Goal: Task Accomplishment & Management: Manage account settings

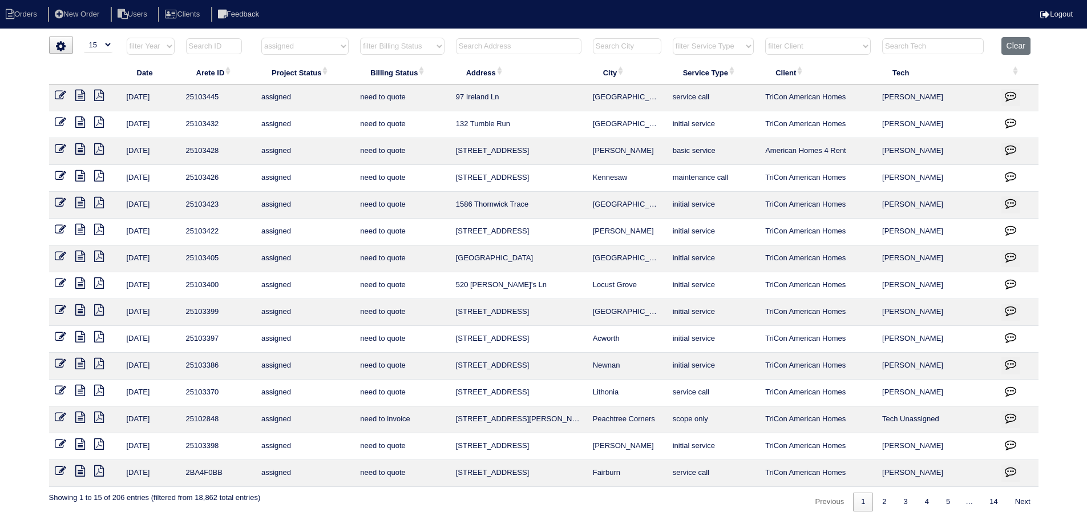
select select "15"
select select "assigned"
click at [310, 31] on html "Orders New Order Users Clients Feedback Logout Orders New Order Users Clients M…" at bounding box center [543, 261] width 1087 height 523
drag, startPoint x: 325, startPoint y: 47, endPoint x: 337, endPoint y: 54, distance: 14.1
click at [328, 47] on select "filter Project Status -- Any Project Status -- new order assigned in progress f…" at bounding box center [304, 46] width 87 height 17
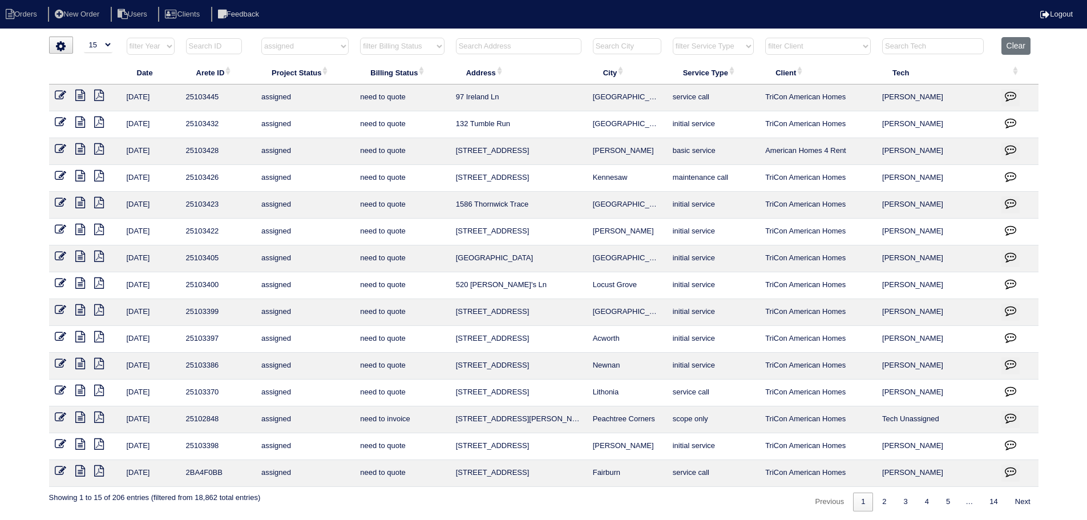
select select
click at [261, 38] on select "filter Project Status -- Any Project Status -- new order assigned in progress f…" at bounding box center [304, 46] width 87 height 17
click at [547, 55] on th at bounding box center [518, 48] width 137 height 23
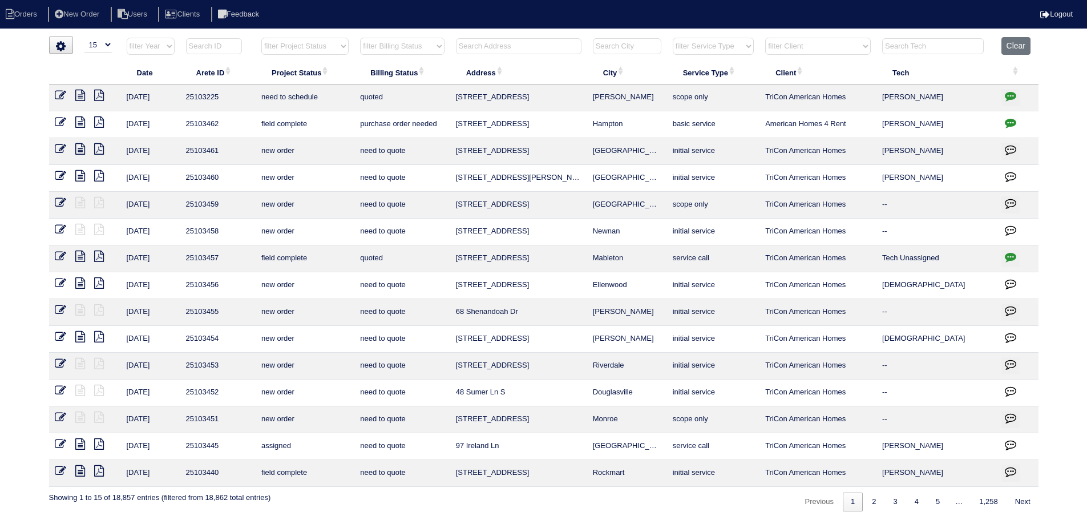
click at [547, 51] on input "text" at bounding box center [519, 46] width 126 height 16
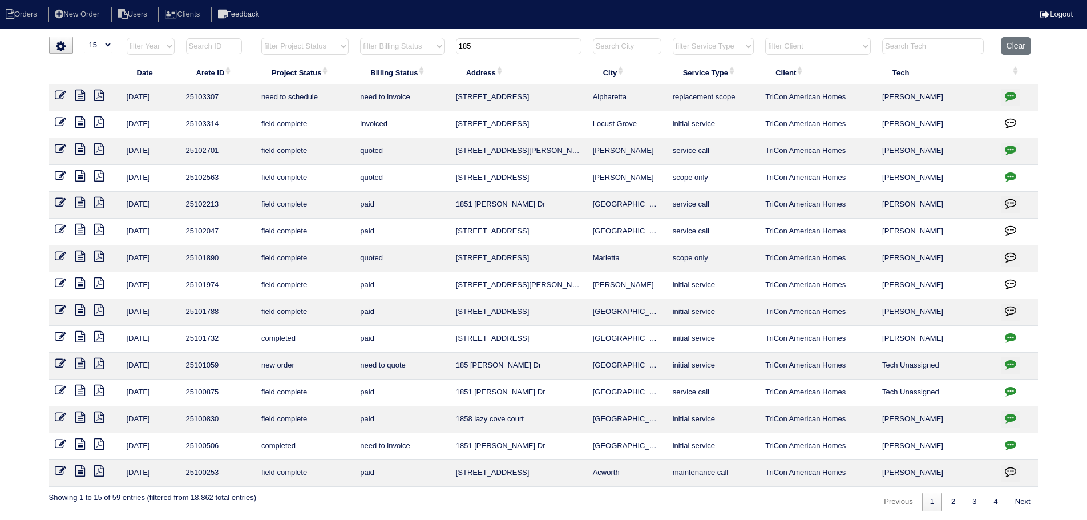
type input "185"
click at [78, 97] on icon at bounding box center [80, 95] width 10 height 11
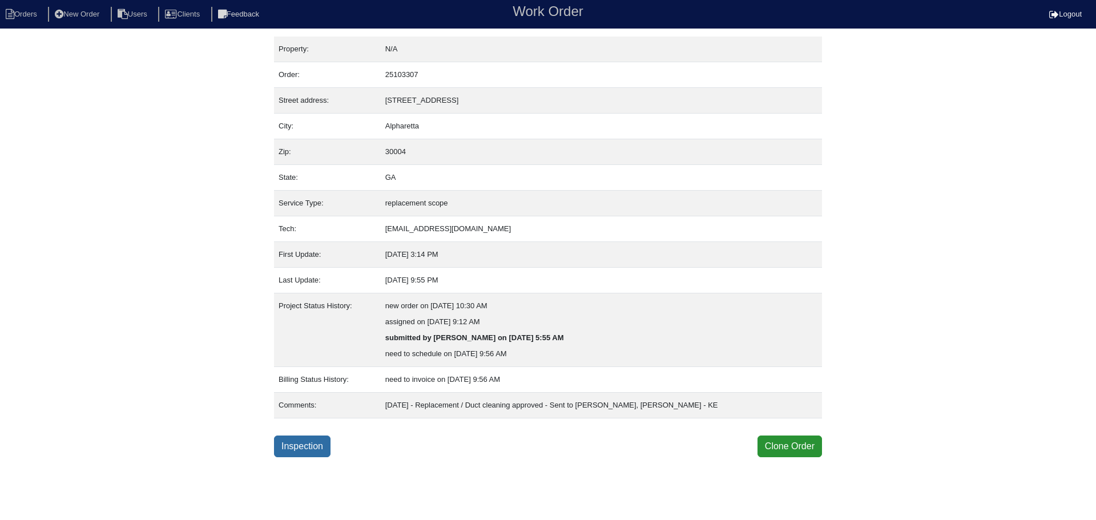
click at [294, 448] on link "Inspection" at bounding box center [302, 446] width 57 height 22
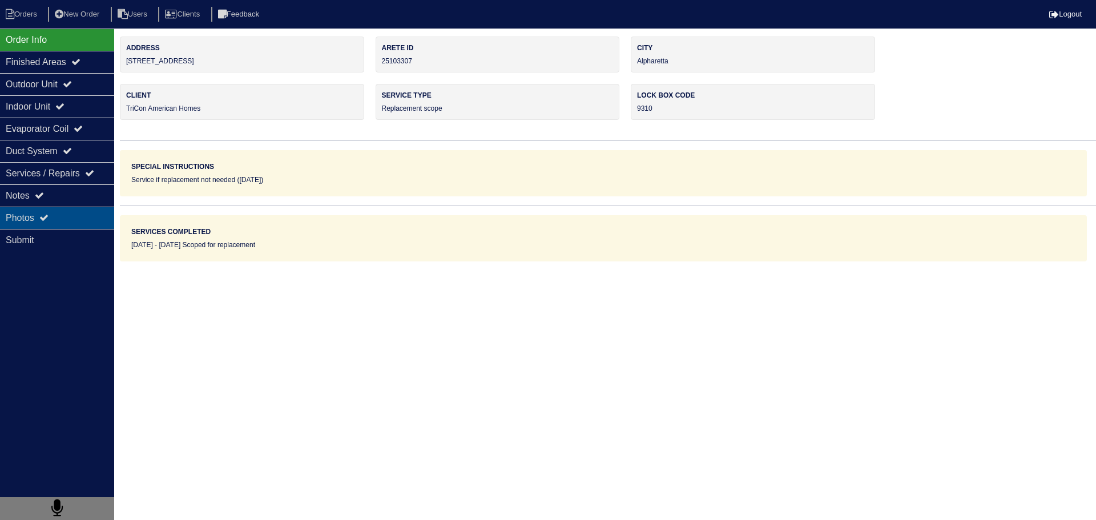
click at [92, 216] on div "Photos" at bounding box center [57, 218] width 114 height 22
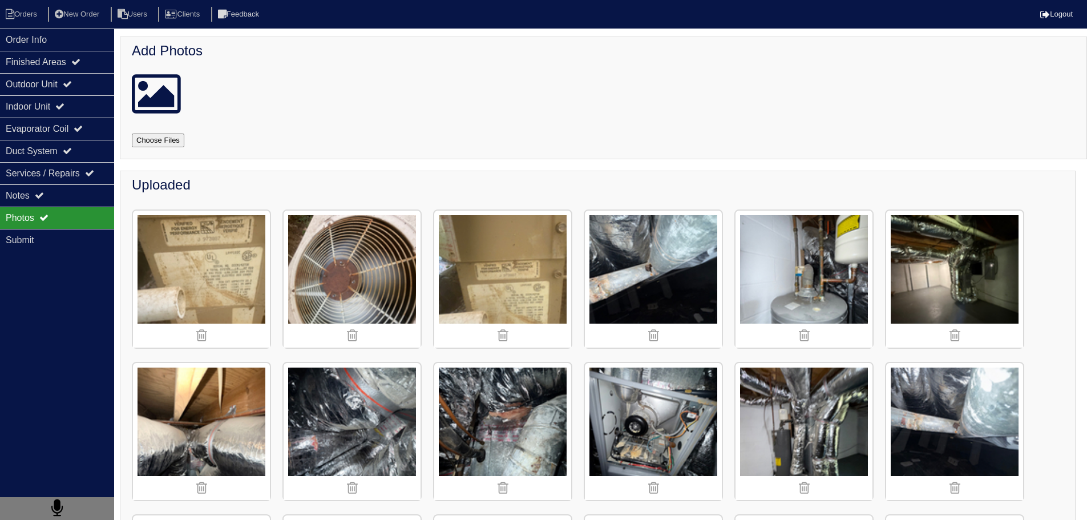
click at [822, 390] on img at bounding box center [804, 431] width 137 height 137
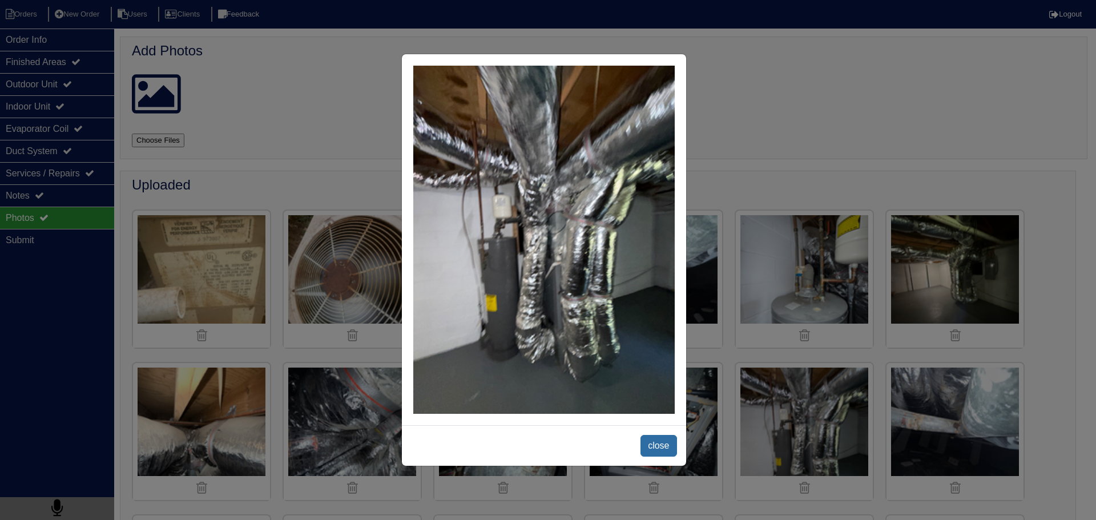
click at [641, 439] on span "close" at bounding box center [658, 446] width 36 height 22
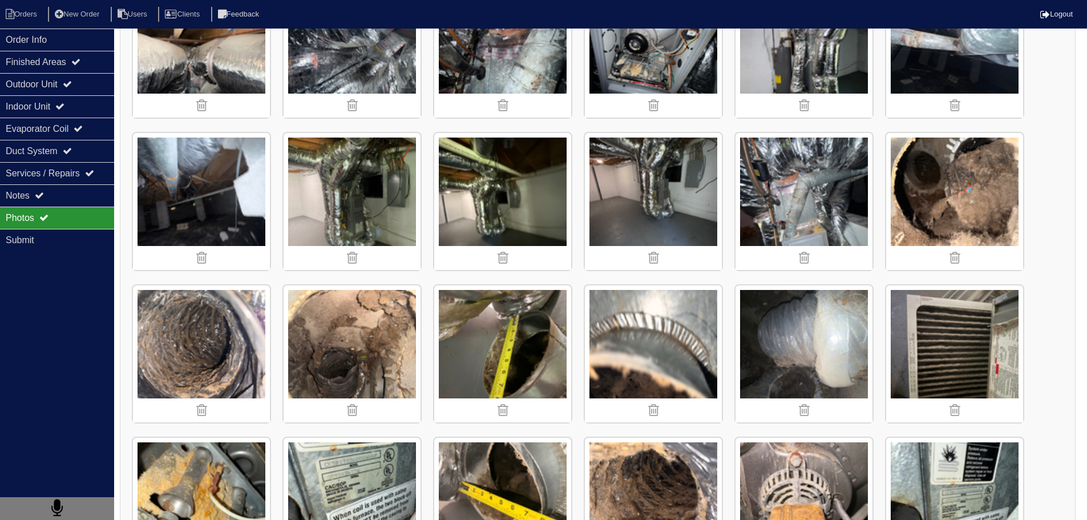
scroll to position [345, 0]
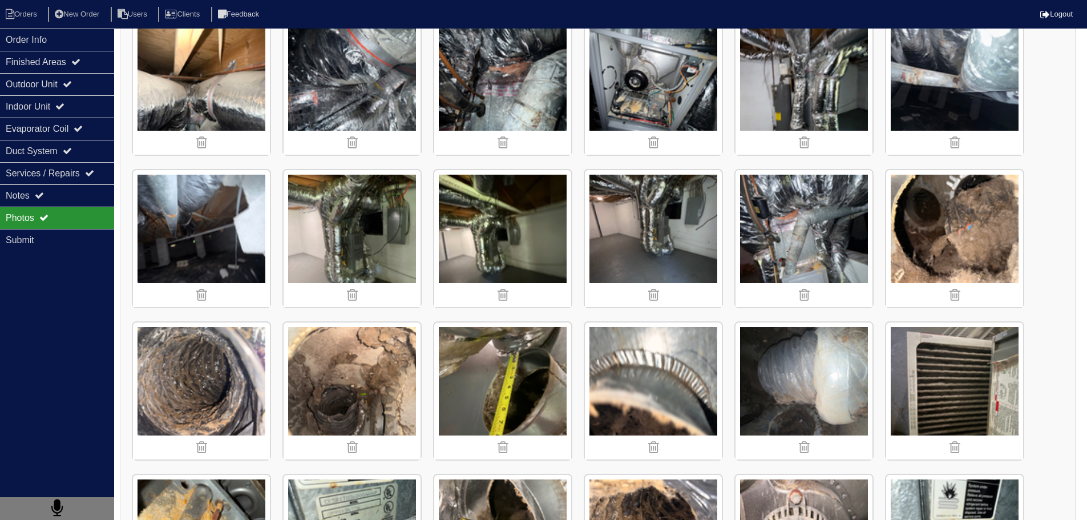
click at [507, 211] on img at bounding box center [502, 238] width 137 height 137
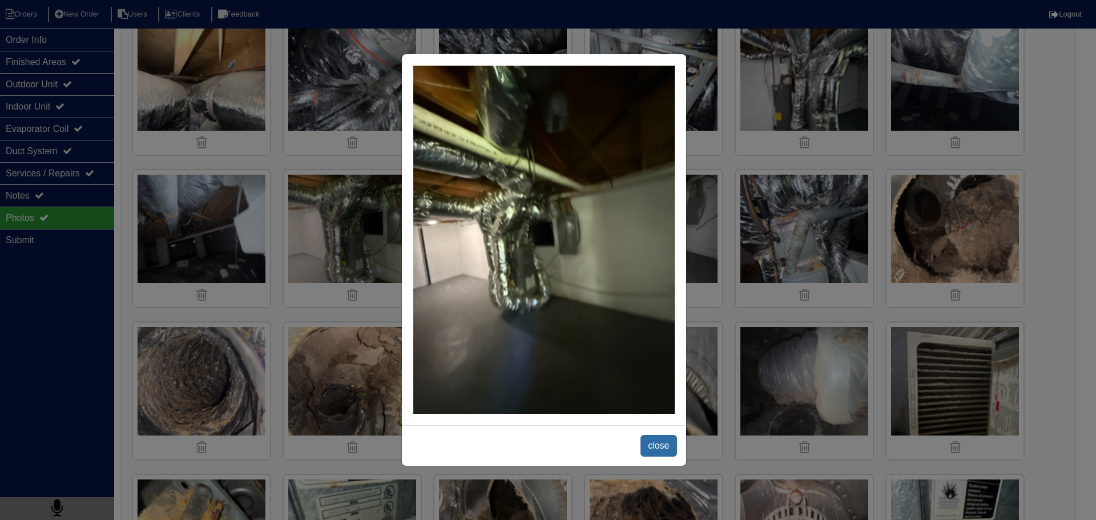
click at [671, 450] on span "close" at bounding box center [658, 446] width 36 height 22
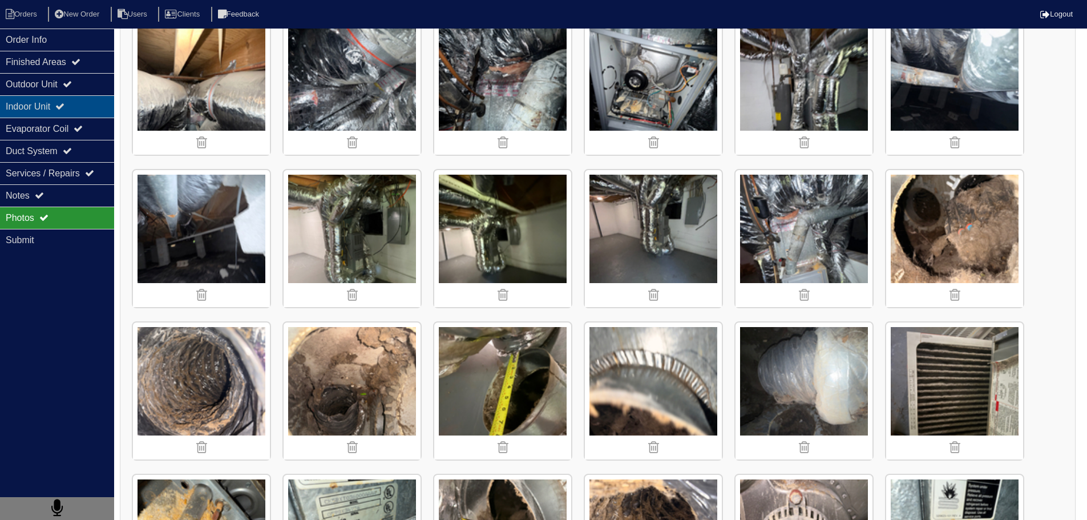
click at [104, 95] on div "Indoor Unit" at bounding box center [57, 106] width 114 height 22
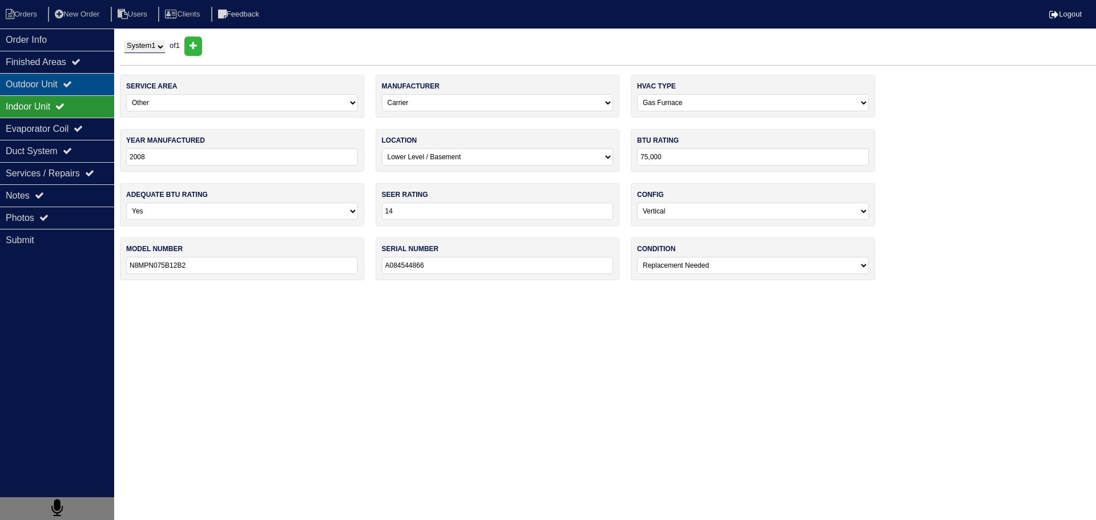
click at [102, 82] on div "Outdoor Unit" at bounding box center [57, 84] width 114 height 22
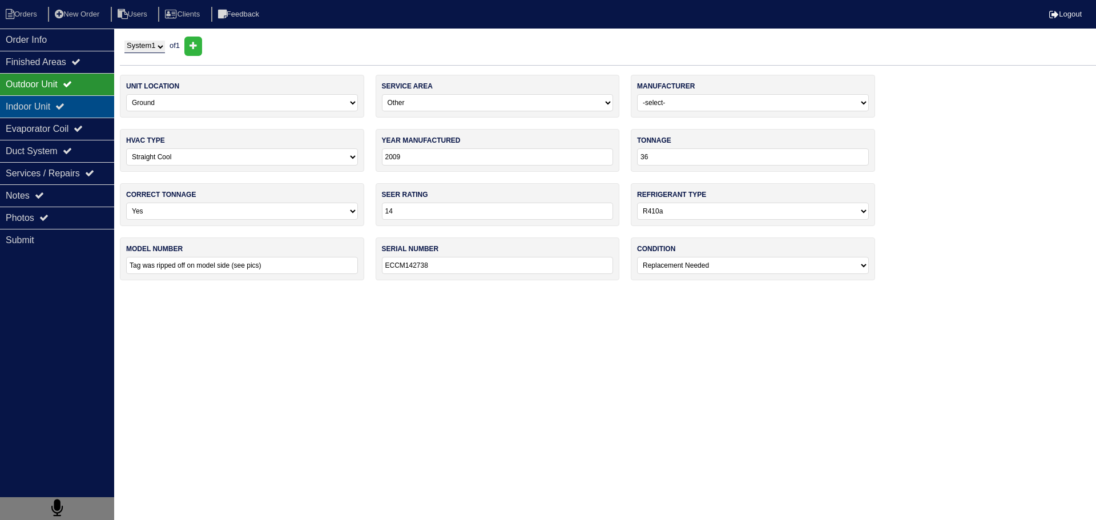
click at [92, 98] on div "Indoor Unit" at bounding box center [57, 106] width 114 height 22
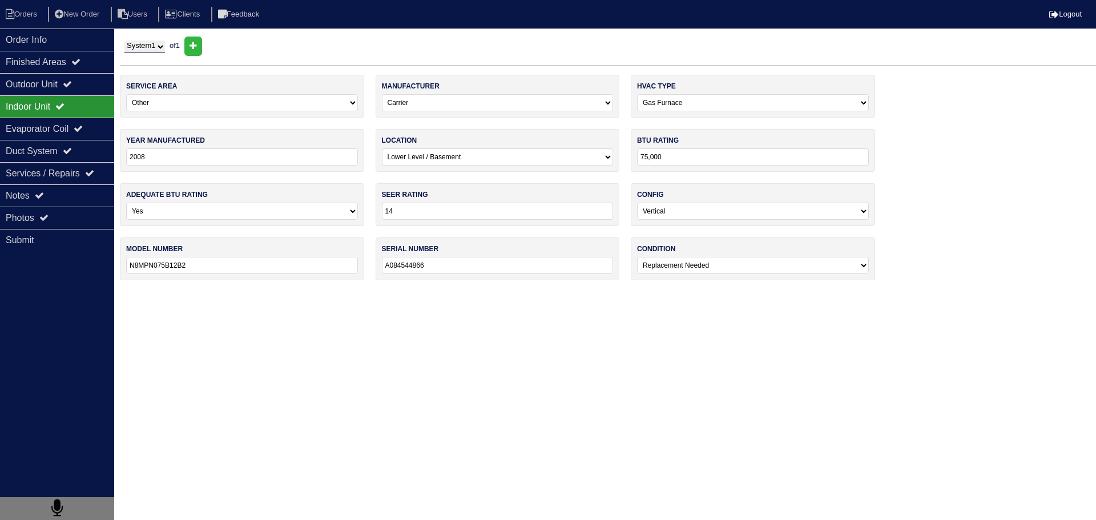
click at [84, 114] on div "Indoor Unit" at bounding box center [57, 106] width 114 height 22
click at [80, 132] on div "Evaporator Coil" at bounding box center [57, 129] width 114 height 22
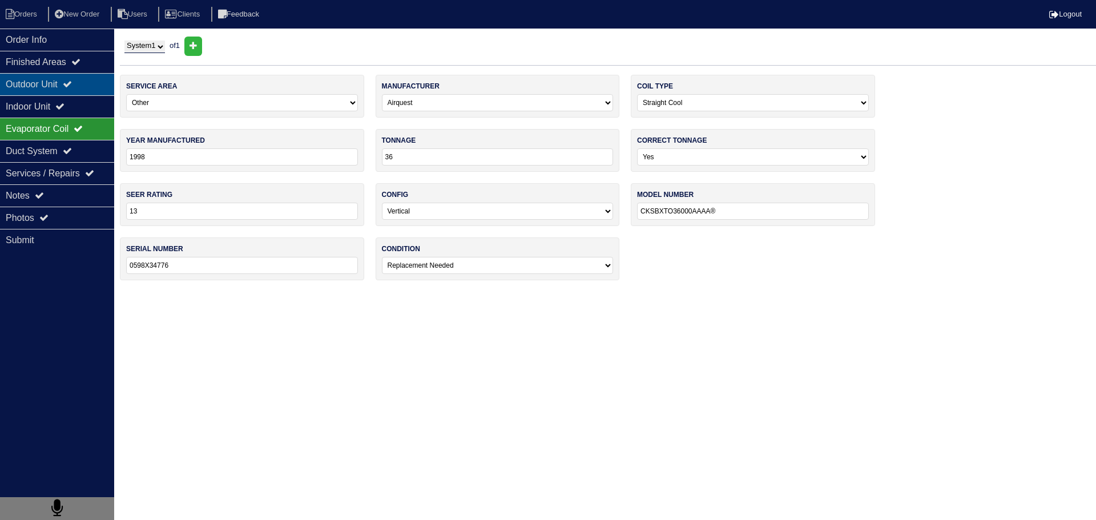
click at [78, 74] on div "Outdoor Unit" at bounding box center [57, 84] width 114 height 22
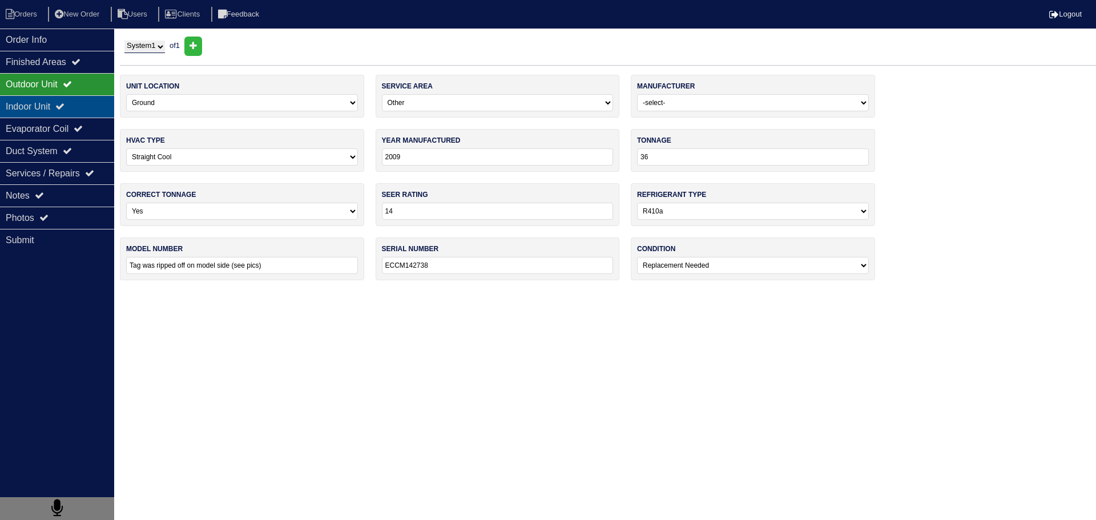
click at [95, 102] on div "Indoor Unit" at bounding box center [57, 106] width 114 height 22
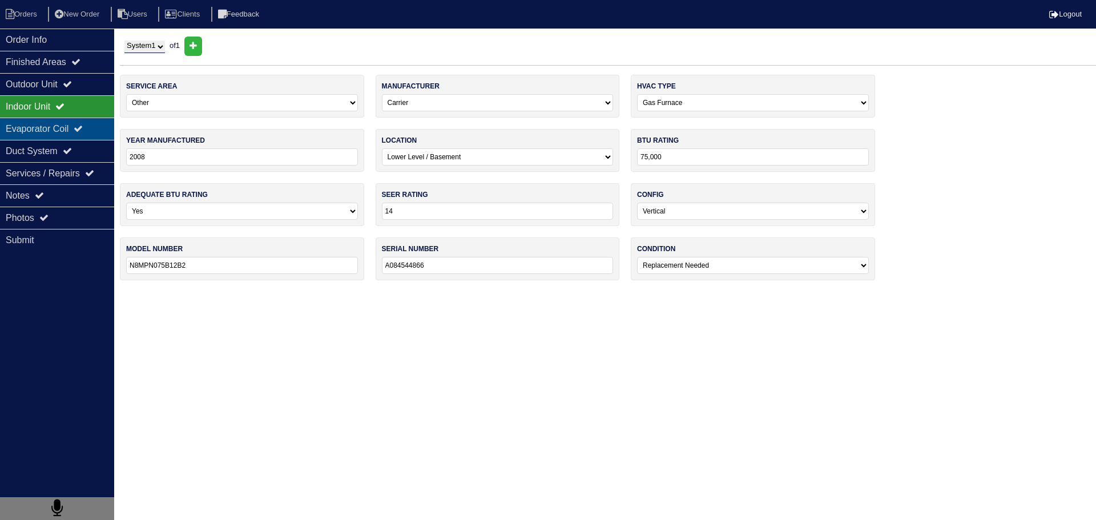
click at [83, 124] on icon at bounding box center [78, 128] width 9 height 9
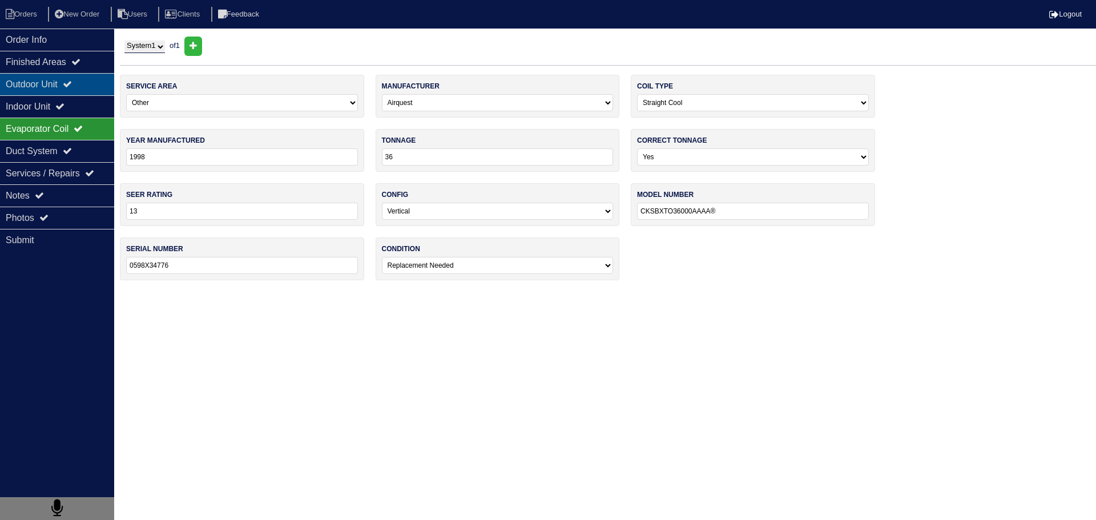
click at [79, 78] on div "Outdoor Unit" at bounding box center [57, 84] width 114 height 22
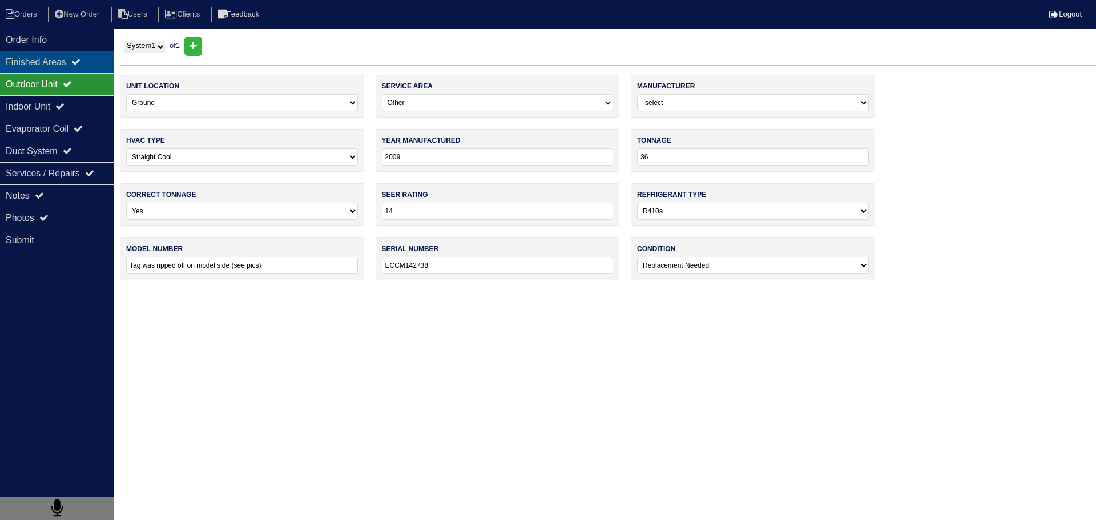
click at [80, 57] on div "Finished Areas" at bounding box center [57, 62] width 114 height 22
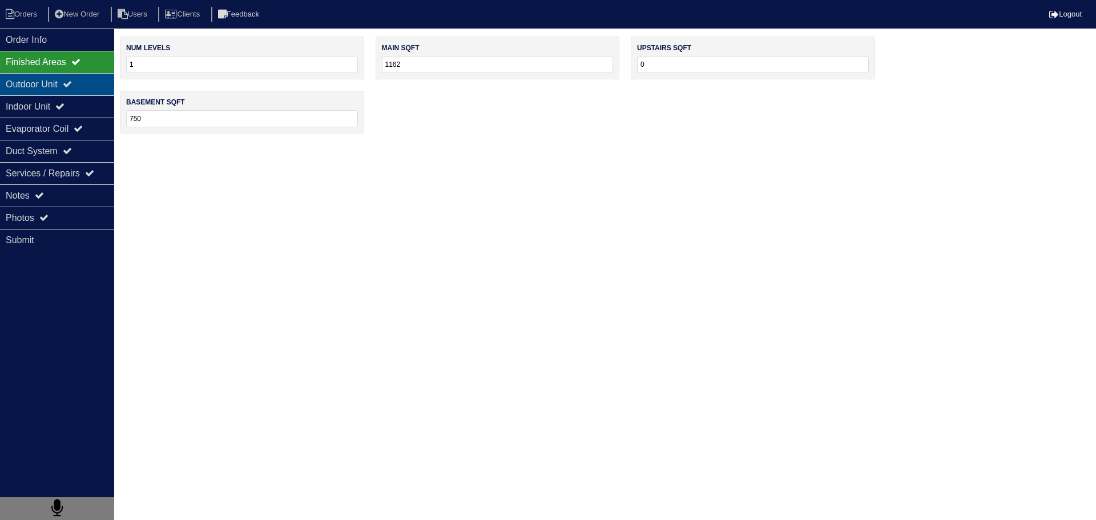
click at [71, 87] on icon at bounding box center [67, 83] width 9 height 9
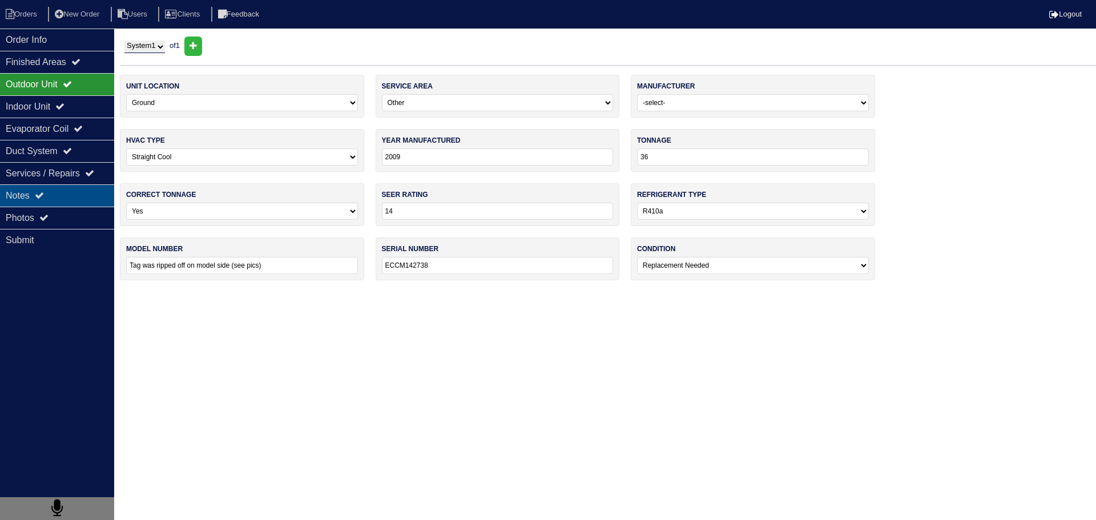
click at [43, 203] on div "Notes" at bounding box center [57, 195] width 114 height 22
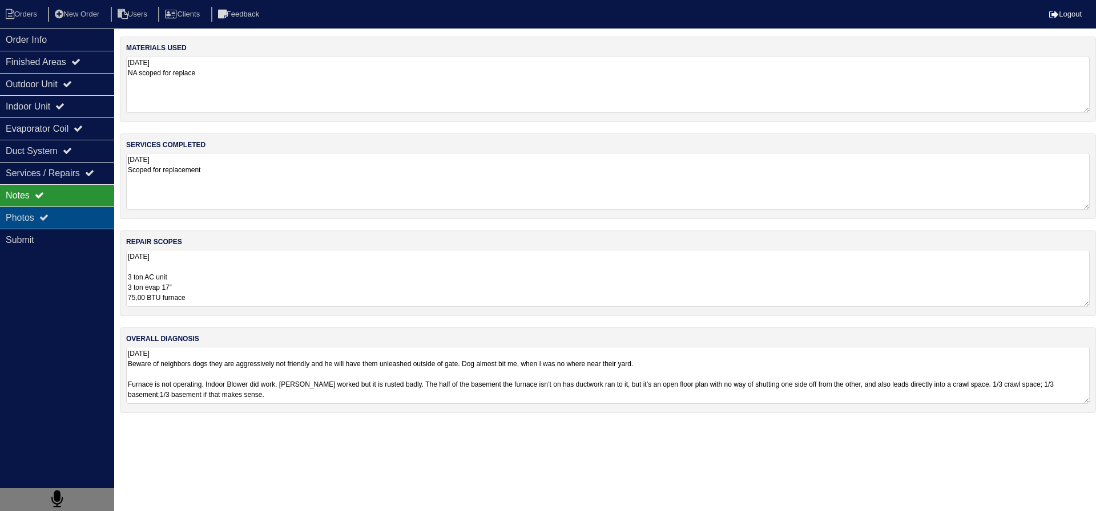
click at [46, 208] on div "Photos" at bounding box center [57, 218] width 114 height 22
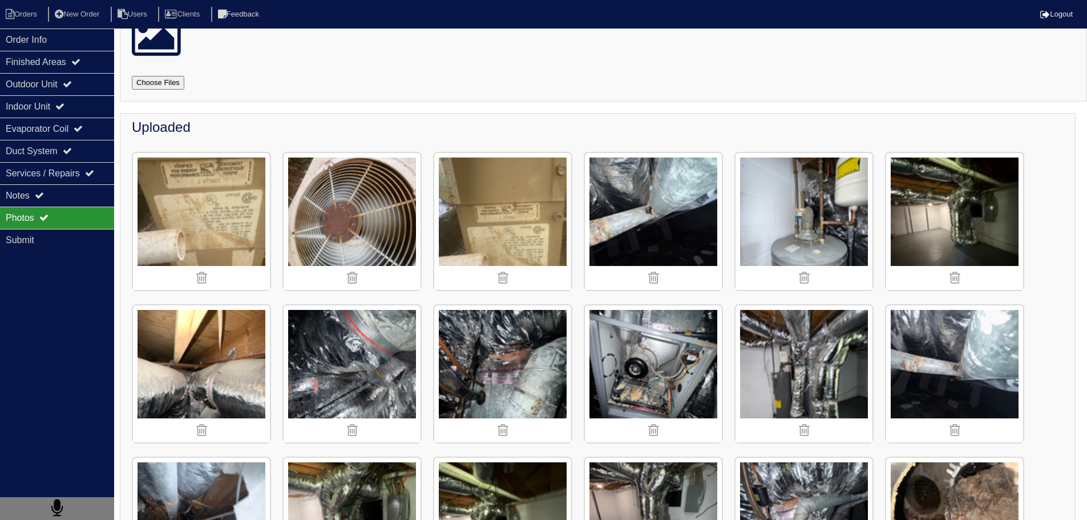
scroll to position [57, 0]
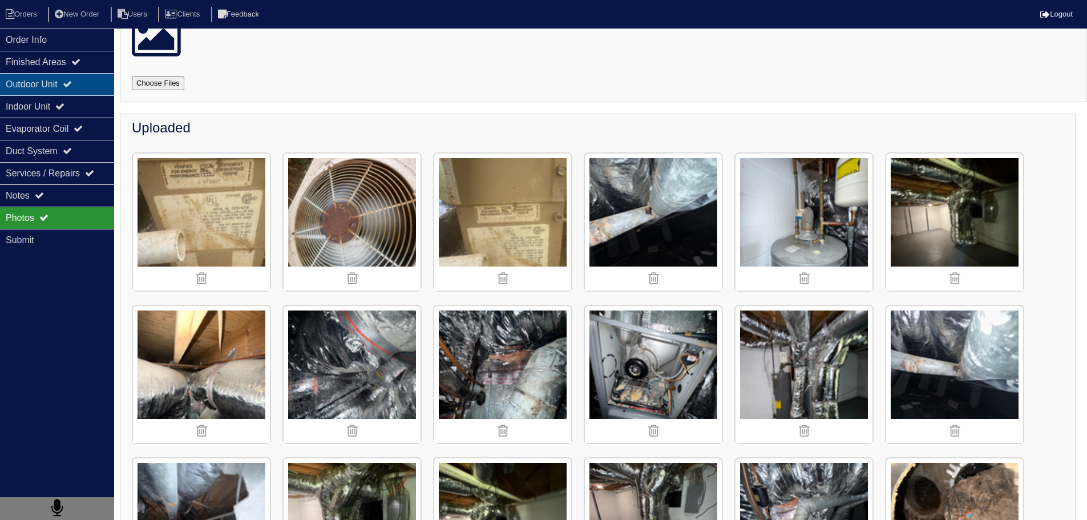
click at [49, 88] on div "Outdoor Unit" at bounding box center [57, 84] width 114 height 22
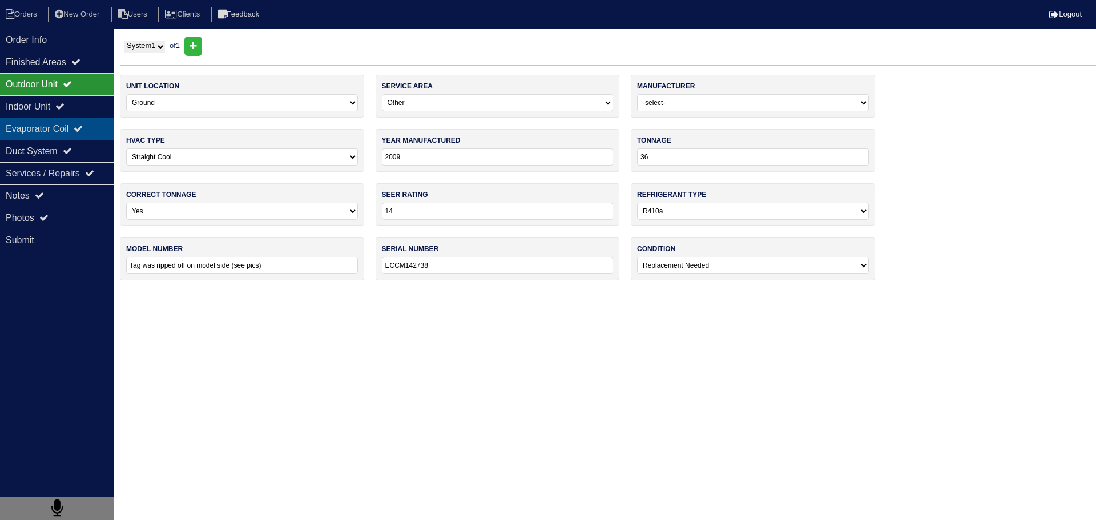
click at [53, 128] on div "Evaporator Coil" at bounding box center [57, 129] width 114 height 22
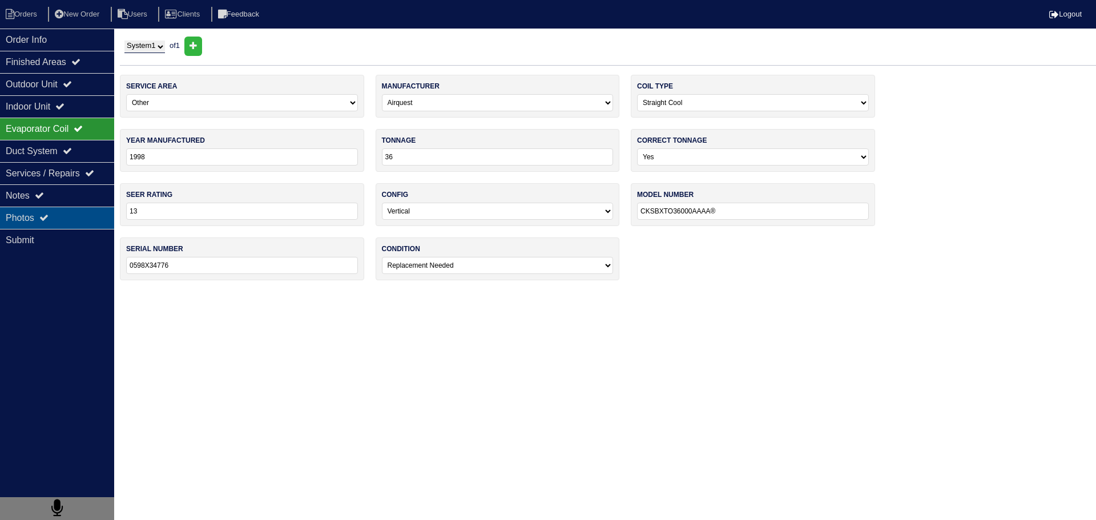
click at [49, 217] on icon at bounding box center [43, 217] width 9 height 9
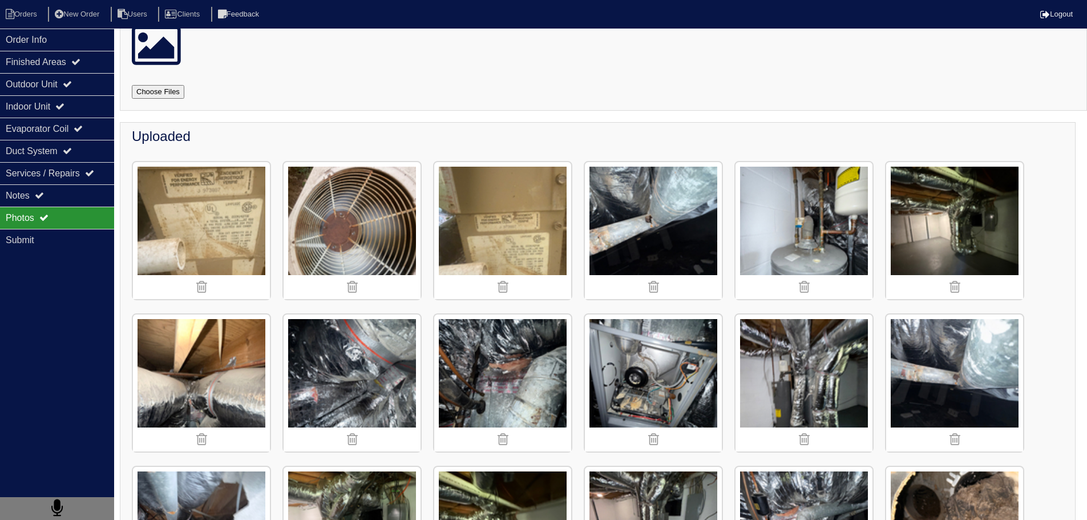
scroll to position [228, 0]
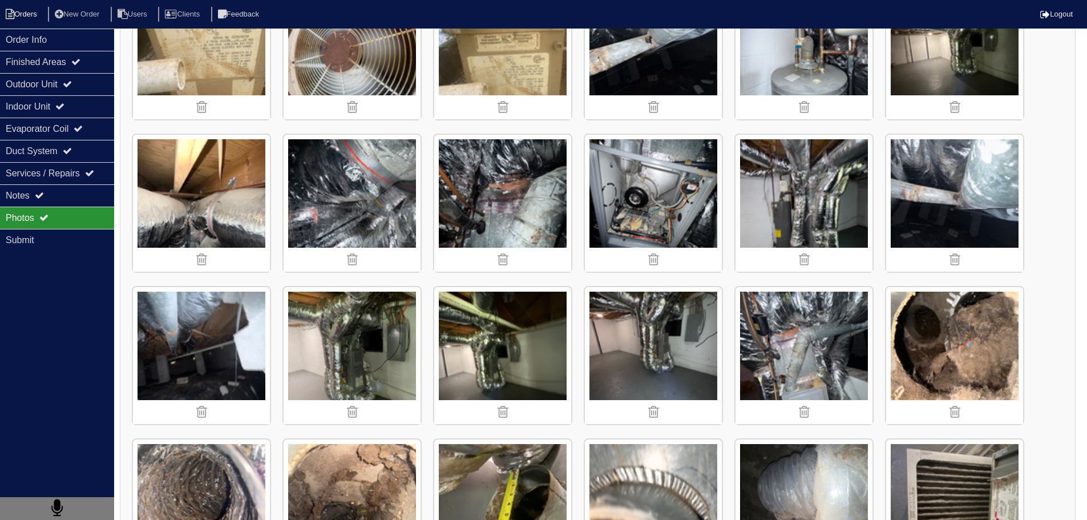
click at [38, 18] on li "Orders" at bounding box center [23, 14] width 46 height 15
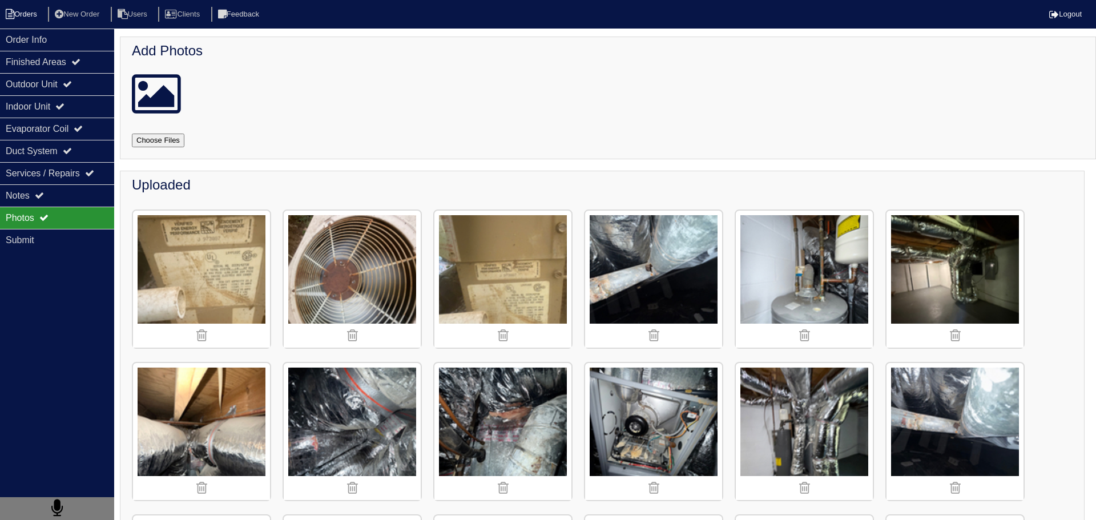
select select "15"
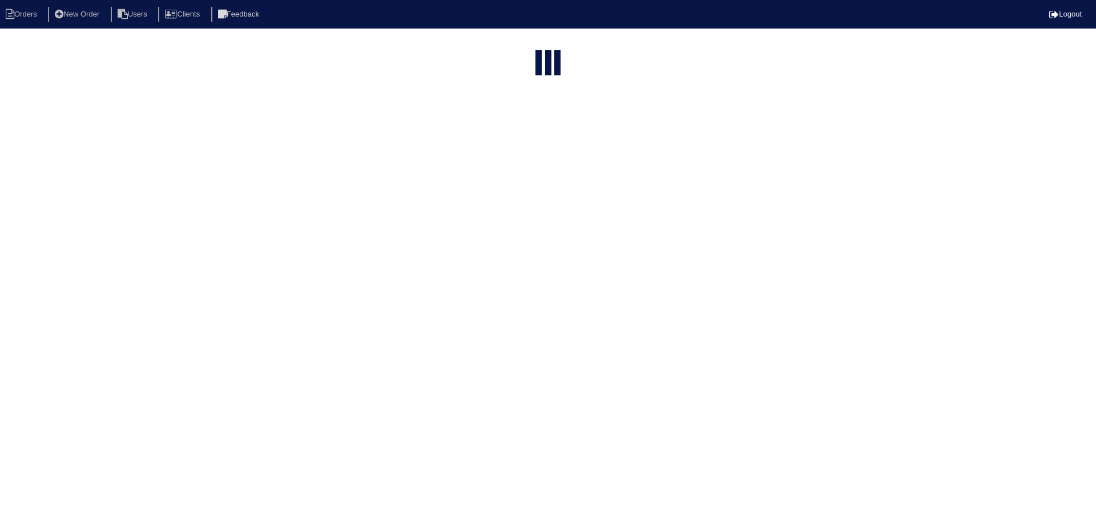
type input "185"
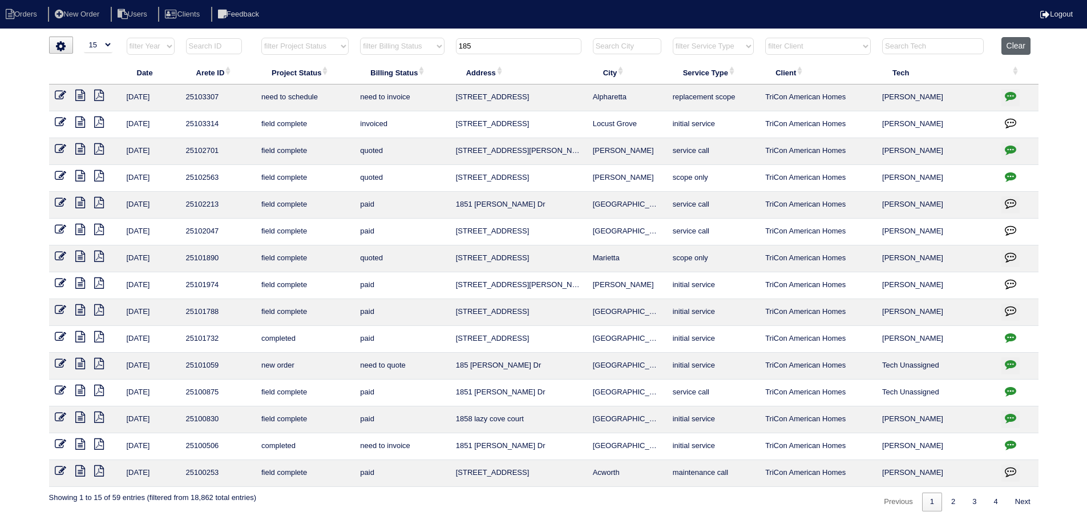
click at [1024, 49] on button "Clear" at bounding box center [1016, 46] width 29 height 18
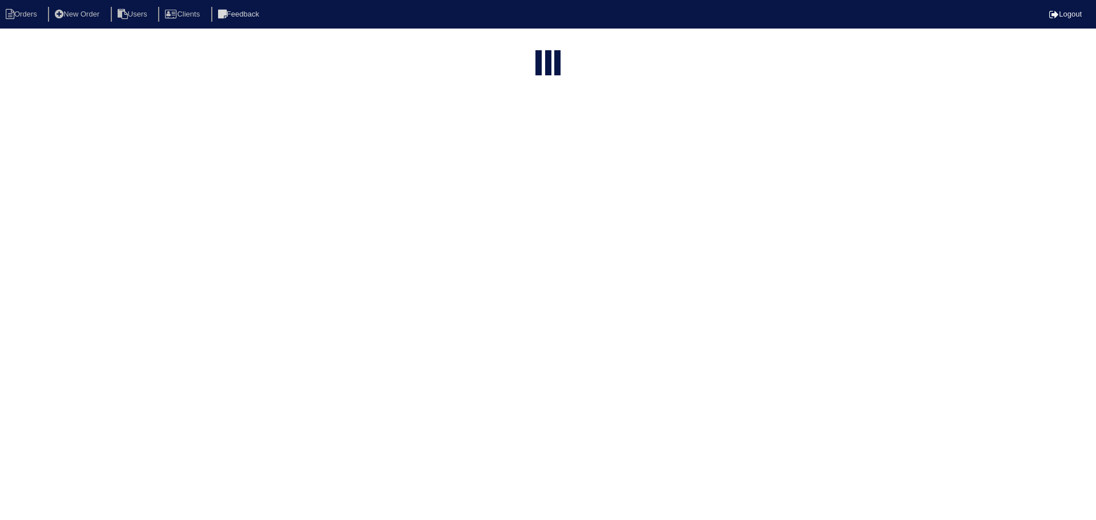
select select "15"
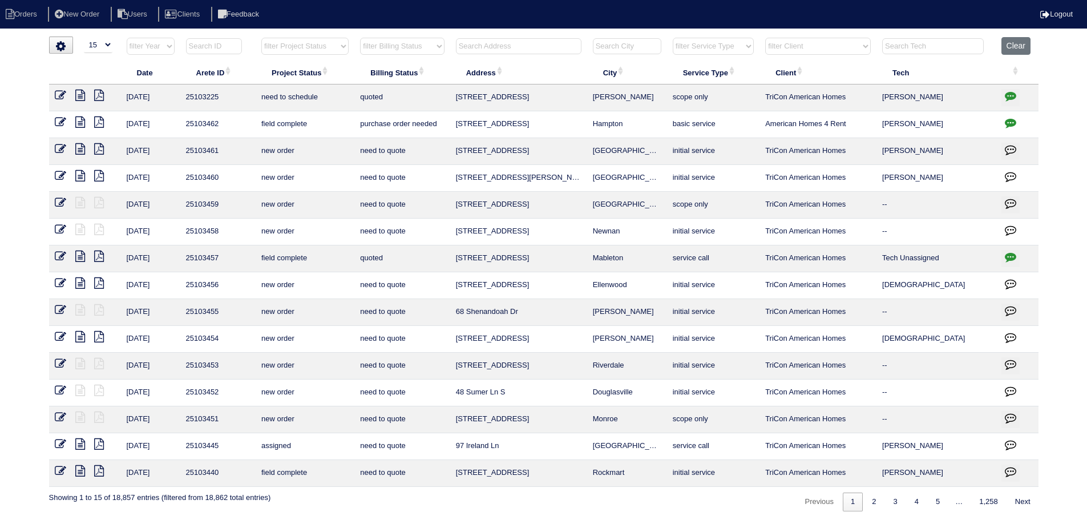
click at [552, 46] on input "text" at bounding box center [519, 46] width 126 height 16
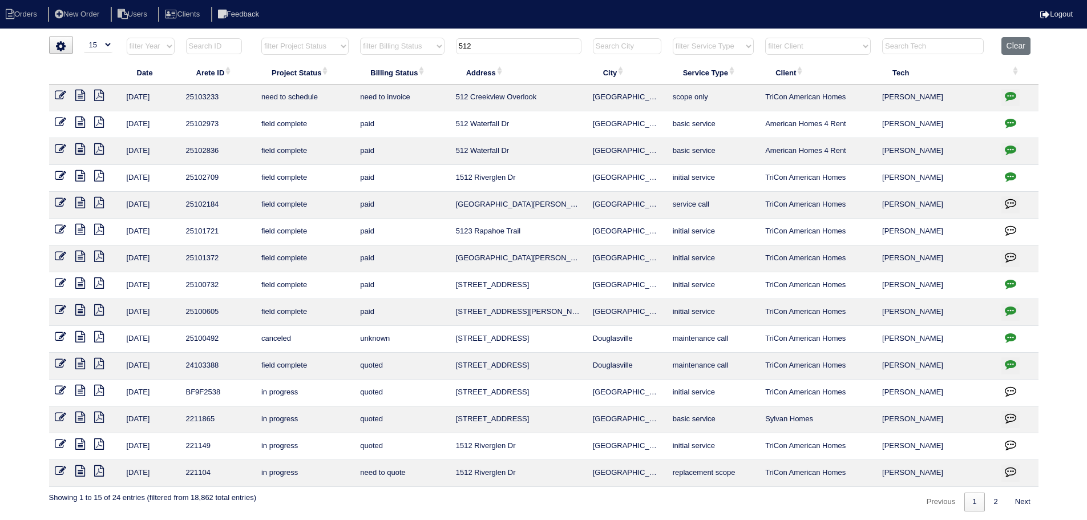
type input "512"
click at [79, 94] on icon at bounding box center [80, 95] width 10 height 11
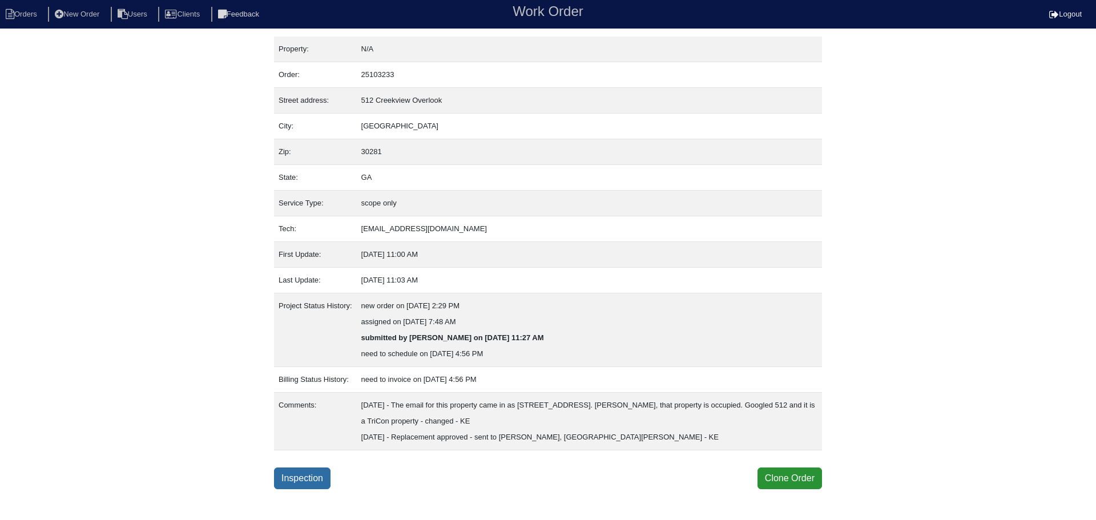
click at [330, 475] on link "Inspection" at bounding box center [302, 478] width 57 height 22
select select "0"
select select "Consolidated Industries"
select select "0"
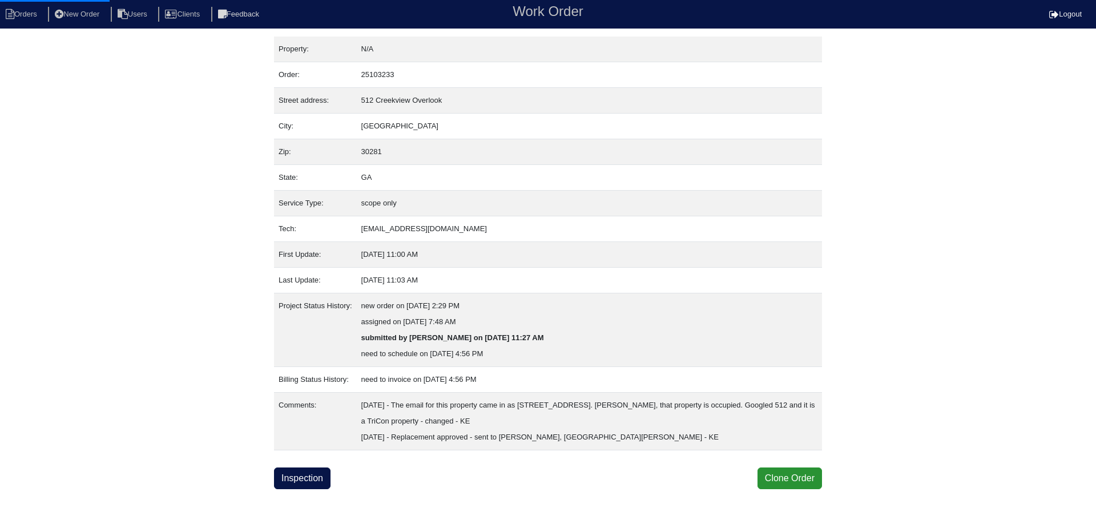
select select "0"
select select "2"
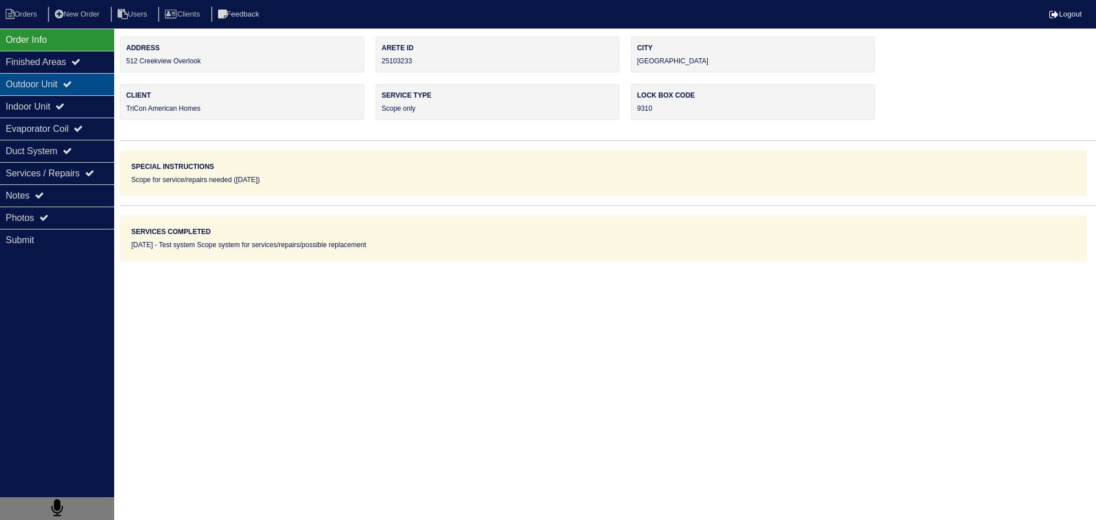
click at [100, 90] on div "Outdoor Unit" at bounding box center [57, 84] width 114 height 22
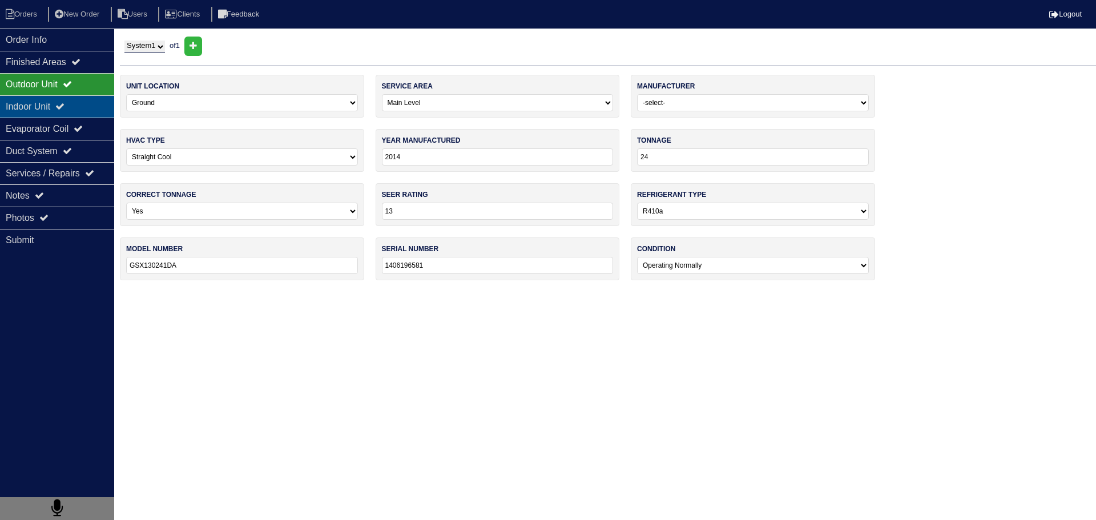
click at [96, 104] on div "Indoor Unit" at bounding box center [57, 106] width 114 height 22
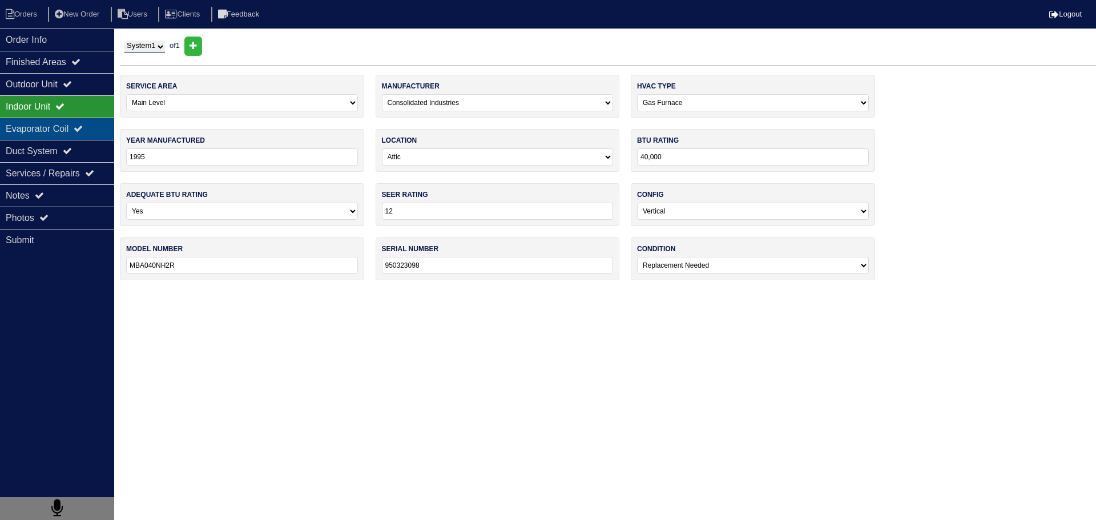
click at [79, 120] on div "Evaporator Coil" at bounding box center [57, 129] width 114 height 22
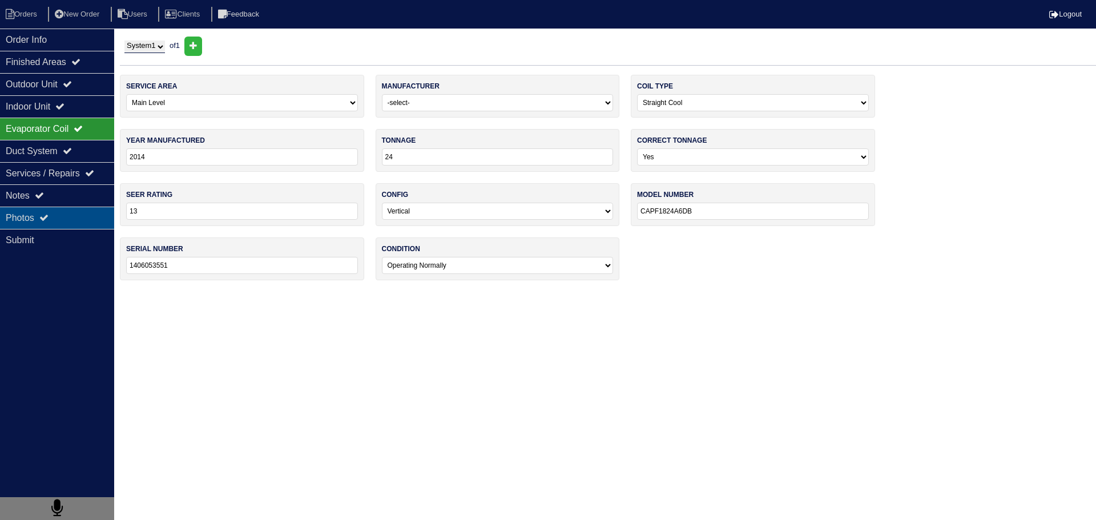
click at [74, 208] on div "Photos" at bounding box center [57, 218] width 114 height 22
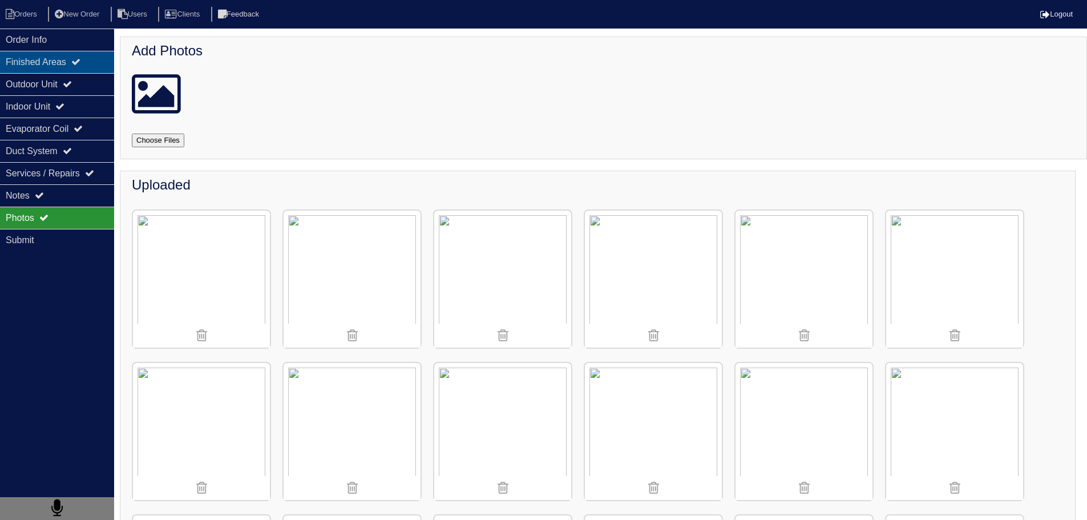
click at [64, 66] on div "Finished Areas" at bounding box center [57, 62] width 114 height 22
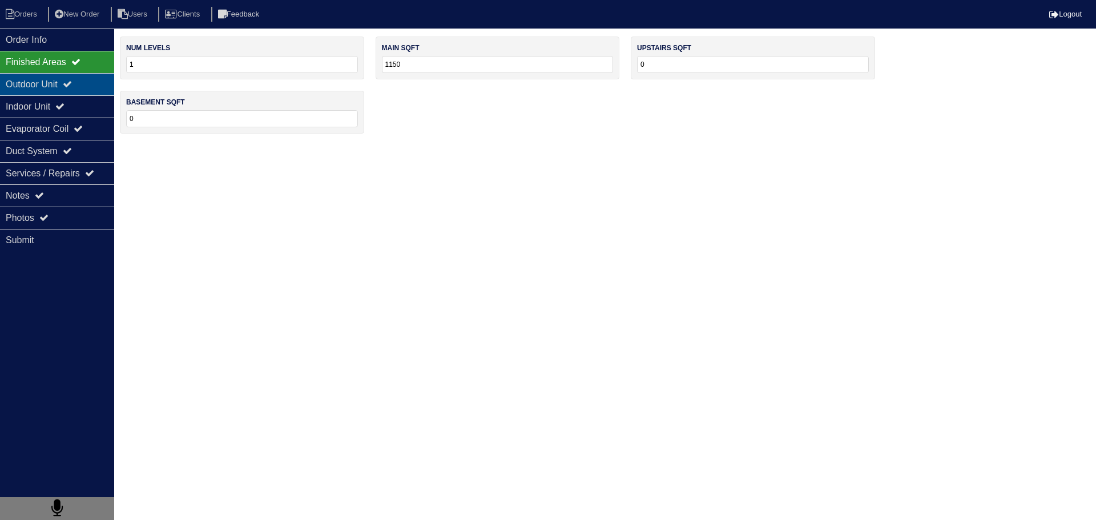
click at [58, 80] on div "Outdoor Unit" at bounding box center [57, 84] width 114 height 22
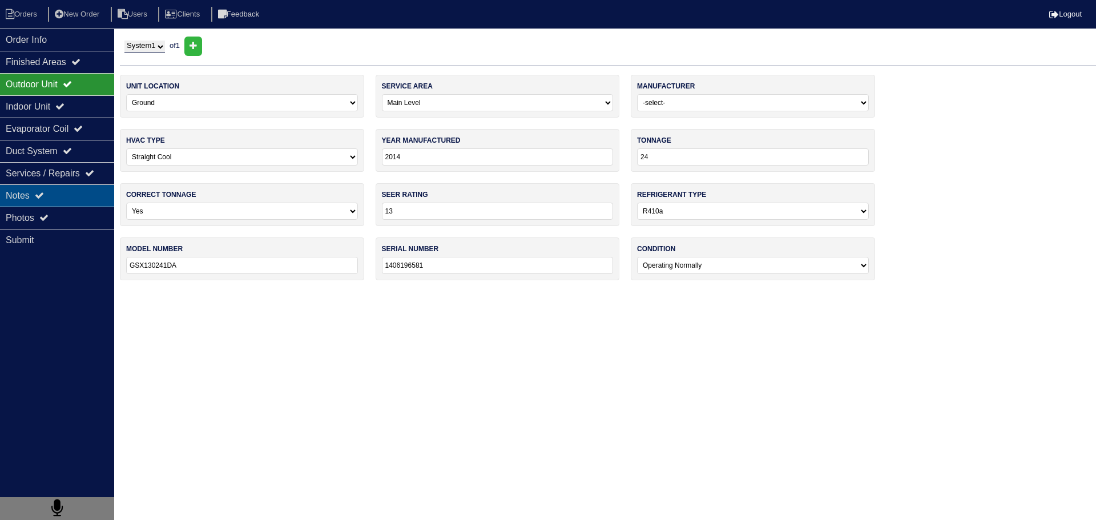
click at [61, 203] on div "Notes" at bounding box center [57, 195] width 114 height 22
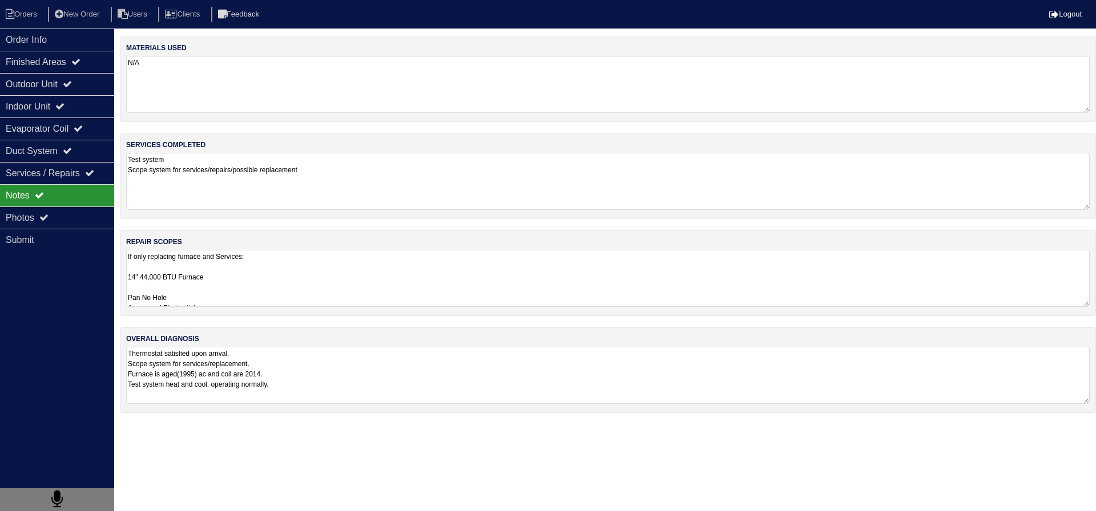
drag, startPoint x: 66, startPoint y: 215, endPoint x: 135, endPoint y: 237, distance: 72.0
click at [67, 215] on div "Photos" at bounding box center [57, 218] width 114 height 22
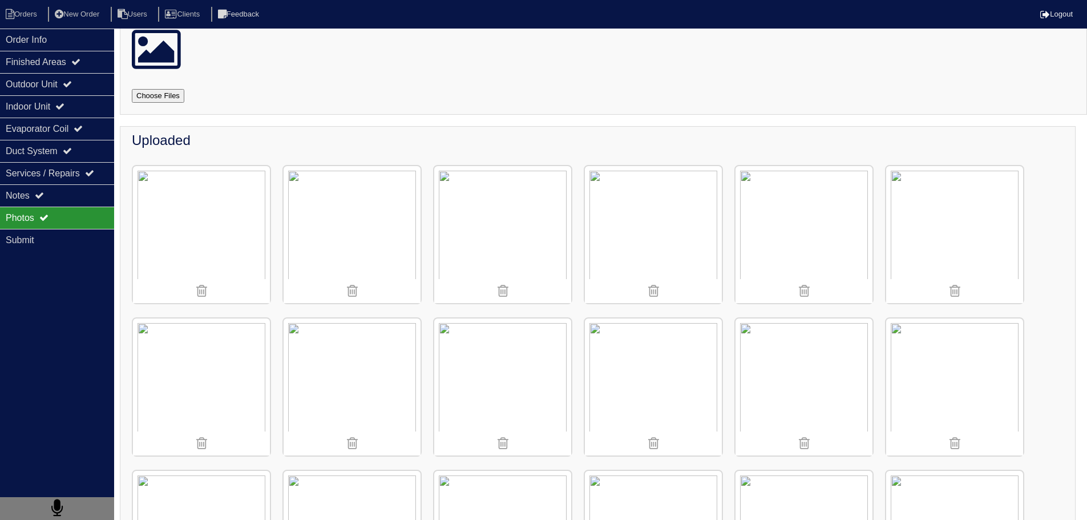
scroll to position [3, 0]
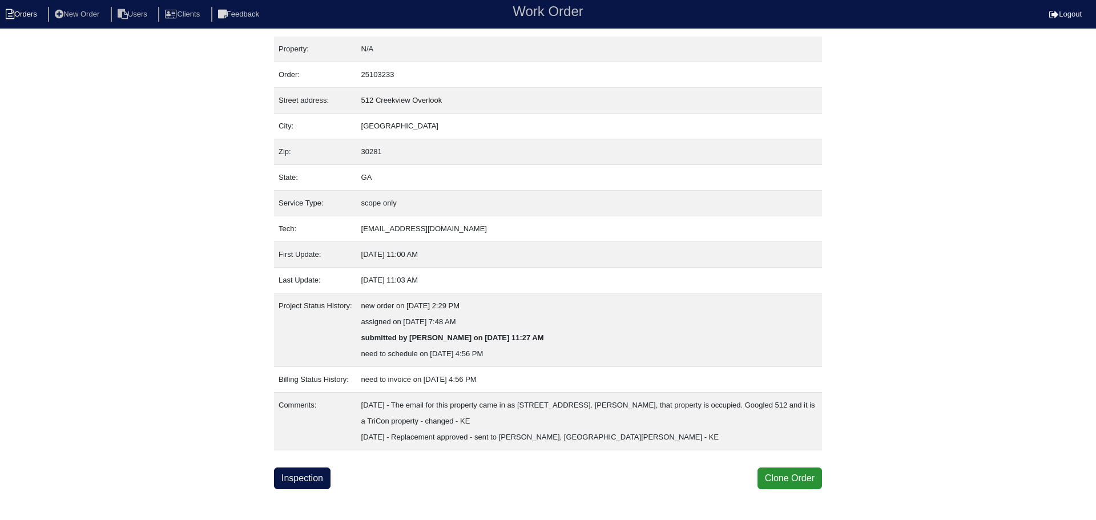
click at [24, 10] on li "Orders" at bounding box center [23, 14] width 46 height 15
select select "15"
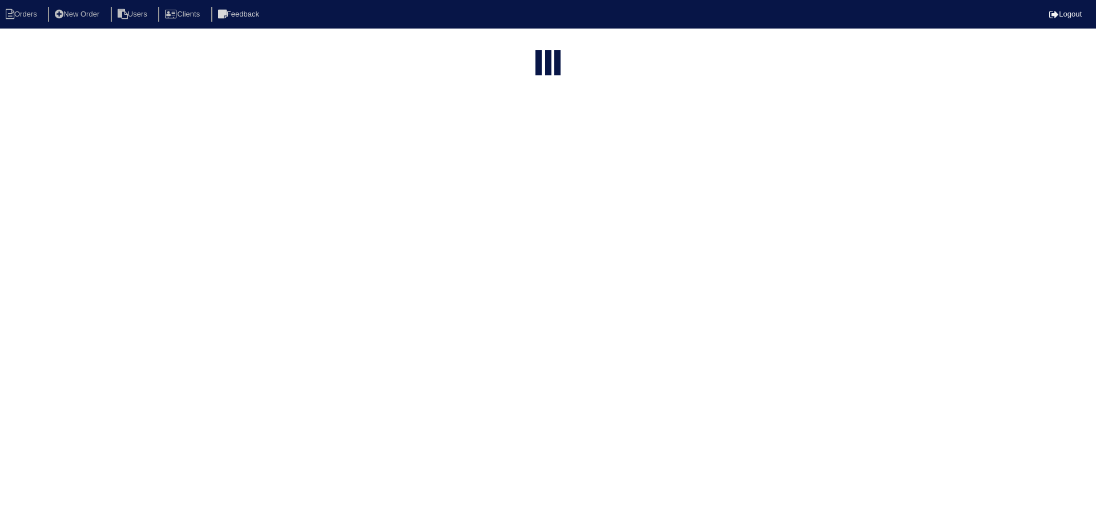
type input "512"
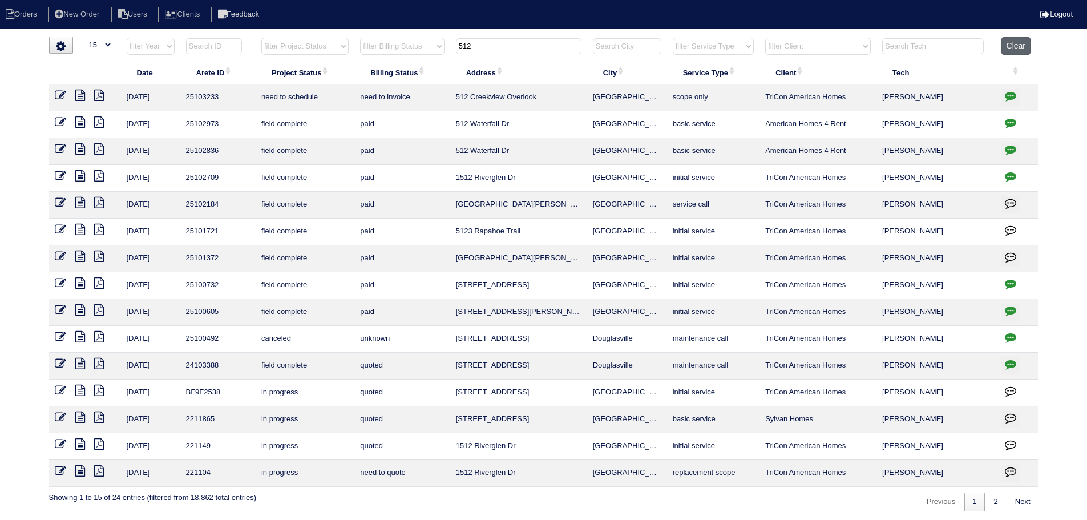
click at [1018, 42] on button "Clear" at bounding box center [1016, 46] width 29 height 18
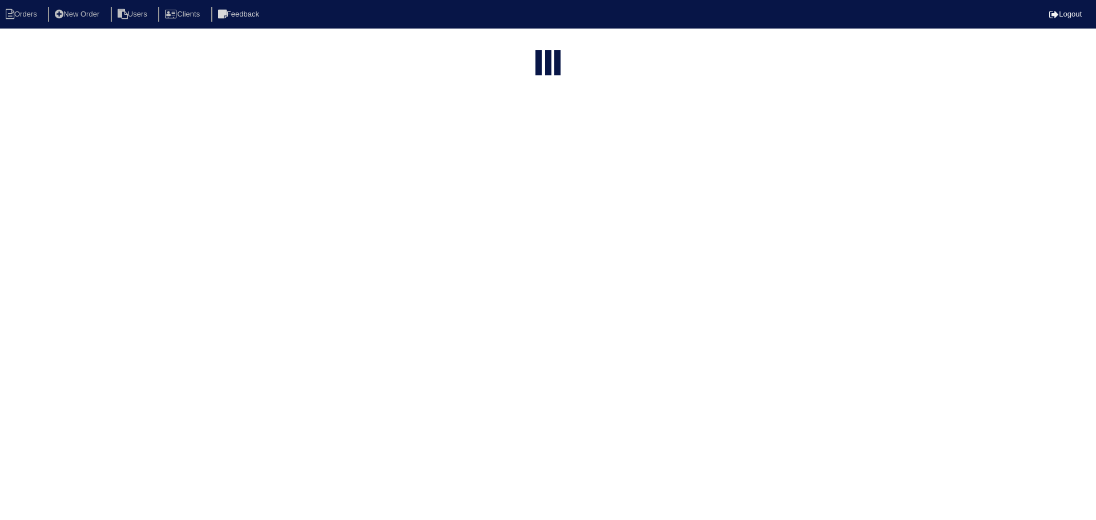
select select "15"
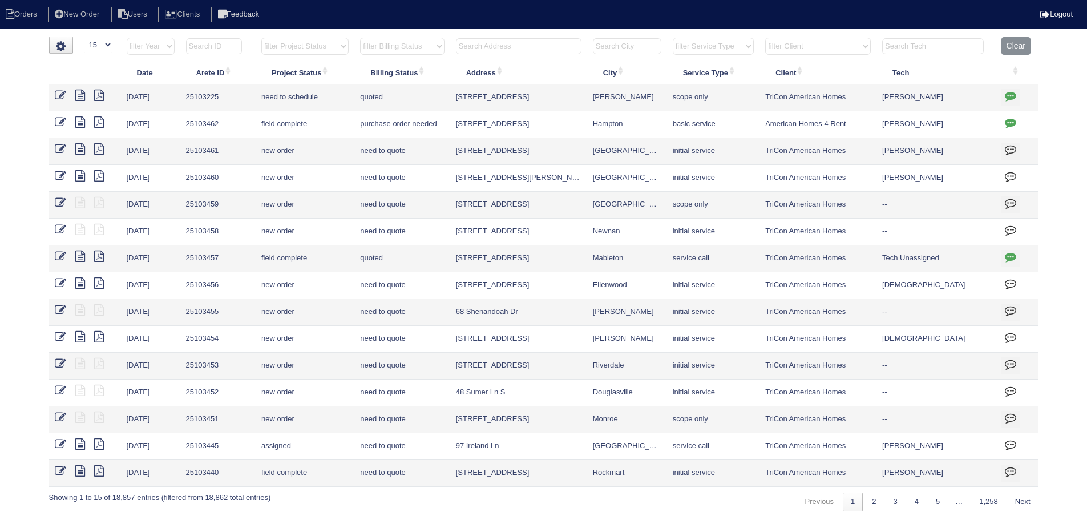
click at [287, 49] on select "filter Project Status -- Any Project Status -- new order assigned in progress f…" at bounding box center [304, 46] width 87 height 17
click at [261, 38] on select "filter Project Status -- Any Project Status -- new order assigned in progress f…" at bounding box center [304, 46] width 87 height 17
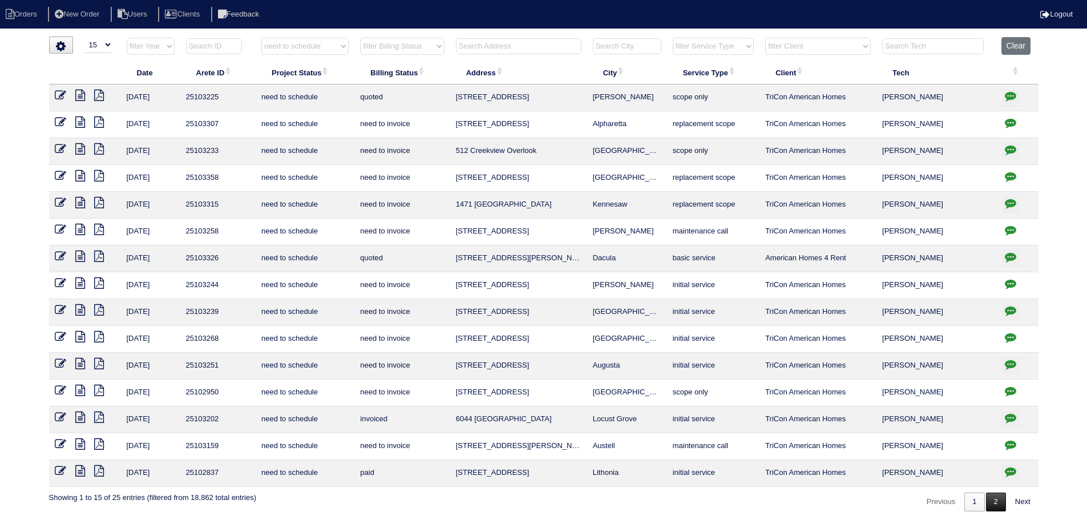
click at [1001, 497] on link "2" at bounding box center [996, 502] width 20 height 19
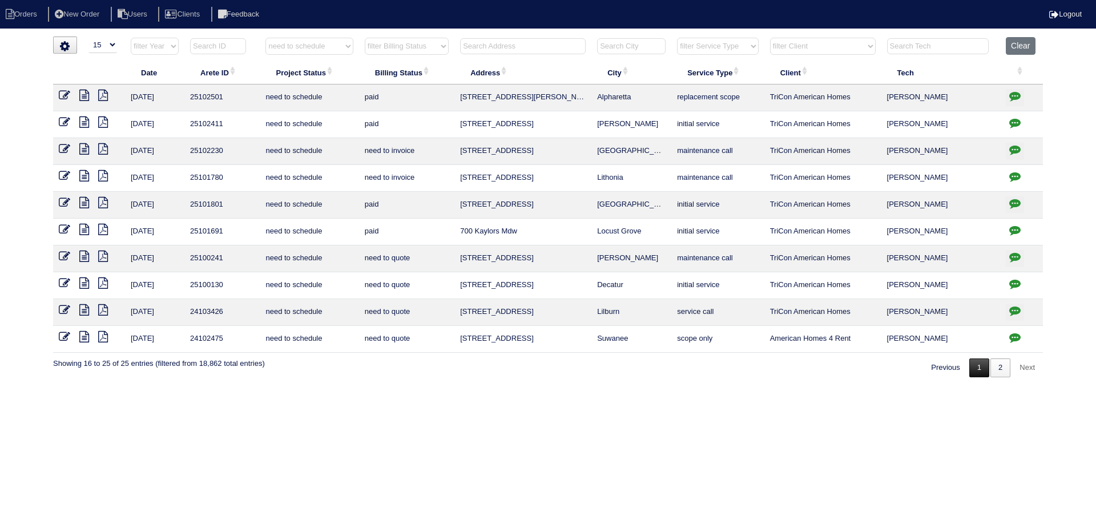
click at [973, 360] on link "1" at bounding box center [979, 367] width 20 height 19
select select "need to schedule"
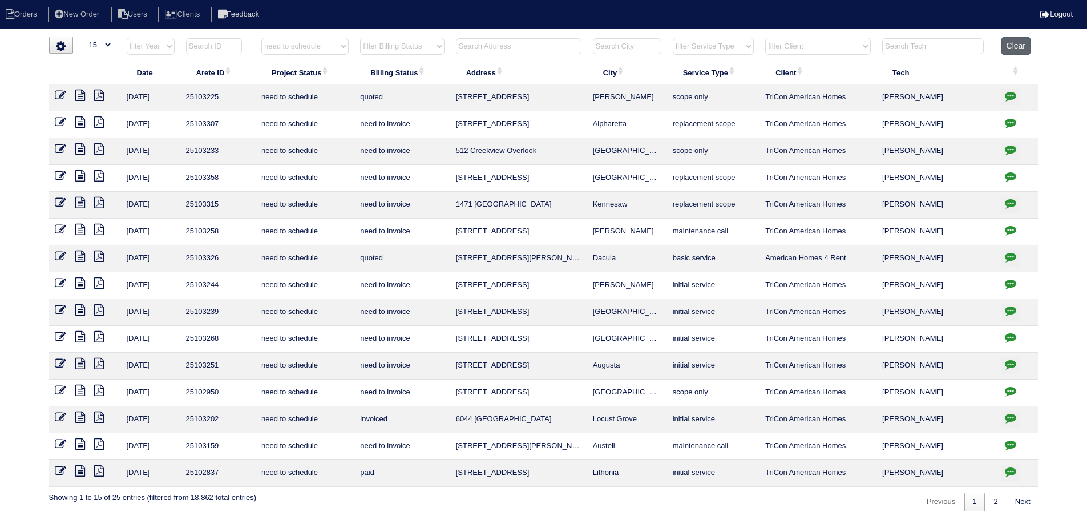
click at [1024, 48] on button "Clear" at bounding box center [1016, 46] width 29 height 18
select select
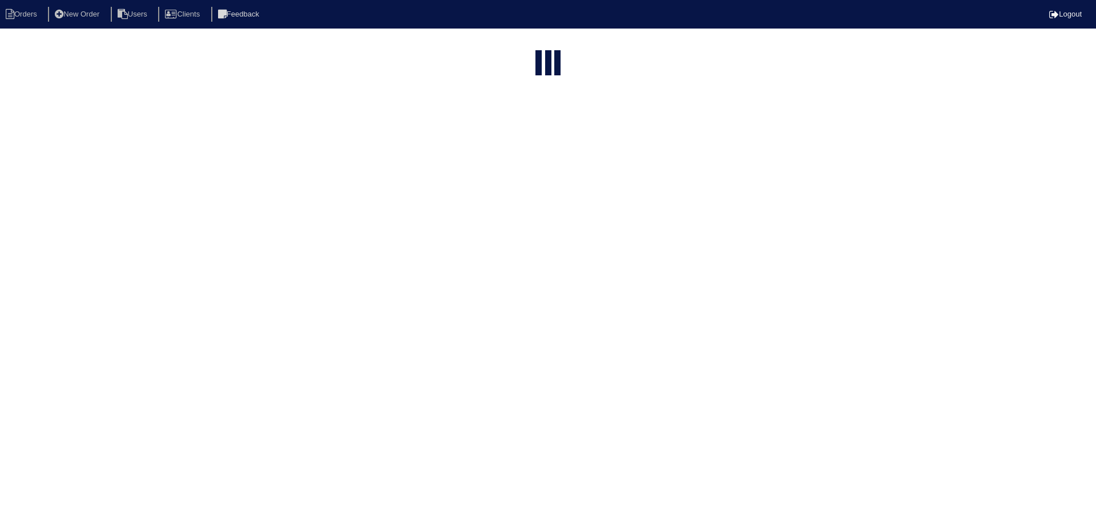
select select "15"
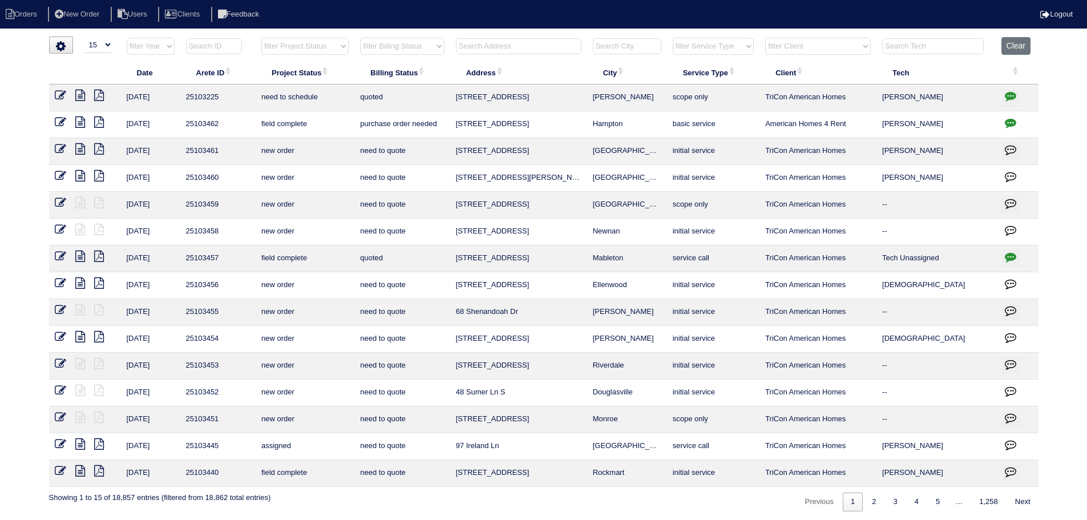
click at [499, 31] on html "Orders New Order Users Clients Feedback Logout Orders New Order Users Clients M…" at bounding box center [543, 261] width 1087 height 523
click at [486, 43] on input "text" at bounding box center [519, 46] width 126 height 16
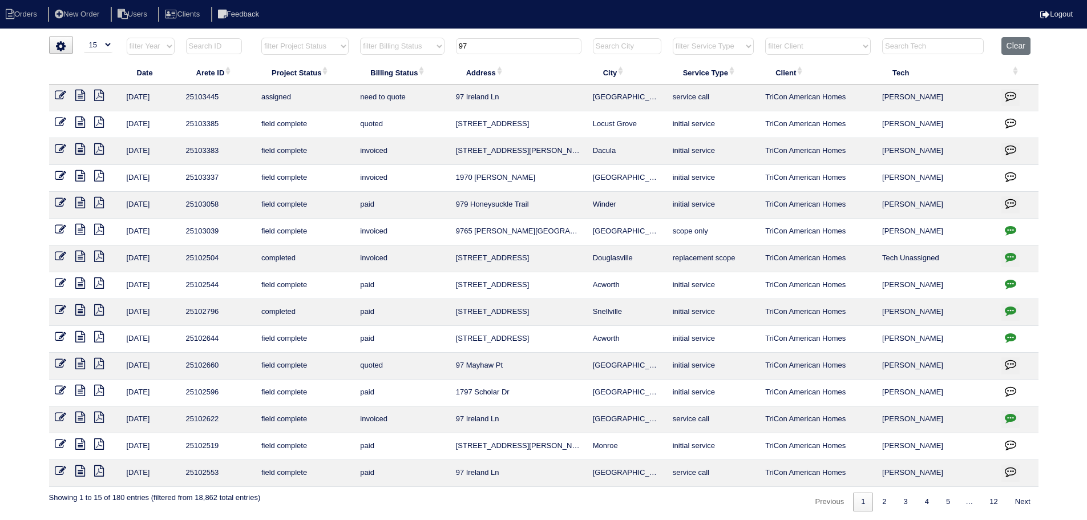
type input "97"
drag, startPoint x: 66, startPoint y: 95, endPoint x: 90, endPoint y: 94, distance: 24.6
click at [66, 95] on icon at bounding box center [60, 95] width 11 height 11
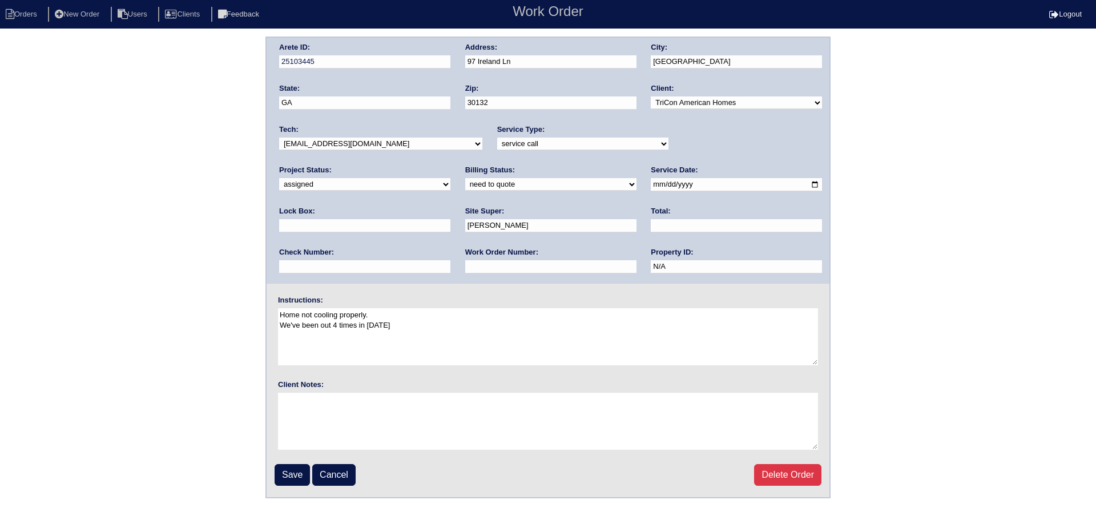
drag, startPoint x: 360, startPoint y: 143, endPoint x: 361, endPoint y: 150, distance: 7.4
click at [360, 143] on select "-select- [EMAIL_ADDRESS][DOMAIN_NAME] [EMAIL_ADDRESS][DOMAIN_NAME] [EMAIL_ADDRE…" at bounding box center [380, 144] width 203 height 13
select select "80"
click at [279, 138] on select "-select- aretesmg+backup-tech@gmail.com benjohnholt88@gmail.com callisonhvac@ya…" at bounding box center [380, 144] width 203 height 13
click at [651, 186] on input "2025-09-17" at bounding box center [736, 184] width 171 height 13
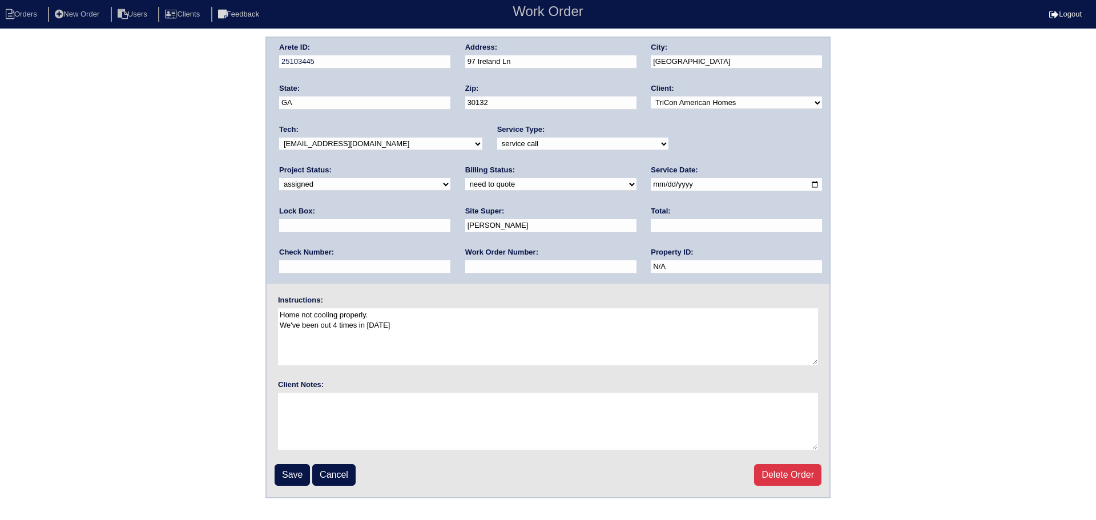
type input "2025-09-18"
click at [296, 473] on input "Save" at bounding box center [292, 475] width 35 height 22
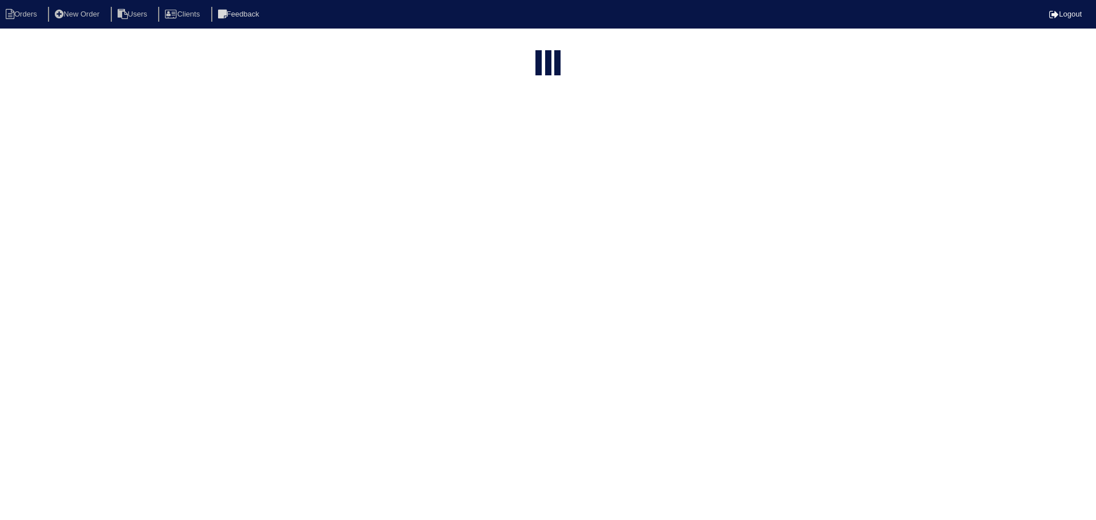
select select "15"
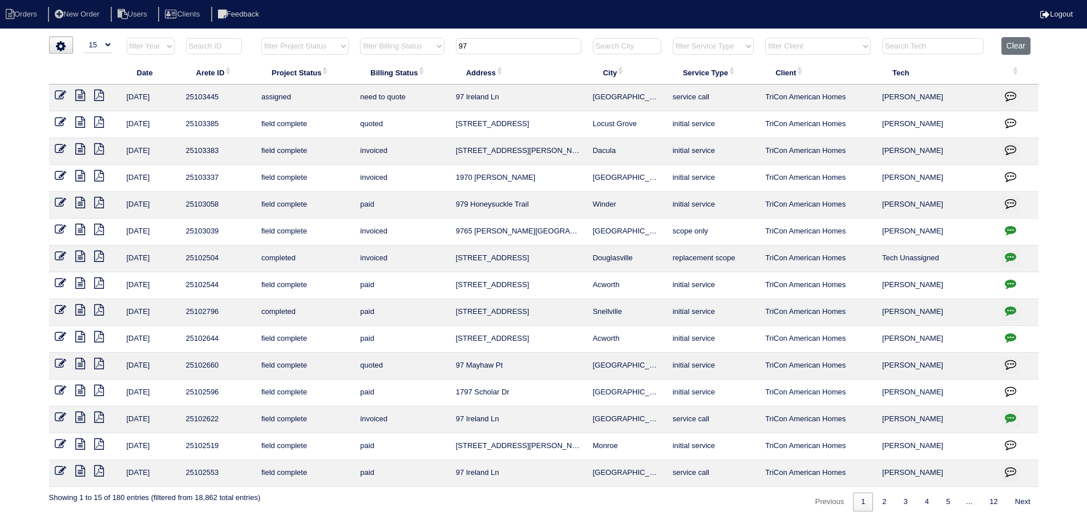
drag, startPoint x: 465, startPoint y: 45, endPoint x: 456, endPoint y: 51, distance: 11.4
click at [419, 45] on tr "filter Year -- Any Year -- 2025 2024 2023 2022 2021 2020 2019 filter Project St…" at bounding box center [544, 48] width 990 height 23
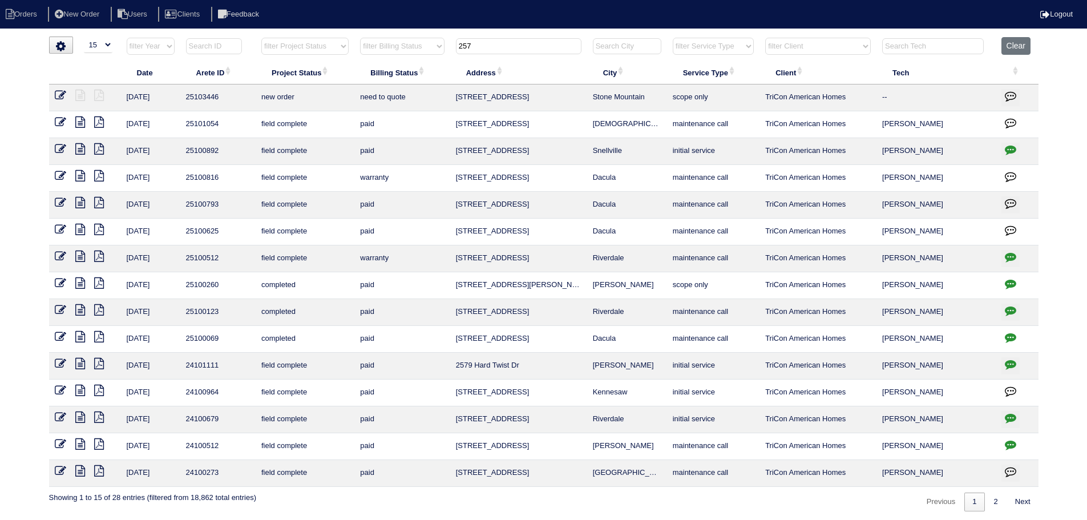
type input "257"
click at [63, 92] on icon at bounding box center [60, 95] width 11 height 11
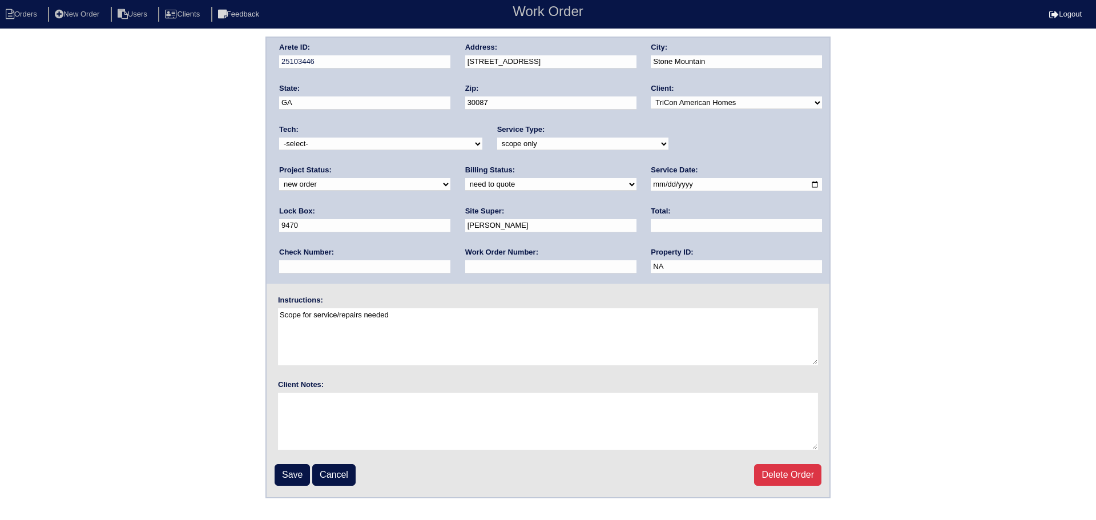
click at [450, 178] on select "new order assigned in progress field complete need to schedule admin review arc…" at bounding box center [364, 184] width 171 height 13
select select "assigned"
click at [450, 178] on select "new order assigned in progress field complete need to schedule admin review arc…" at bounding box center [364, 184] width 171 height 13
click at [651, 191] on input "[DATE]" at bounding box center [736, 184] width 171 height 13
click at [651, 188] on input "2025-09-16" at bounding box center [736, 184] width 171 height 13
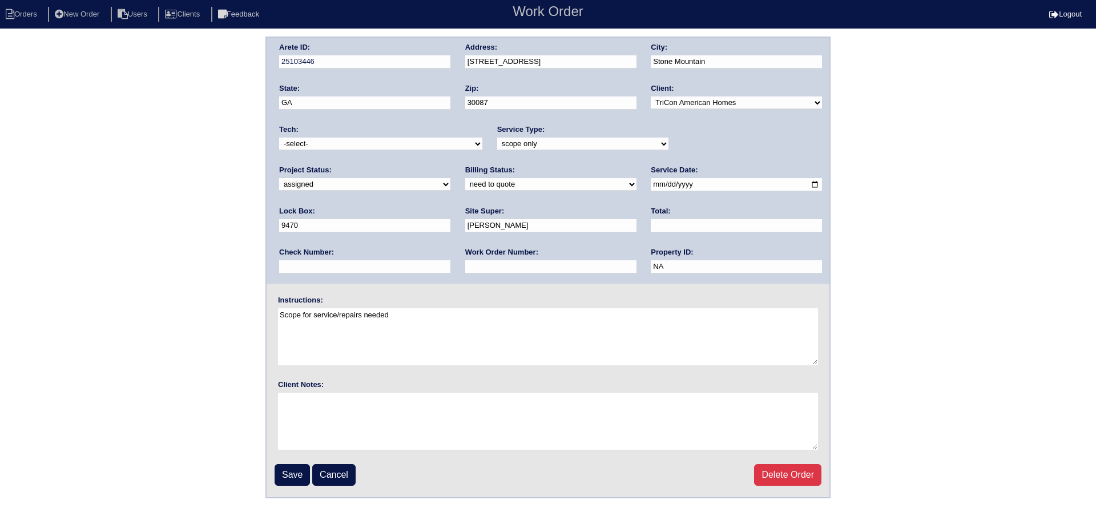
type input "[DATE]"
click at [390, 134] on div "Tech: -select- aretesmg+backup-tech@gmail.com benjohnholt88@gmail.com callisonh…" at bounding box center [380, 139] width 203 height 31
click at [389, 143] on select "-select- aretesmg+backup-tech@gmail.com benjohnholt88@gmail.com callisonhvac@ya…" at bounding box center [380, 144] width 203 height 13
click at [279, 138] on select "-select- aretesmg+backup-tech@gmail.com benjohnholt88@gmail.com callisonhvac@ya…" at bounding box center [380, 144] width 203 height 13
drag, startPoint x: 338, startPoint y: 143, endPoint x: 337, endPoint y: 150, distance: 6.9
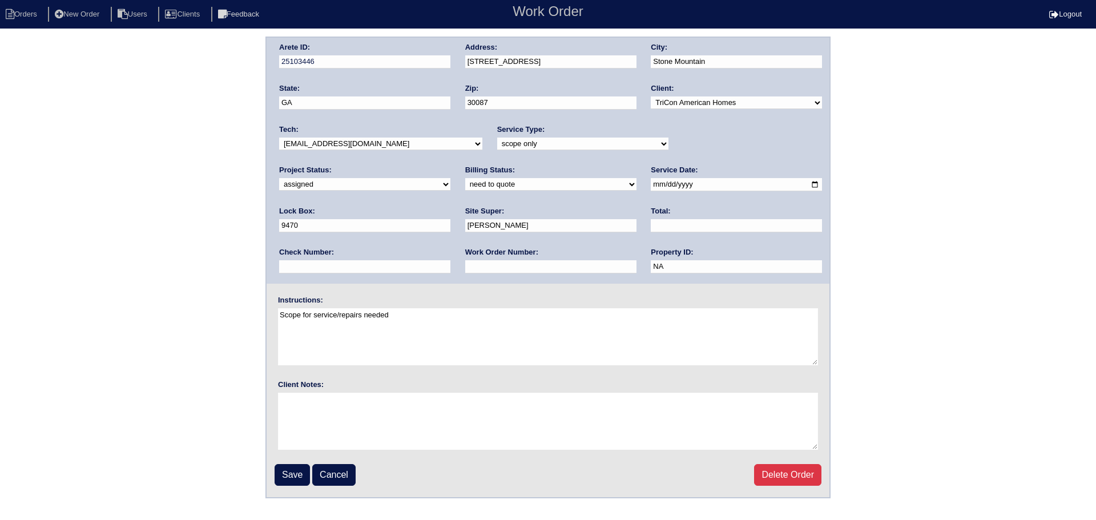
click at [338, 146] on select "-select- aretesmg+backup-tech@gmail.com benjohnholt88@gmail.com callisonhvac@ya…" at bounding box center [380, 144] width 203 height 13
select select "151"
click at [279, 138] on select "-select- aretesmg+backup-tech@gmail.com benjohnholt88@gmail.com callisonhvac@ya…" at bounding box center [380, 144] width 203 height 13
click at [296, 479] on input "Save" at bounding box center [292, 475] width 35 height 22
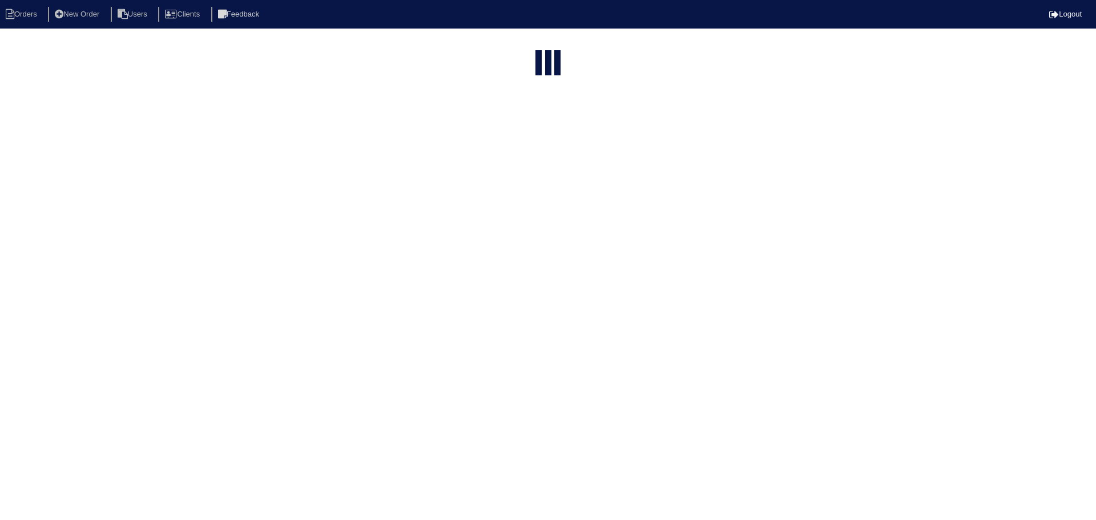
select select "15"
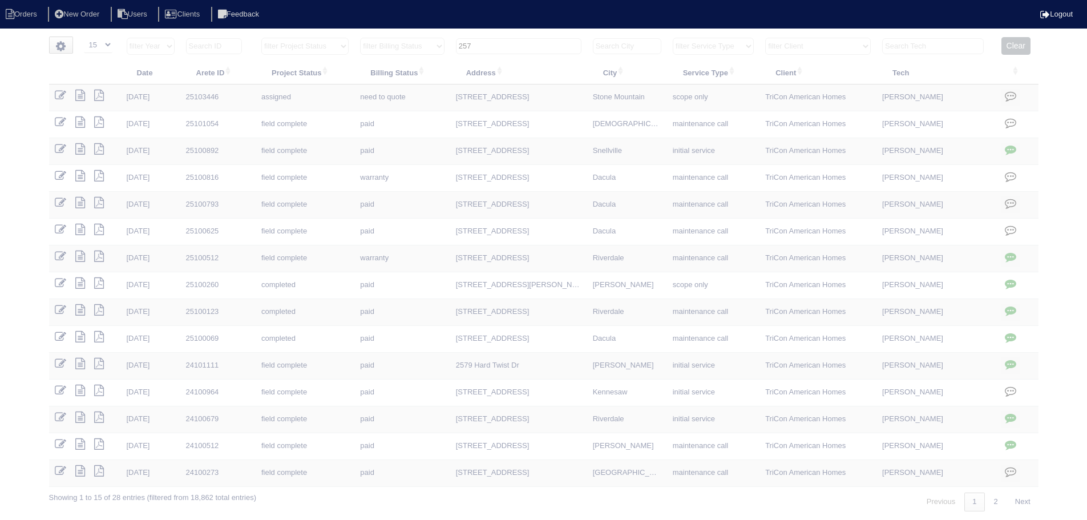
click at [523, 50] on input "257" at bounding box center [519, 46] width 126 height 16
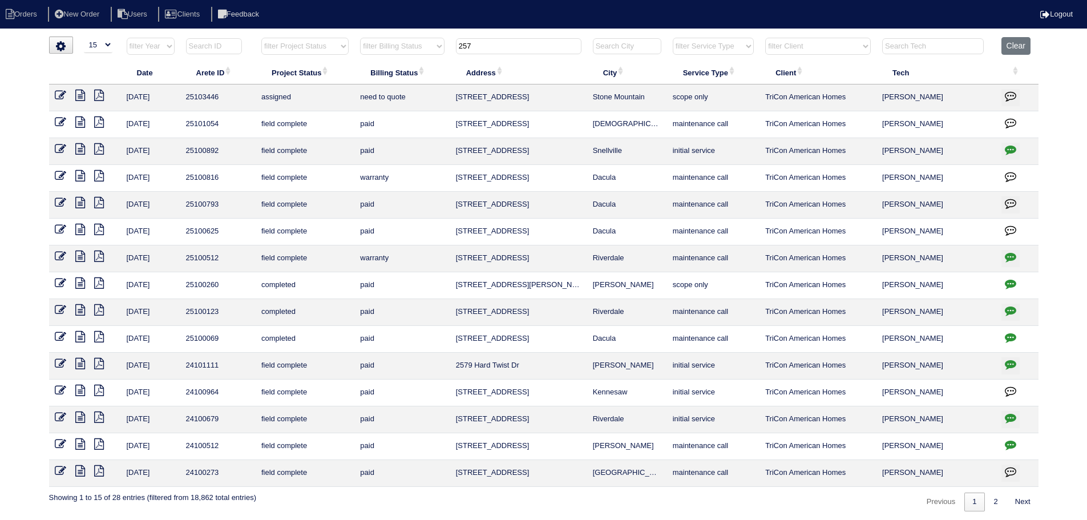
click at [523, 50] on input "257" at bounding box center [519, 46] width 126 height 16
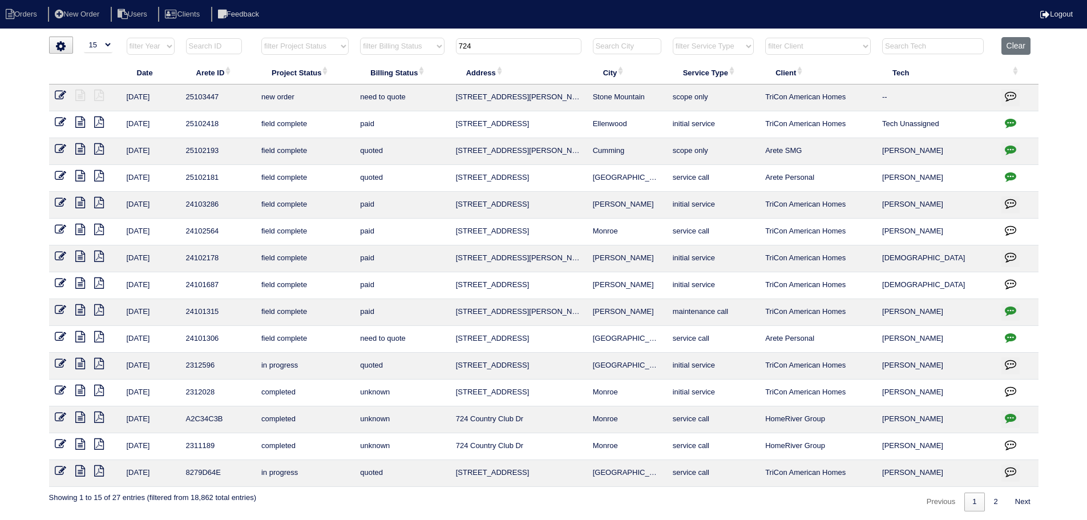
type input "724"
click at [64, 91] on icon at bounding box center [60, 95] width 11 height 11
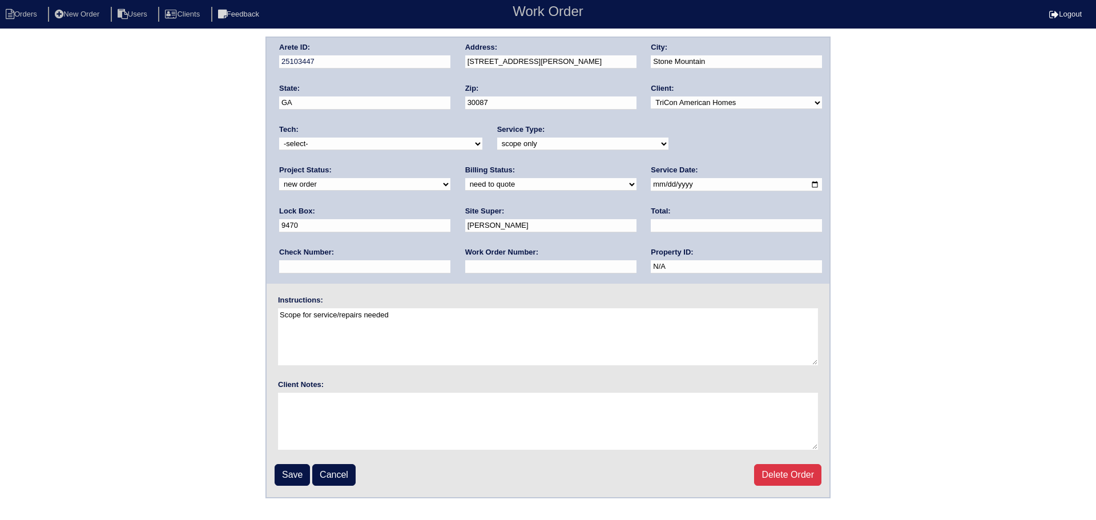
drag, startPoint x: 358, startPoint y: 144, endPoint x: 357, endPoint y: 150, distance: 6.0
click at [357, 147] on select "-select- aretesmg+backup-tech@gmail.com benjohnholt88@gmail.com callisonhvac@ya…" at bounding box center [380, 144] width 203 height 13
select select "151"
click at [279, 138] on select "-select- aretesmg+backup-tech@gmail.com benjohnholt88@gmail.com callisonhvac@ya…" at bounding box center [380, 144] width 203 height 13
drag, startPoint x: 739, startPoint y: 142, endPoint x: 736, endPoint y: 150, distance: 8.5
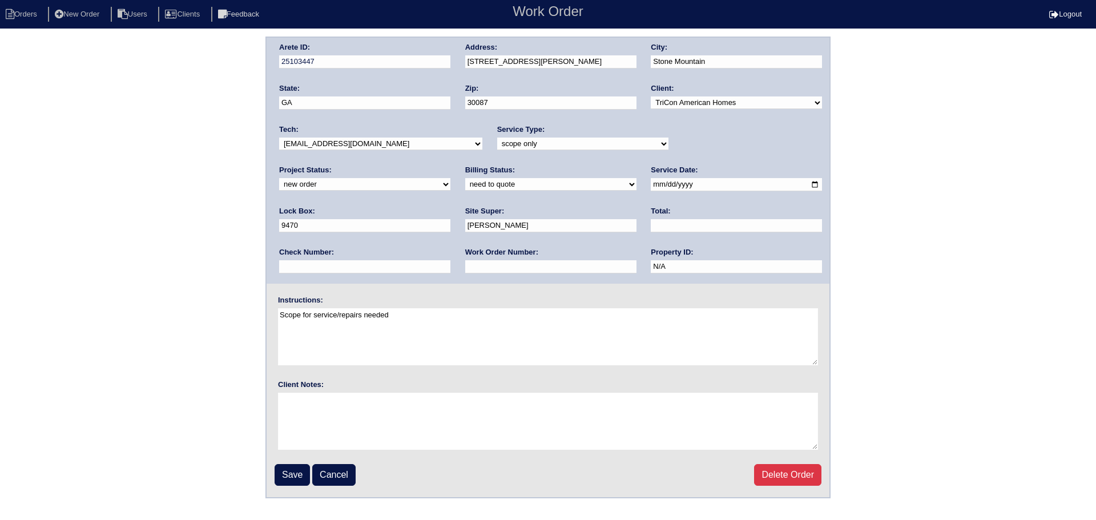
click at [450, 178] on select "new order assigned in progress field complete need to schedule admin review arc…" at bounding box center [364, 184] width 171 height 13
select select "assigned"
click at [450, 178] on select "new order assigned in progress field complete need to schedule admin review arc…" at bounding box center [364, 184] width 171 height 13
drag, startPoint x: 628, startPoint y: 187, endPoint x: 616, endPoint y: 197, distance: 15.4
click at [651, 188] on input "2025-09-16" at bounding box center [736, 184] width 171 height 13
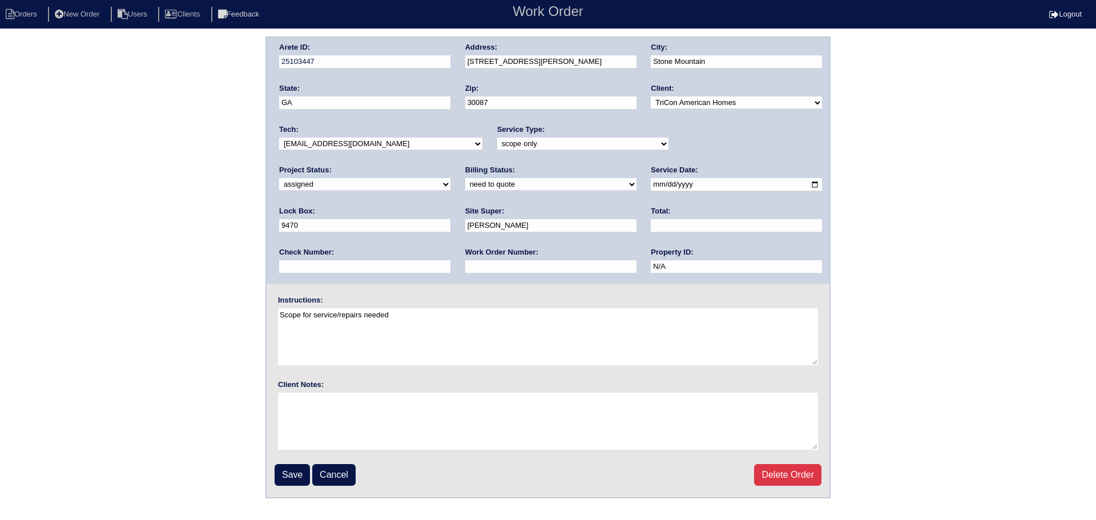
type input "2025-09-18"
click at [300, 469] on input "Save" at bounding box center [292, 475] width 35 height 22
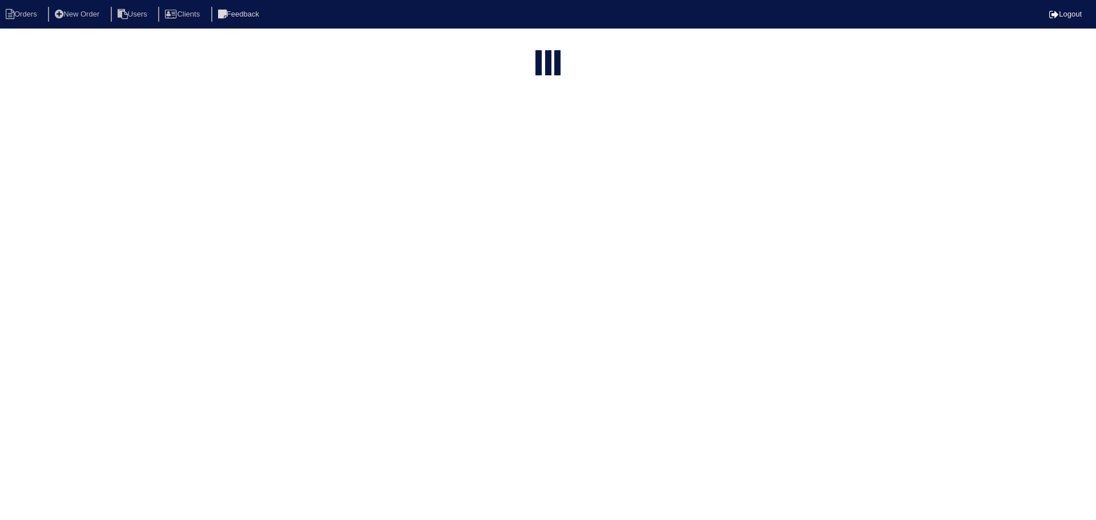
select select "15"
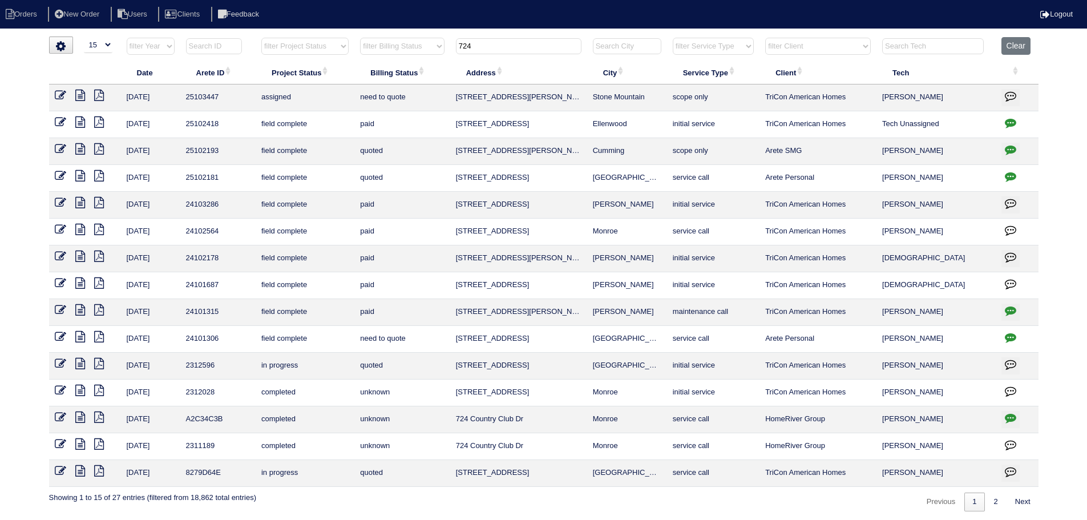
drag, startPoint x: 498, startPoint y: 49, endPoint x: 393, endPoint y: 44, distance: 104.6
click at [392, 43] on tr "filter Year -- Any Year -- 2025 2024 2023 2022 2021 2020 2019 filter Project St…" at bounding box center [544, 48] width 990 height 23
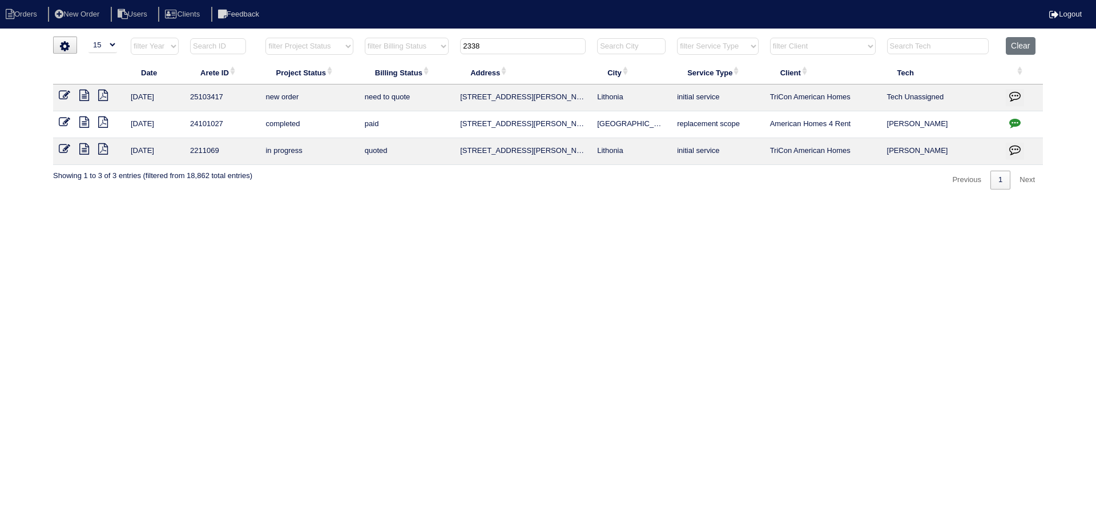
type input "2338"
click at [62, 92] on icon at bounding box center [64, 95] width 11 height 11
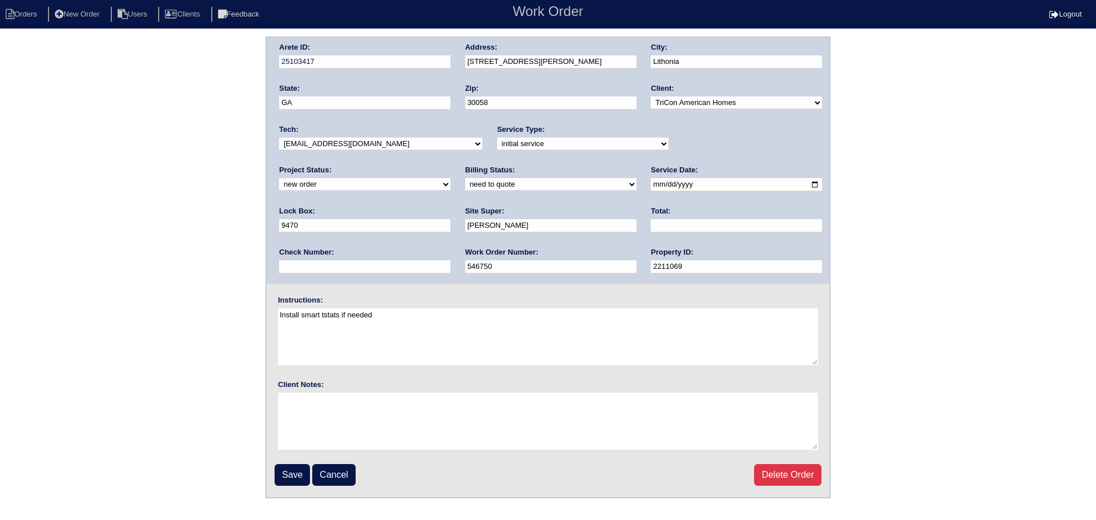
click at [450, 178] on select "new order assigned in progress field complete need to schedule admin review arc…" at bounding box center [364, 184] width 171 height 13
select select "assigned"
click at [450, 178] on select "new order assigned in progress field complete need to schedule admin review arc…" at bounding box center [364, 184] width 171 height 13
click at [651, 185] on input "2025-09-15" at bounding box center [736, 184] width 171 height 13
type input "2025-09-18"
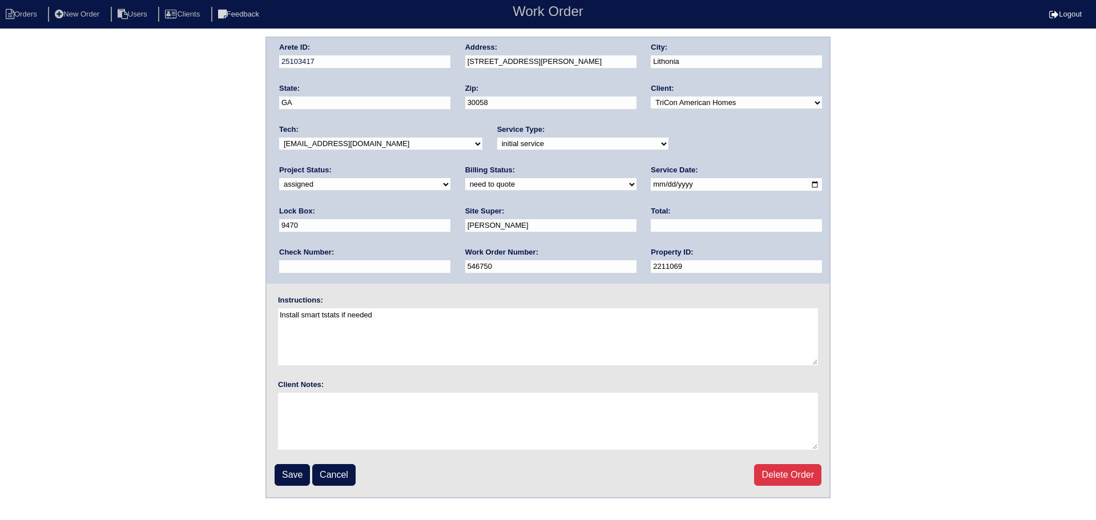
click at [426, 142] on select "-select- aretesmg+backup-tech@gmail.com benjohnholt88@gmail.com callisonhvac@ya…" at bounding box center [380, 144] width 203 height 13
select select "151"
click at [279, 138] on select "-select- aretesmg+backup-tech@gmail.com benjohnholt88@gmail.com callisonhvac@ya…" at bounding box center [380, 144] width 203 height 13
click at [293, 476] on input "Save" at bounding box center [292, 475] width 35 height 22
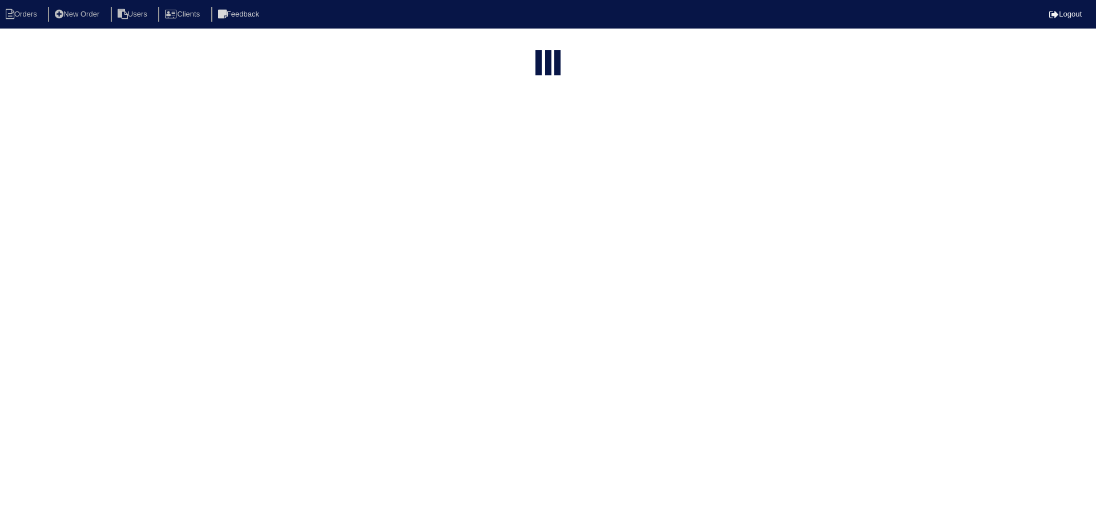
select select "15"
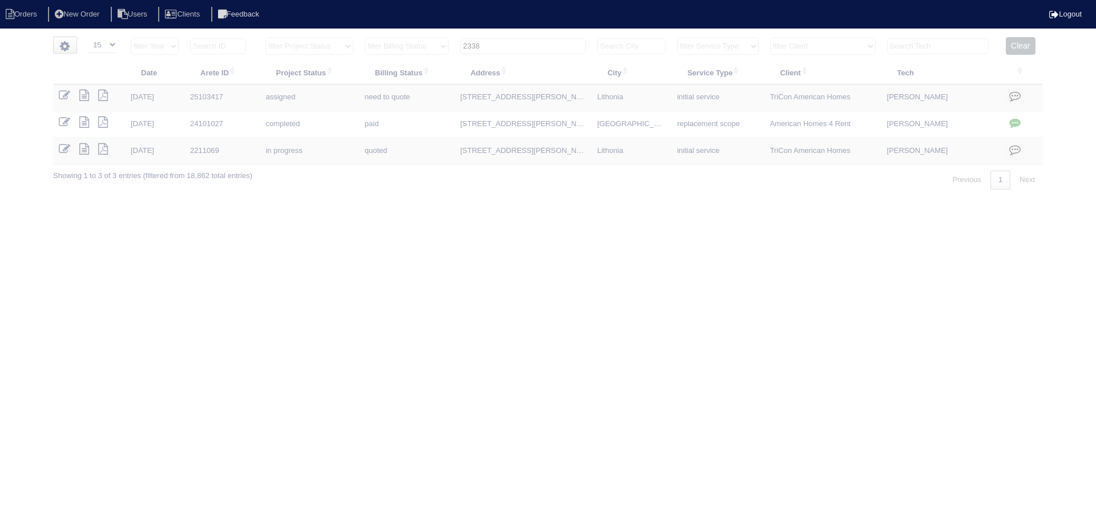
click at [536, 33] on html "Orders New Order Users Clients Feedback Logout Orders New Order Users Clients M…" at bounding box center [548, 100] width 1096 height 201
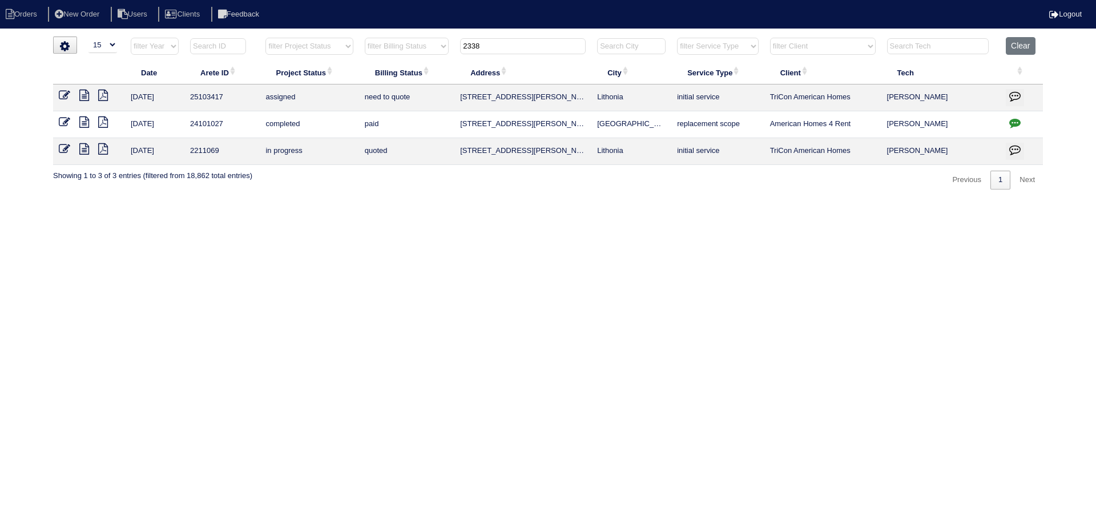
click at [515, 48] on input "2338" at bounding box center [523, 46] width 126 height 16
click at [514, 48] on input "2338" at bounding box center [523, 46] width 126 height 16
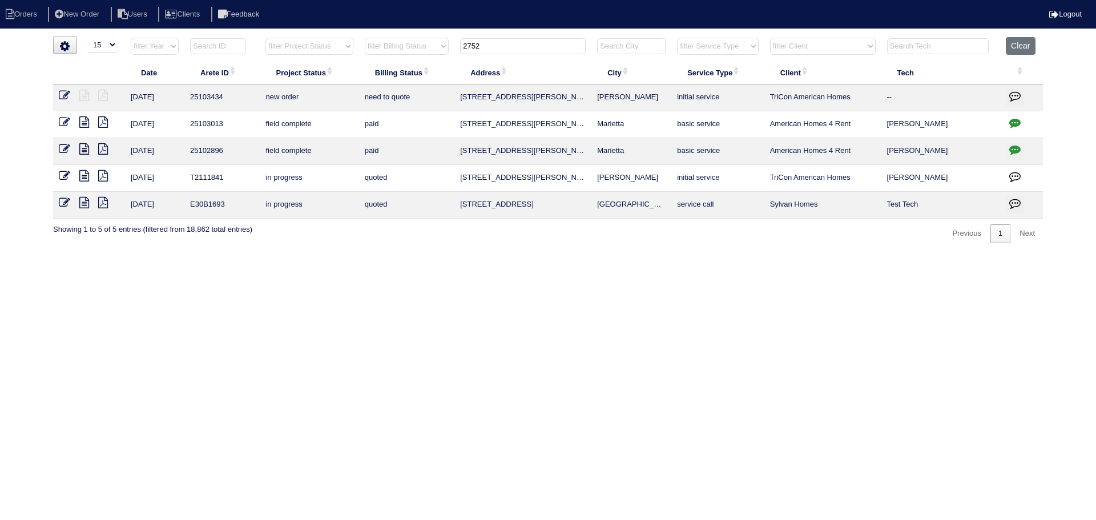
type input "2752"
click at [57, 96] on td at bounding box center [89, 97] width 72 height 27
click at [58, 96] on td at bounding box center [89, 97] width 72 height 27
click at [59, 96] on icon at bounding box center [64, 95] width 11 height 11
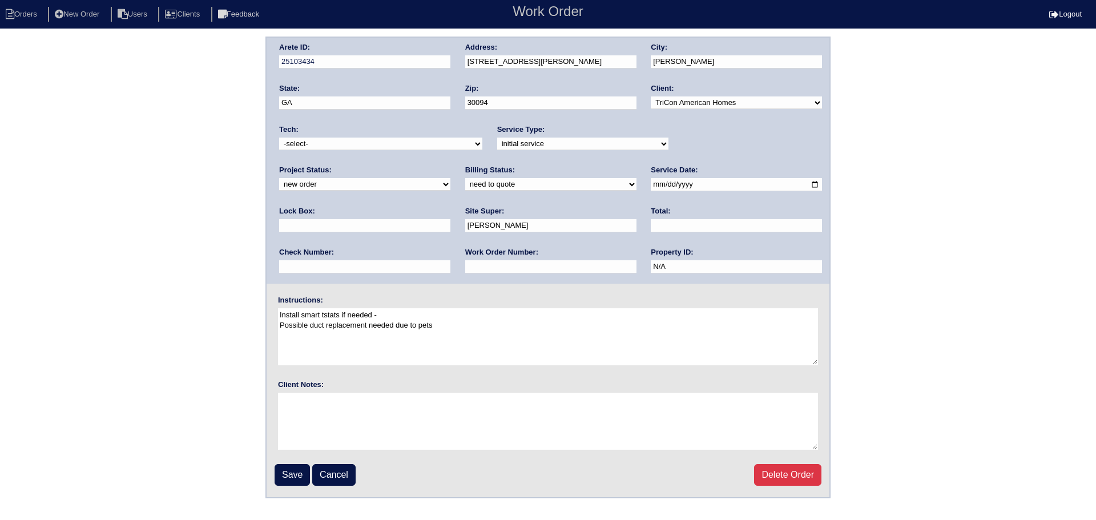
click at [327, 136] on div "Tech: -select- [EMAIL_ADDRESS][DOMAIN_NAME] [EMAIL_ADDRESS][DOMAIN_NAME] [EMAIL…" at bounding box center [380, 139] width 203 height 31
click at [329, 140] on select "-select- [EMAIL_ADDRESS][DOMAIN_NAME] [EMAIL_ADDRESS][DOMAIN_NAME] [EMAIL_ADDRE…" at bounding box center [380, 144] width 203 height 13
select select "151"
click at [279, 138] on select "-select- [EMAIL_ADDRESS][DOMAIN_NAME] [EMAIL_ADDRESS][DOMAIN_NAME] [EMAIL_ADDRE…" at bounding box center [380, 144] width 203 height 13
drag, startPoint x: 726, startPoint y: 143, endPoint x: 717, endPoint y: 150, distance: 11.0
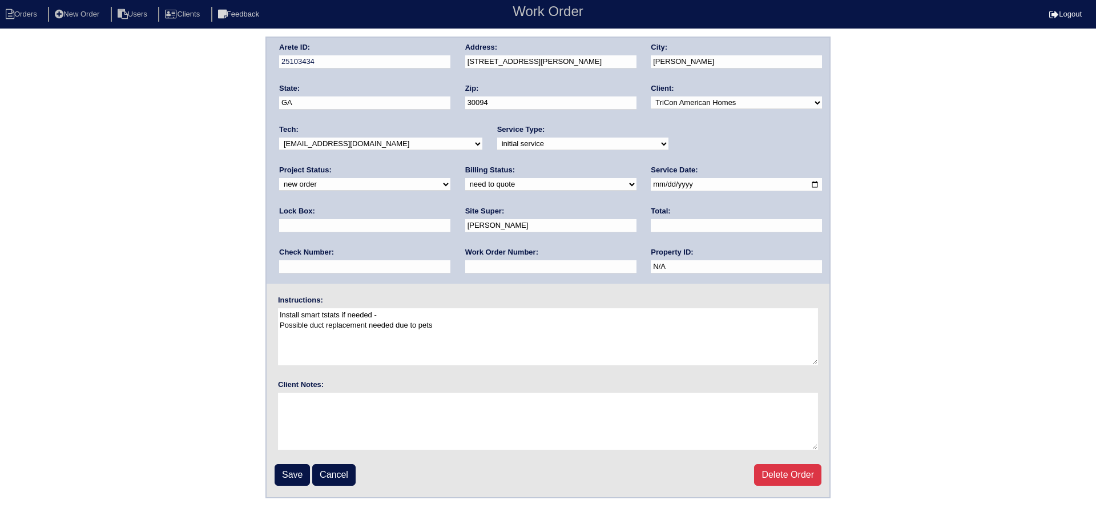
click at [450, 178] on select "new order assigned in progress field complete need to schedule admin review arc…" at bounding box center [364, 184] width 171 height 13
select select "assigned"
click at [450, 178] on select "new order assigned in progress field complete need to schedule admin review arc…" at bounding box center [364, 184] width 171 height 13
click at [651, 187] on input "2025-09-16" at bounding box center [736, 184] width 171 height 13
type input "[DATE]"
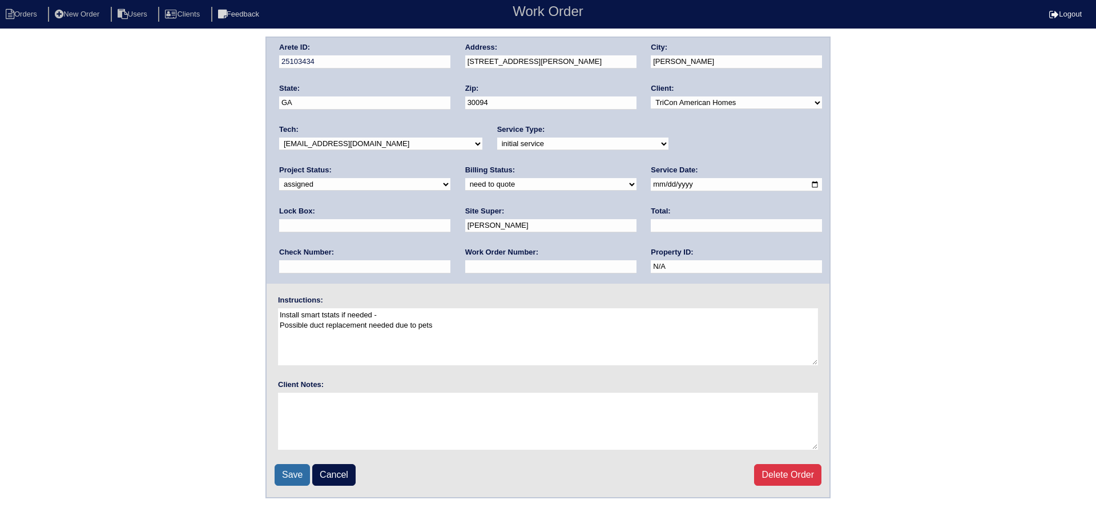
click at [299, 474] on input "Save" at bounding box center [292, 475] width 35 height 22
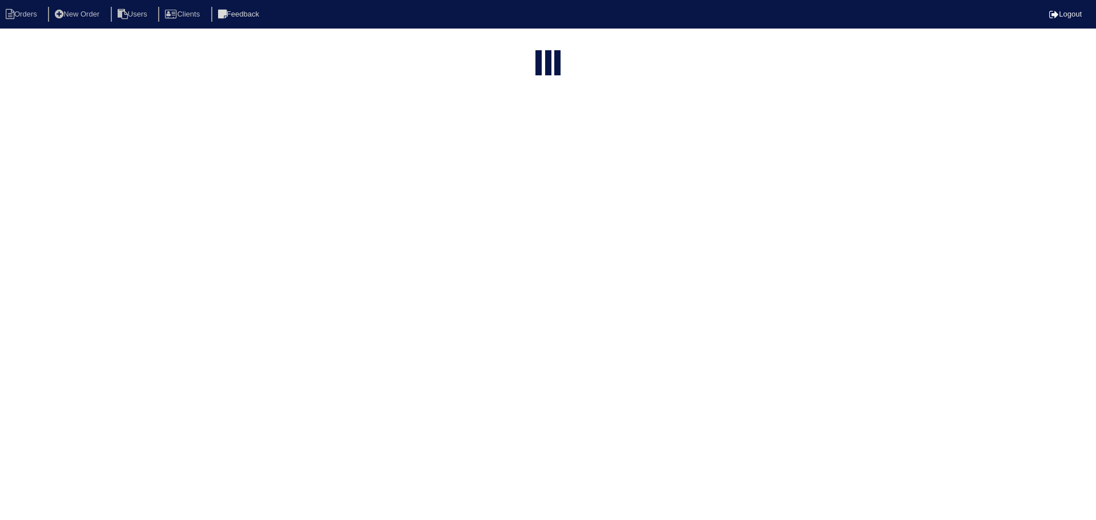
select select "15"
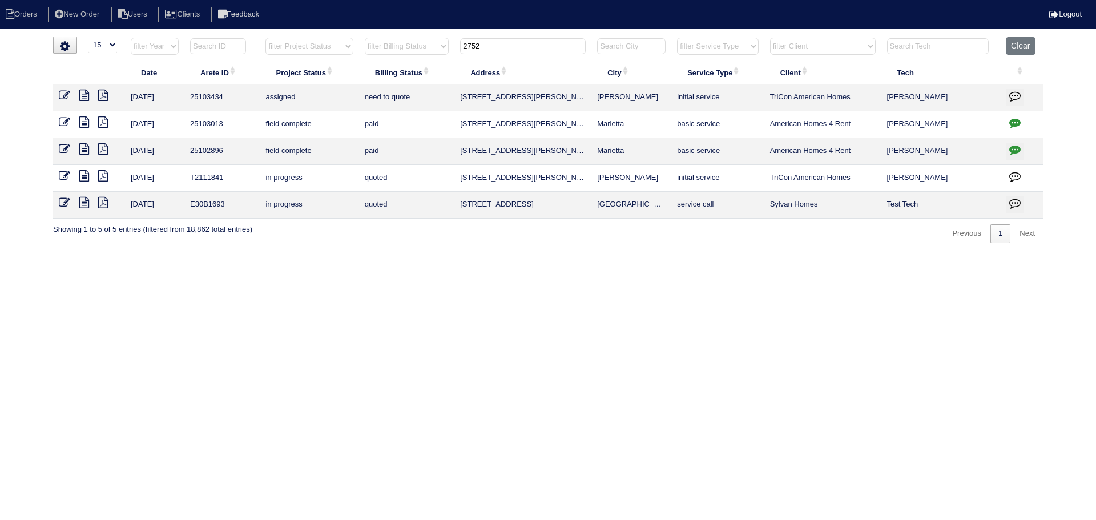
drag, startPoint x: 505, startPoint y: 51, endPoint x: 429, endPoint y: 46, distance: 76.6
click at [425, 45] on tr "filter Year -- Any Year -- 2025 2024 2023 2022 2021 2020 2019 filter Project St…" at bounding box center [548, 48] width 990 height 23
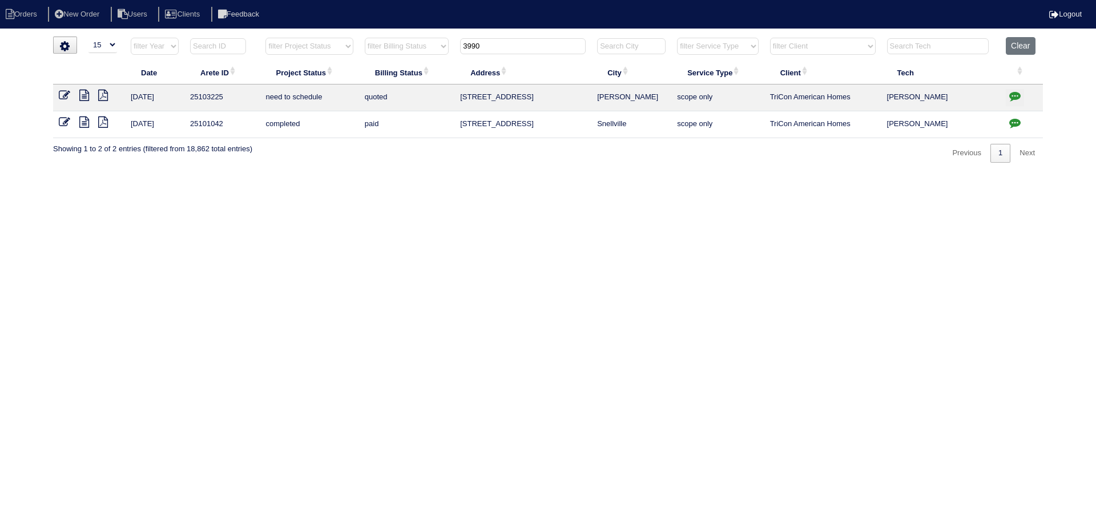
type input "3990"
click at [69, 98] on icon at bounding box center [64, 95] width 11 height 11
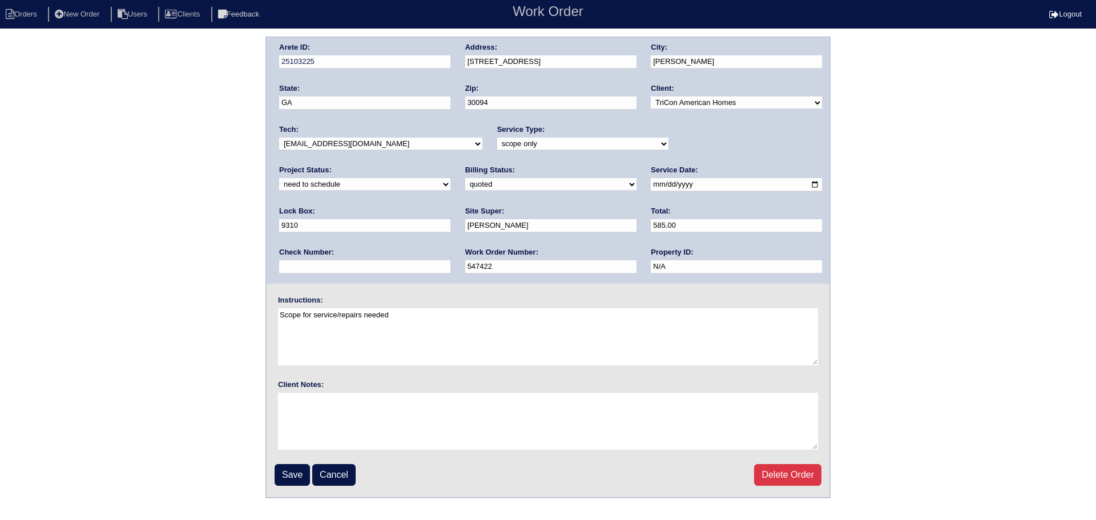
click at [450, 165] on div "Project Status: new order assigned in progress field complete need to schedule …" at bounding box center [364, 180] width 171 height 31
click at [450, 178] on select "new order assigned in progress field complete need to schedule admin review arc…" at bounding box center [364, 184] width 171 height 13
select select "assigned"
click at [450, 178] on select "new order assigned in progress field complete need to schedule admin review arc…" at bounding box center [364, 184] width 171 height 13
drag, startPoint x: 631, startPoint y: 186, endPoint x: 590, endPoint y: 220, distance: 53.1
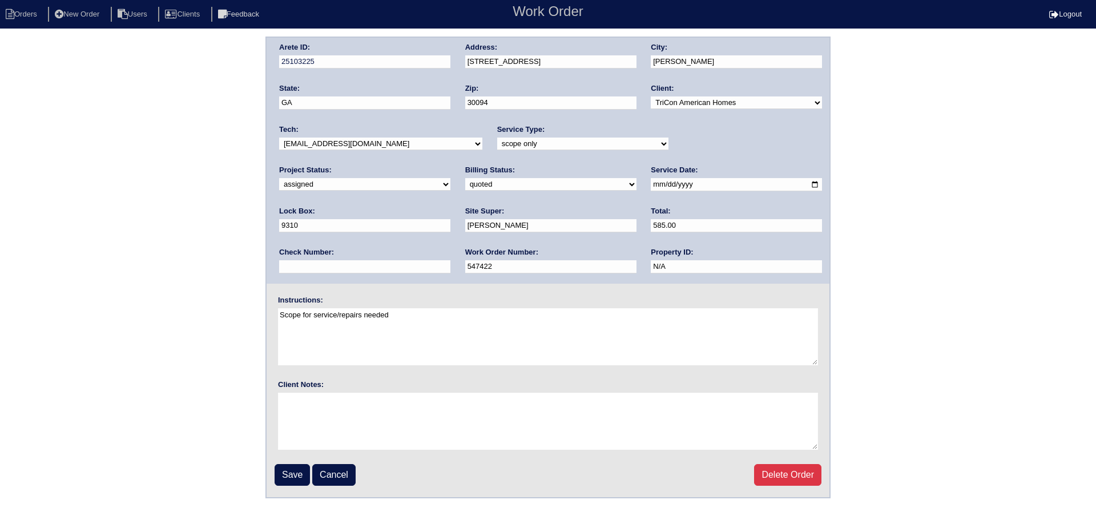
click at [651, 186] on input "2025-09-18" at bounding box center [736, 184] width 171 height 13
drag, startPoint x: 398, startPoint y: 135, endPoint x: 393, endPoint y: 162, distance: 27.8
click at [397, 135] on div "Tech: -select- aretesmg+backup-tech@gmail.com benjohnholt88@gmail.com callisonh…" at bounding box center [380, 139] width 203 height 31
click at [394, 149] on select "-select- [EMAIL_ADDRESS][DOMAIN_NAME] [EMAIL_ADDRESS][DOMAIN_NAME] [EMAIL_ADDRE…" at bounding box center [380, 144] width 203 height 13
select select "151"
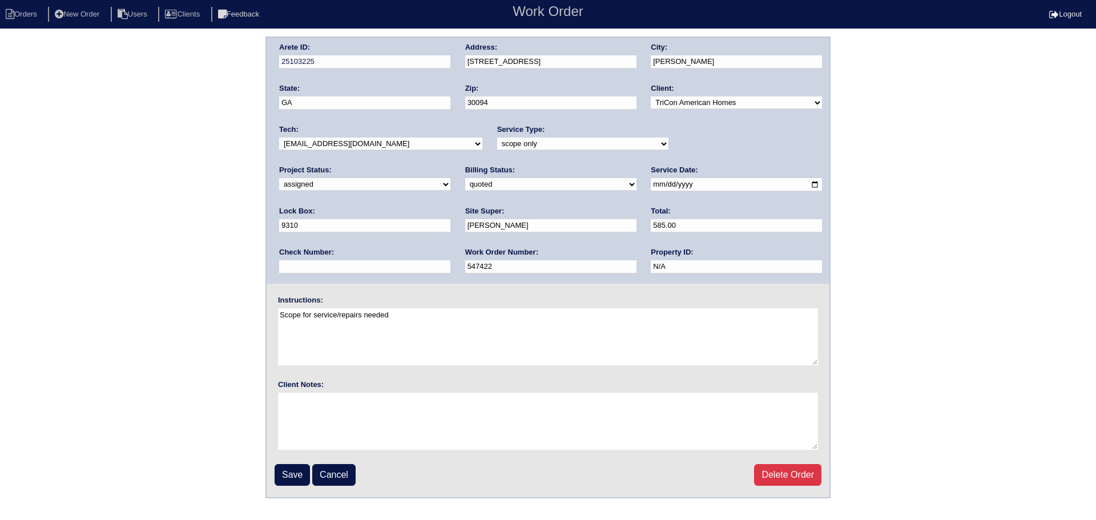
click at [279, 138] on select "-select- aretesmg+backup-tech@gmail.com benjohnholt88@gmail.com callisonhvac@ya…" at bounding box center [380, 144] width 203 height 13
click at [293, 472] on input "Save" at bounding box center [292, 475] width 35 height 22
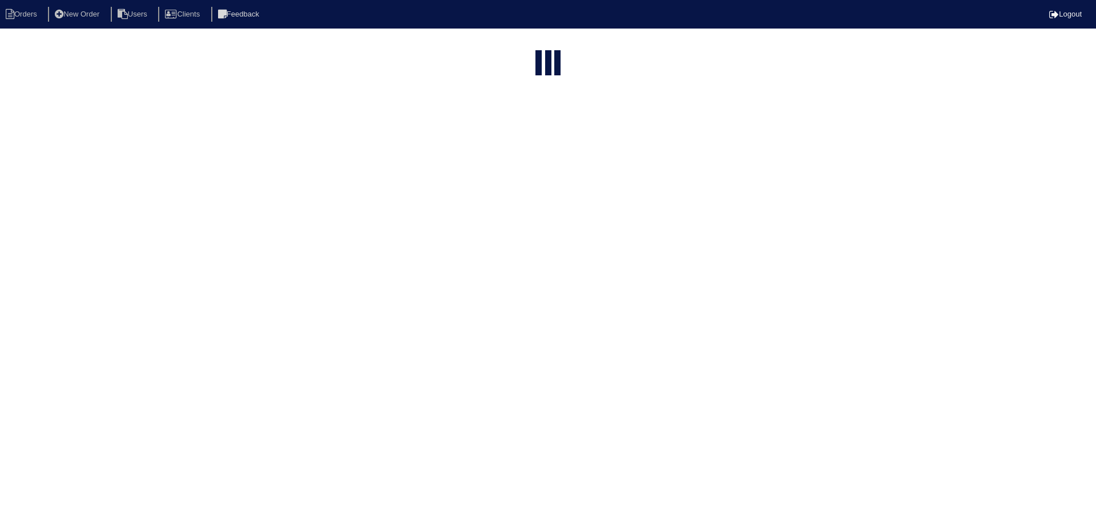
select select "15"
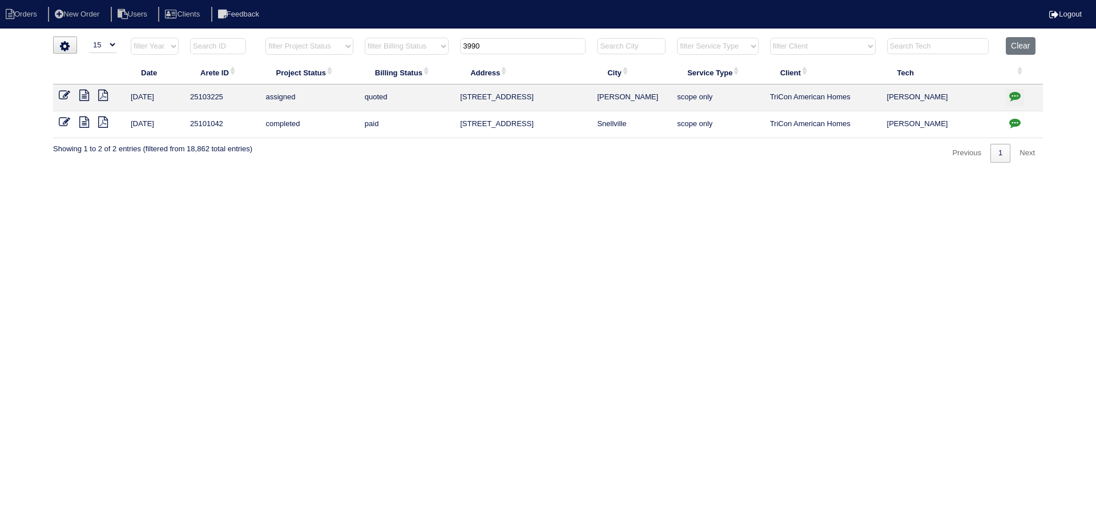
drag, startPoint x: 443, startPoint y: 42, endPoint x: 402, endPoint y: 34, distance: 41.2
click at [393, 39] on tr "filter Year -- Any Year -- 2025 2024 2023 2022 2021 2020 2019 filter Project St…" at bounding box center [548, 48] width 990 height 23
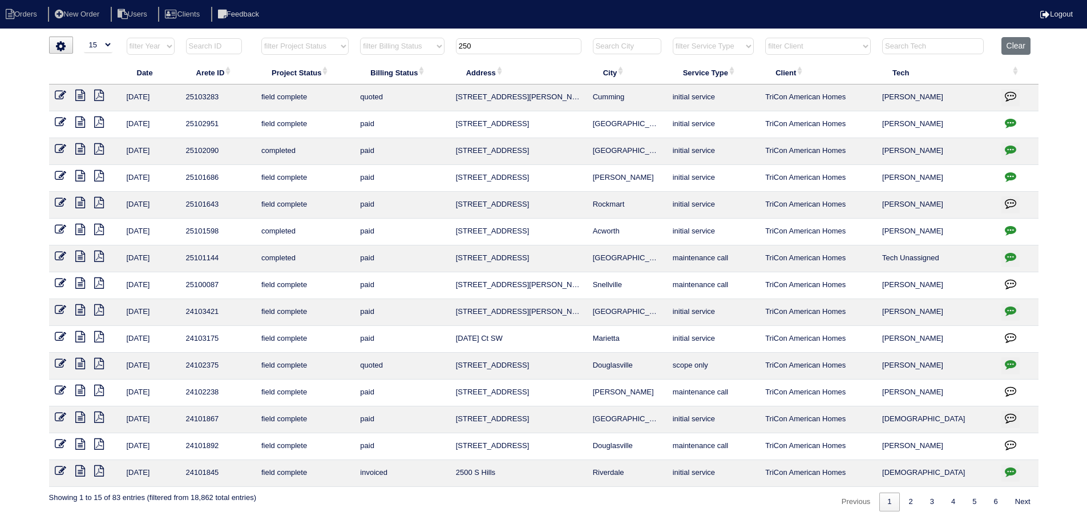
drag, startPoint x: 495, startPoint y: 43, endPoint x: 413, endPoint y: 59, distance: 83.1
click at [413, 59] on tr "filter Year -- Any Year -- 2025 2024 2023 2022 2021 2020 2019 filter Project St…" at bounding box center [544, 48] width 990 height 23
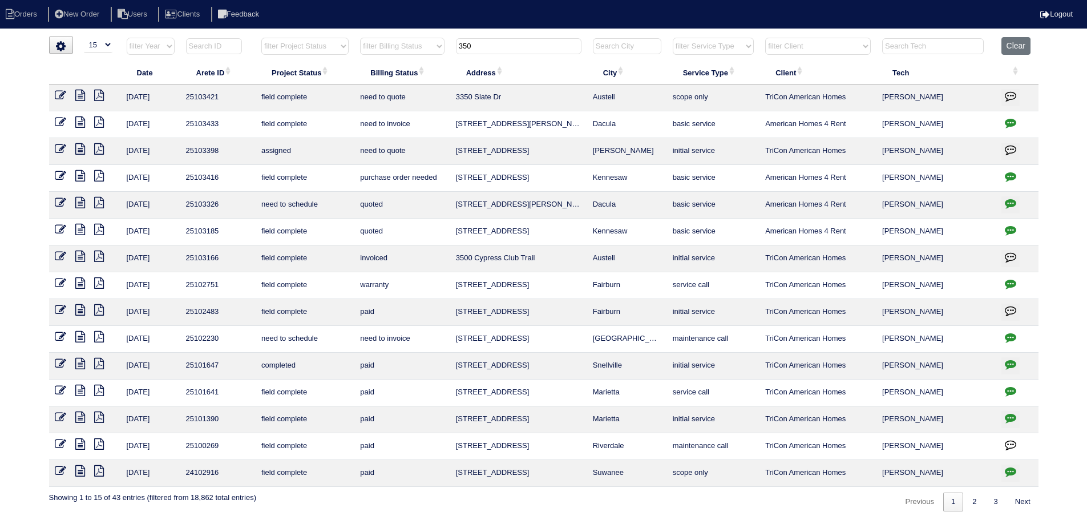
type input "350"
click at [64, 146] on icon at bounding box center [60, 148] width 11 height 11
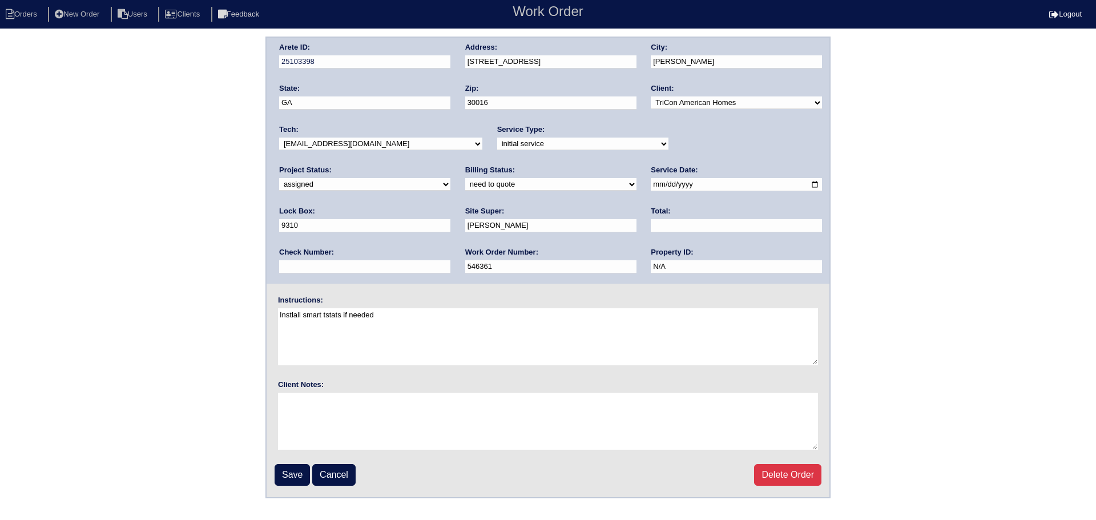
click at [329, 148] on select "-select- [EMAIL_ADDRESS][DOMAIN_NAME] [EMAIL_ADDRESS][DOMAIN_NAME] [EMAIL_ADDRE…" at bounding box center [380, 144] width 203 height 13
select select "151"
click at [279, 138] on select "-select- [EMAIL_ADDRESS][DOMAIN_NAME] [EMAIL_ADDRESS][DOMAIN_NAME] [EMAIL_ADDRE…" at bounding box center [380, 144] width 203 height 13
click at [651, 187] on input "[DATE]" at bounding box center [736, 184] width 171 height 13
type input "[DATE]"
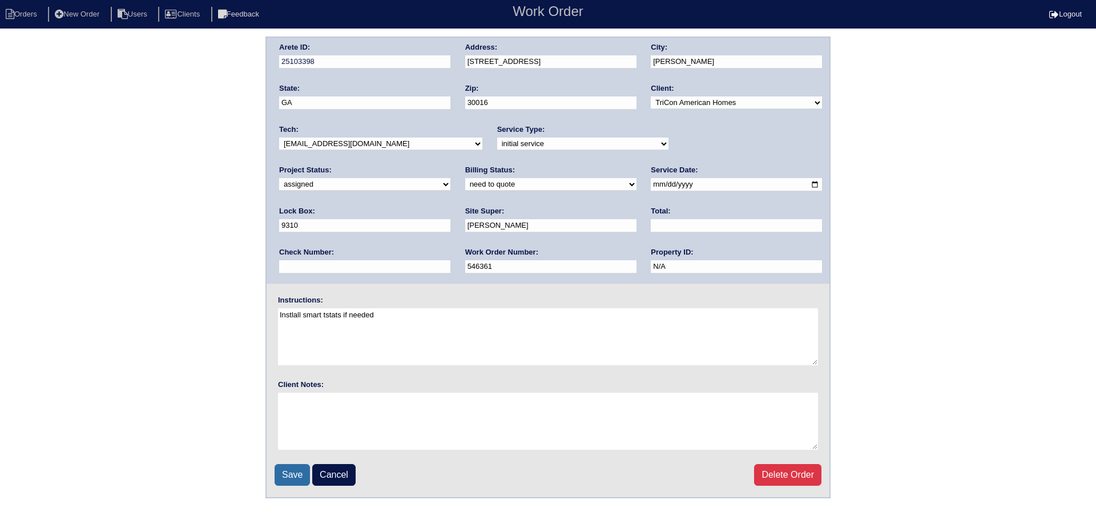
click at [287, 482] on input "Save" at bounding box center [292, 475] width 35 height 22
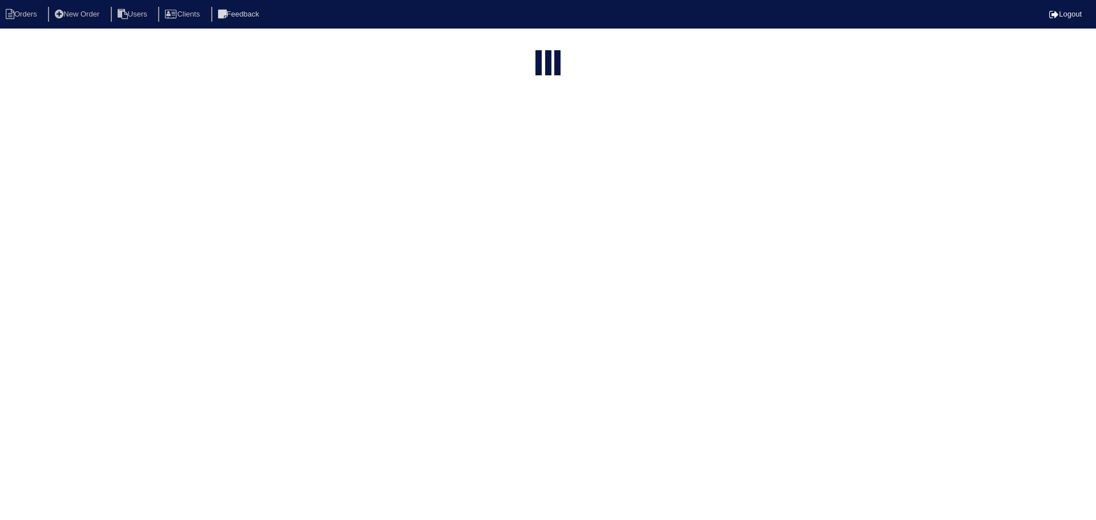
select select "15"
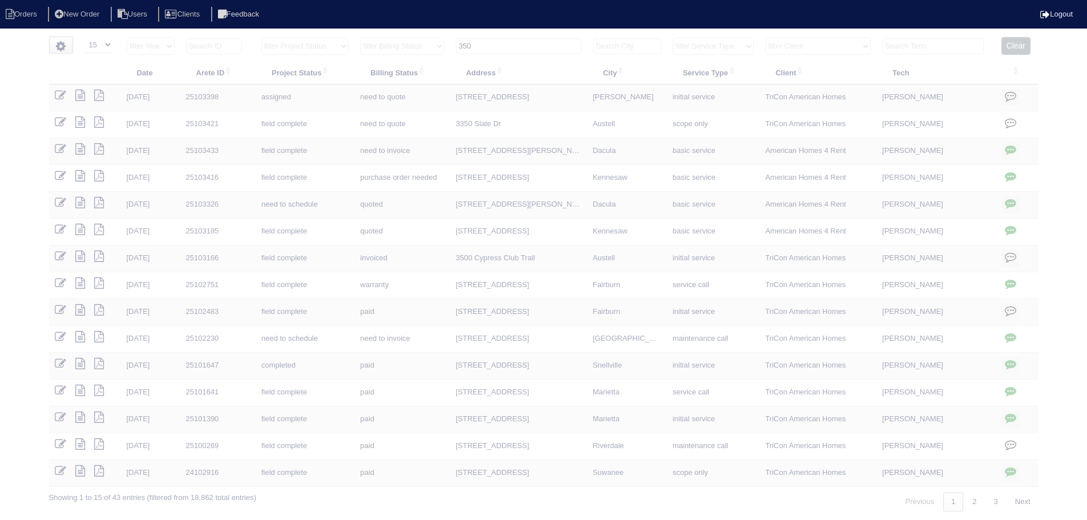
click at [526, 47] on input "350" at bounding box center [519, 46] width 126 height 16
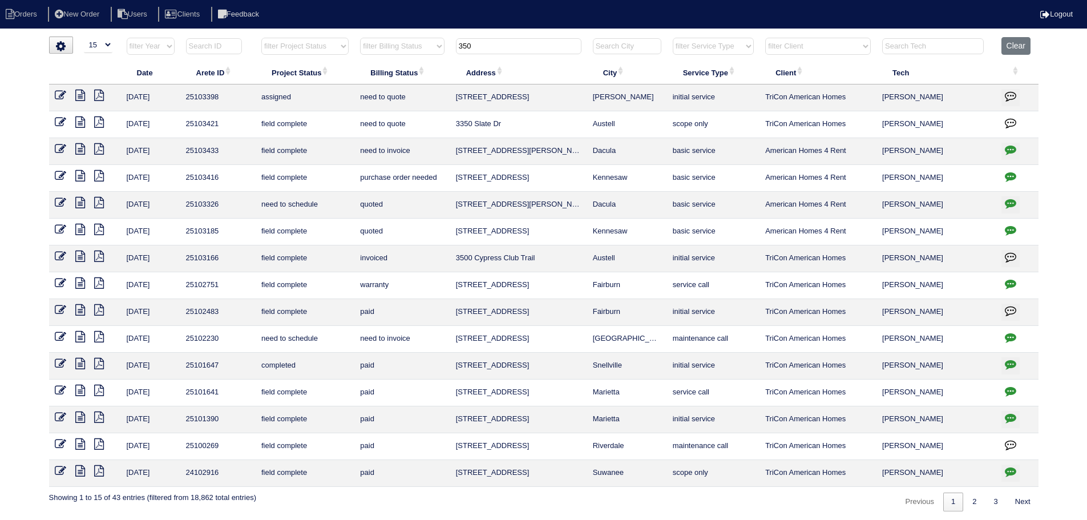
click at [526, 47] on input "350" at bounding box center [519, 46] width 126 height 16
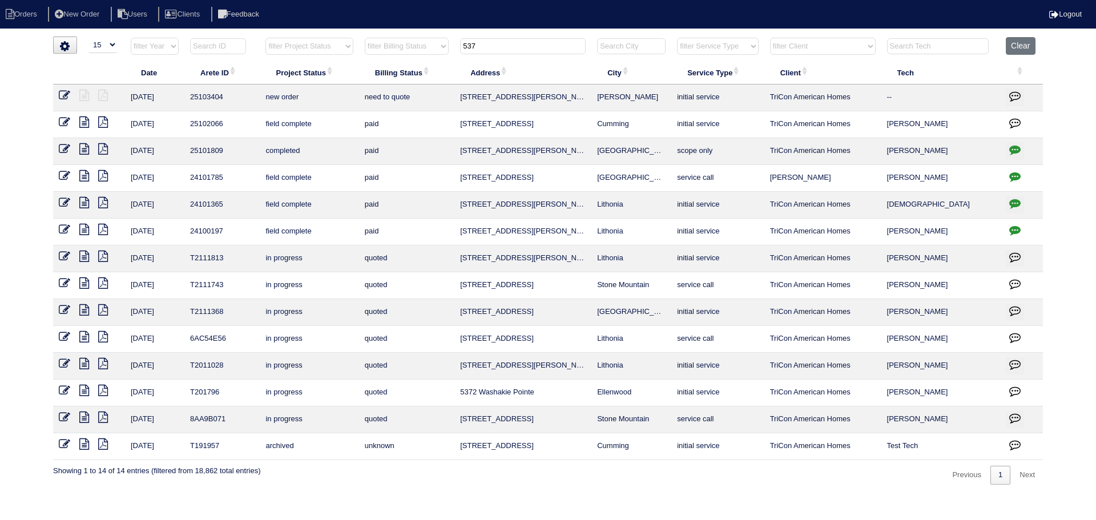
type input "537"
click at [63, 99] on icon at bounding box center [64, 95] width 11 height 11
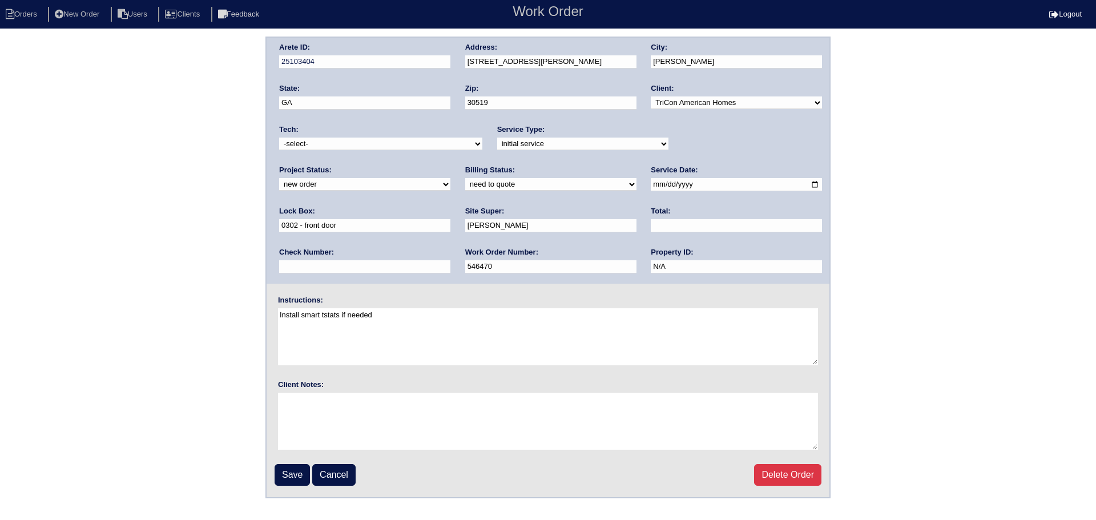
drag, startPoint x: 696, startPoint y: 146, endPoint x: 693, endPoint y: 152, distance: 6.4
click at [450, 165] on div "Project Status: new order assigned in progress field complete need to schedule …" at bounding box center [364, 180] width 171 height 31
select select "assigned"
click at [450, 178] on select "new order assigned in progress field complete need to schedule admin review arc…" at bounding box center [364, 184] width 171 height 13
drag, startPoint x: 435, startPoint y: 139, endPoint x: 428, endPoint y: 150, distance: 12.8
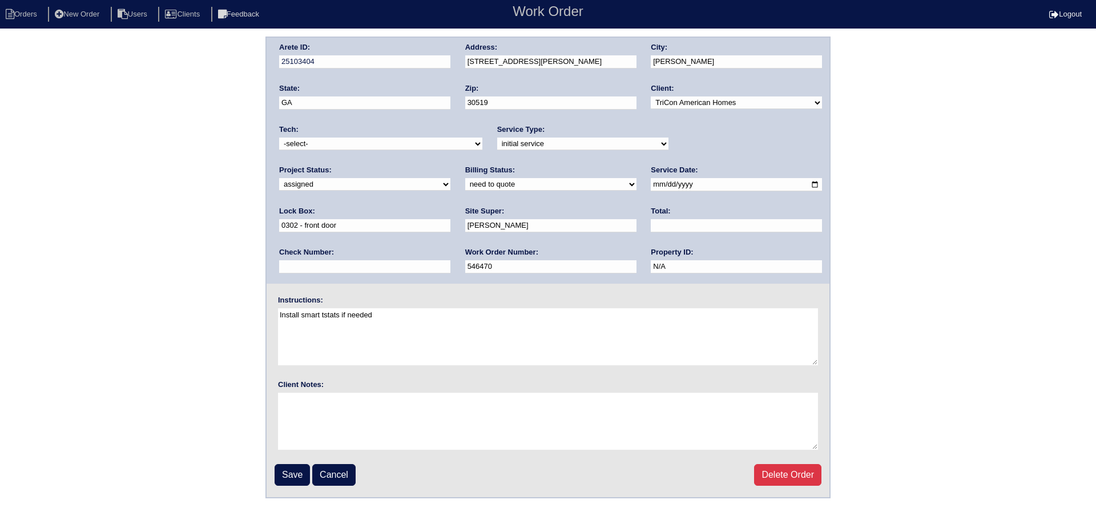
click at [435, 140] on select "-select- [EMAIL_ADDRESS][DOMAIN_NAME] [EMAIL_ADDRESS][DOMAIN_NAME] [EMAIL_ADDRE…" at bounding box center [380, 144] width 203 height 13
select select "27"
click at [279, 138] on select "-select- aretesmg+backup-tech@gmail.com benjohnholt88@gmail.com callisonhvac@ya…" at bounding box center [380, 144] width 203 height 13
click at [651, 181] on input "2025-09-15" at bounding box center [736, 184] width 171 height 13
type input "2025-09-18"
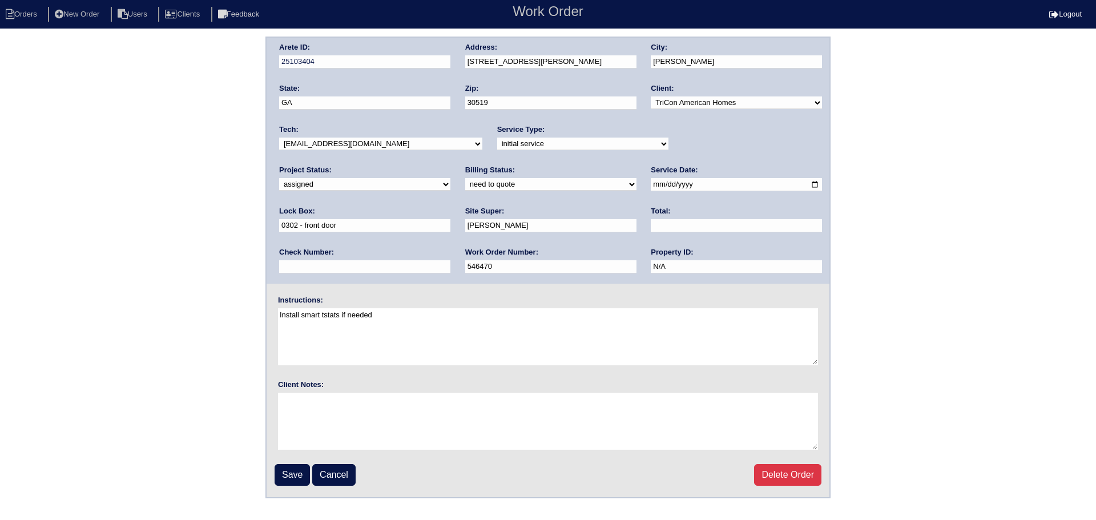
click at [271, 473] on fieldset "Arete ID: 25103404 Address: 5378 Fawn Ivey Ln City: Buford State: GA Zip: 30519…" at bounding box center [548, 267] width 563 height 459
click at [292, 477] on input "Save" at bounding box center [292, 475] width 35 height 22
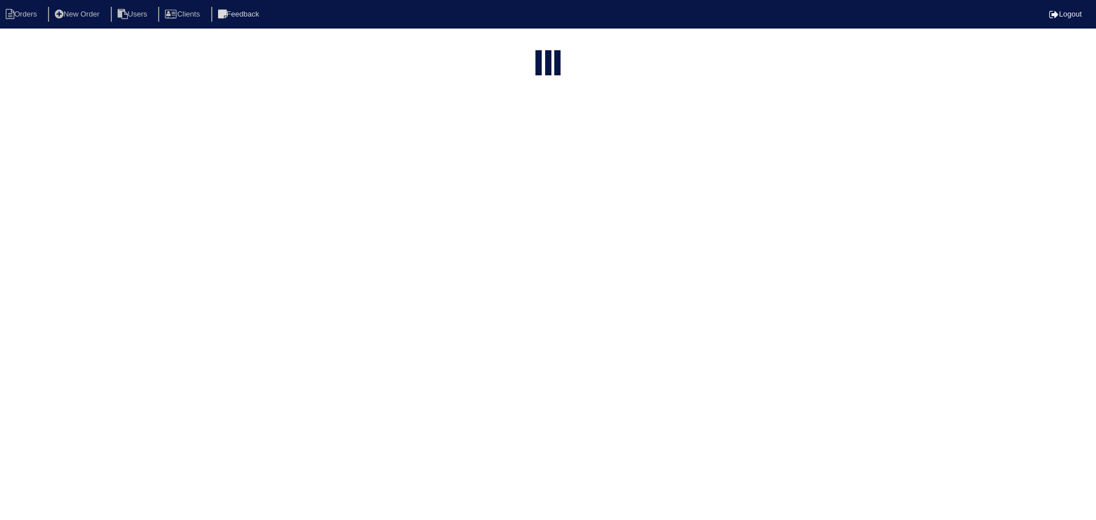
select select "15"
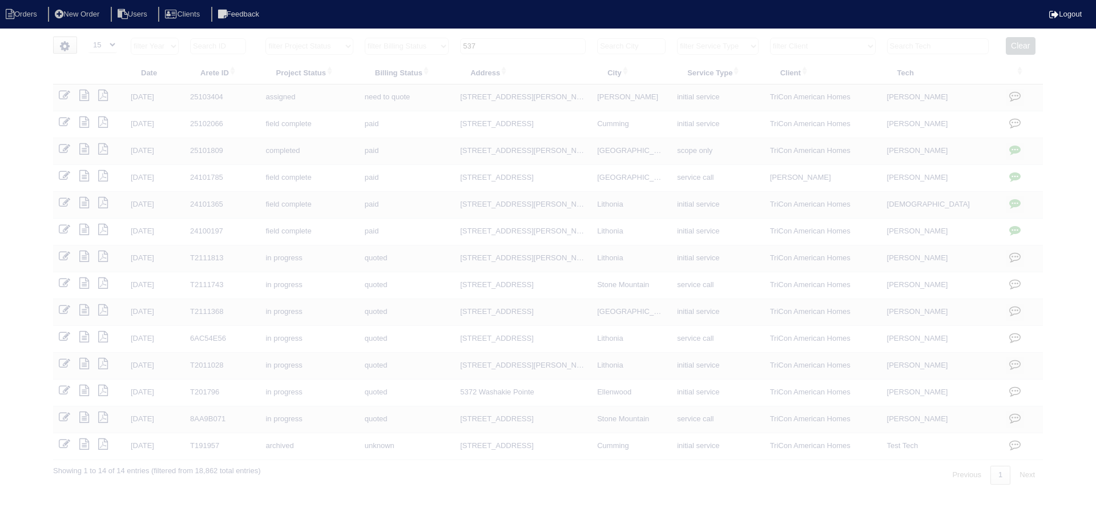
click at [523, 41] on input "537" at bounding box center [523, 46] width 126 height 16
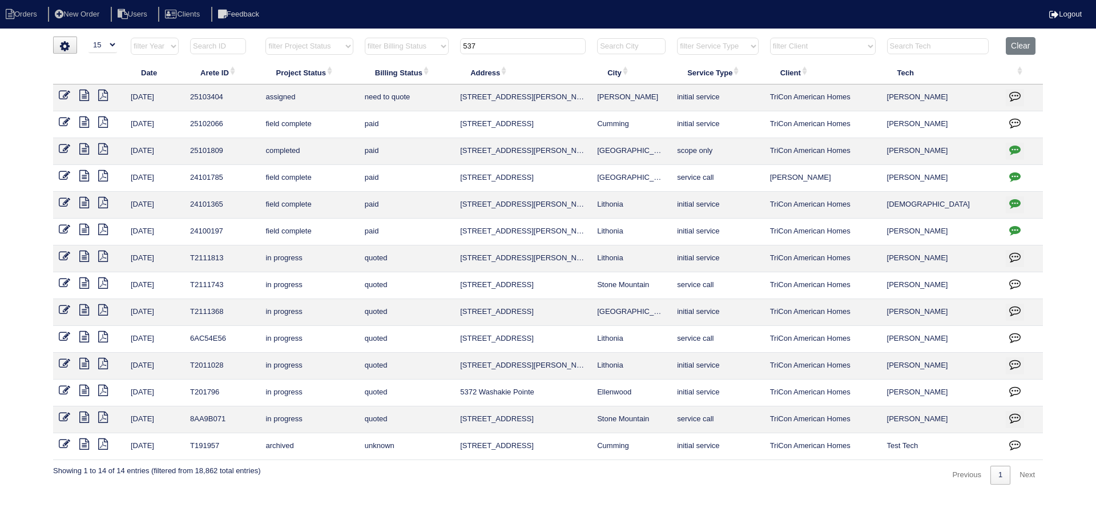
click at [523, 41] on input "537" at bounding box center [523, 46] width 126 height 16
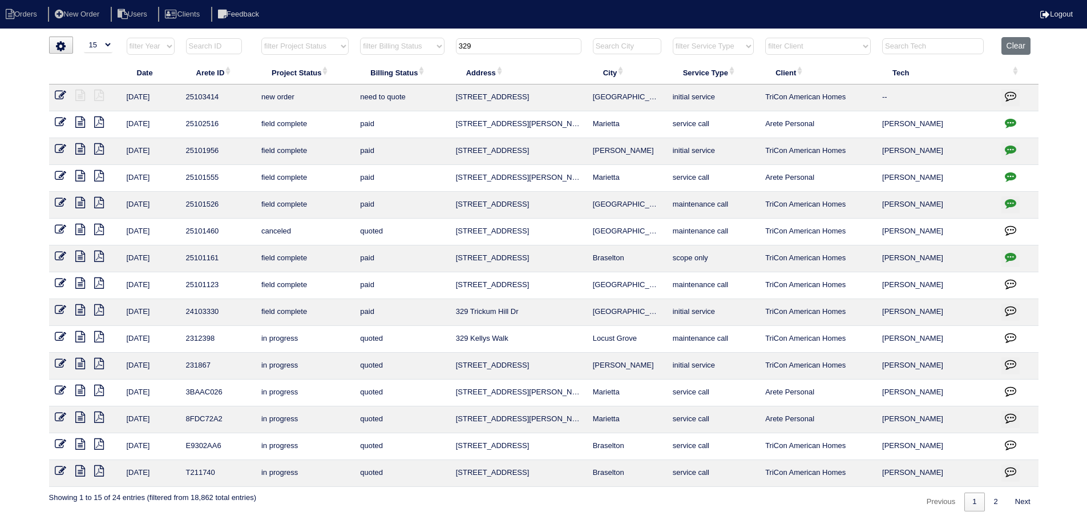
type input "329"
click at [60, 94] on icon at bounding box center [60, 95] width 11 height 11
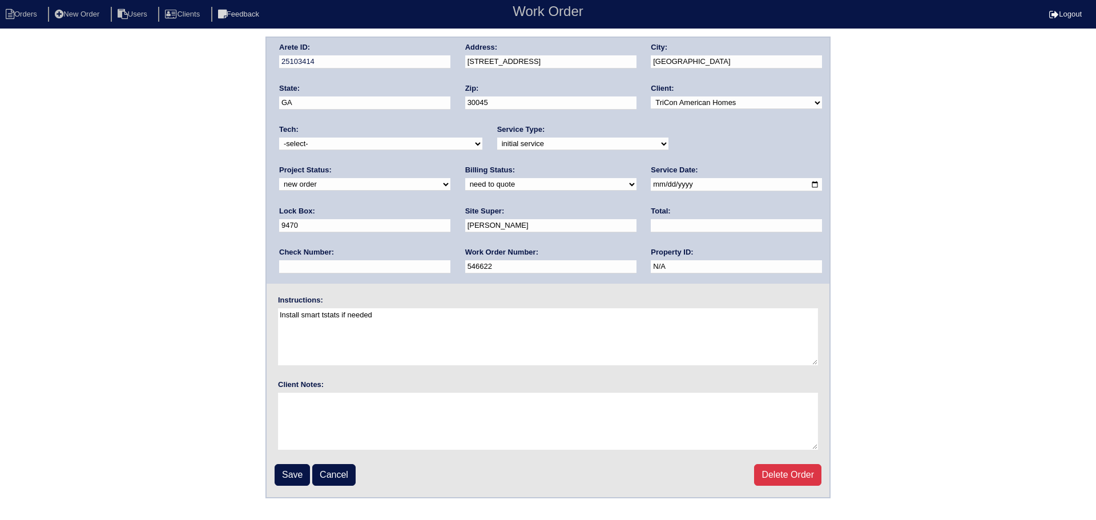
click at [450, 178] on select "new order assigned in progress field complete need to schedule admin review arc…" at bounding box center [364, 184] width 171 height 13
select select "assigned"
click at [450, 178] on select "new order assigned in progress field complete need to schedule admin review arc…" at bounding box center [364, 184] width 171 height 13
click at [651, 186] on input "[DATE]" at bounding box center [736, 184] width 171 height 13
type input "[DATE]"
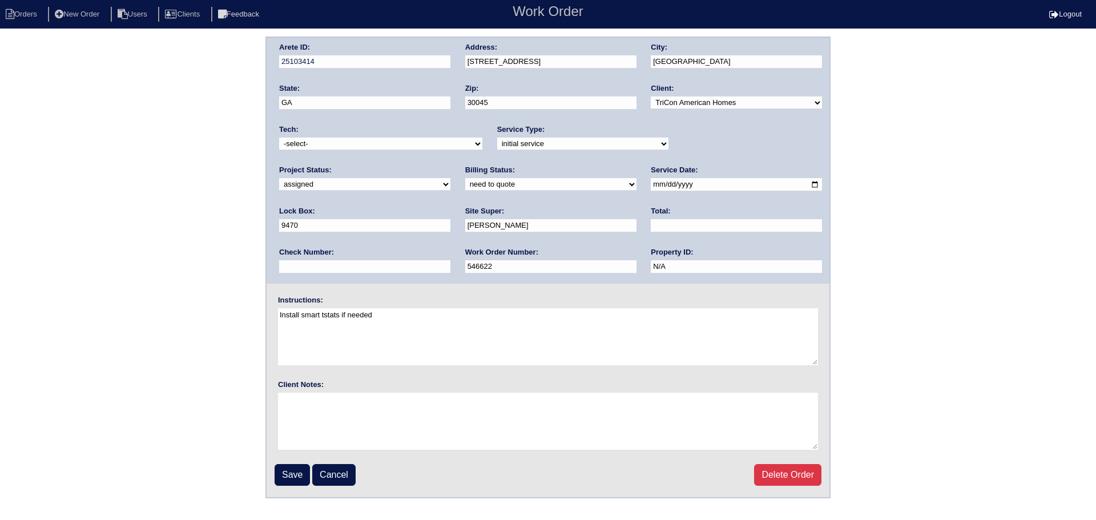
click at [333, 144] on select "-select- [EMAIL_ADDRESS][DOMAIN_NAME] [EMAIL_ADDRESS][DOMAIN_NAME] [EMAIL_ADDRE…" at bounding box center [380, 144] width 203 height 13
click at [279, 138] on select "-select- [EMAIL_ADDRESS][DOMAIN_NAME] [EMAIL_ADDRESS][DOMAIN_NAME] [EMAIL_ADDRE…" at bounding box center [380, 144] width 203 height 13
click at [396, 141] on select "-select- [EMAIL_ADDRESS][DOMAIN_NAME] [EMAIL_ADDRESS][DOMAIN_NAME] [EMAIL_ADDRE…" at bounding box center [380, 144] width 203 height 13
select select "27"
click at [279, 138] on select "-select- [EMAIL_ADDRESS][DOMAIN_NAME] [EMAIL_ADDRESS][DOMAIN_NAME] [EMAIL_ADDRE…" at bounding box center [380, 144] width 203 height 13
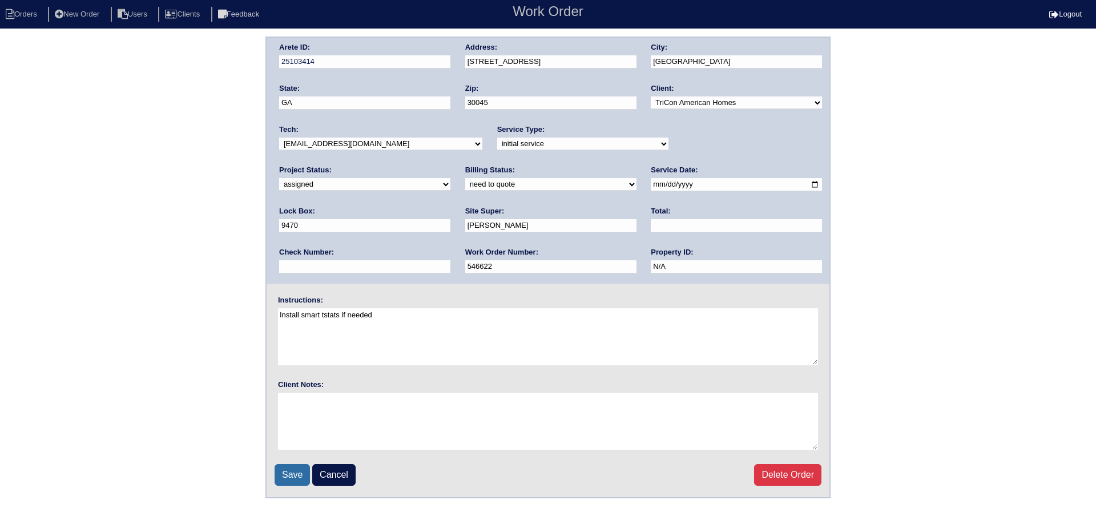
click at [288, 474] on input "Save" at bounding box center [292, 475] width 35 height 22
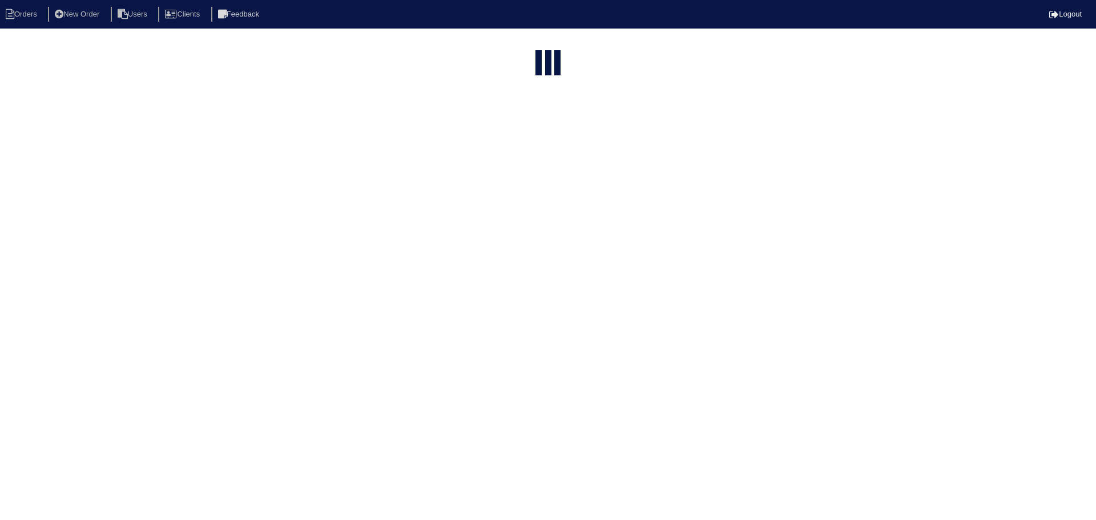
select select "15"
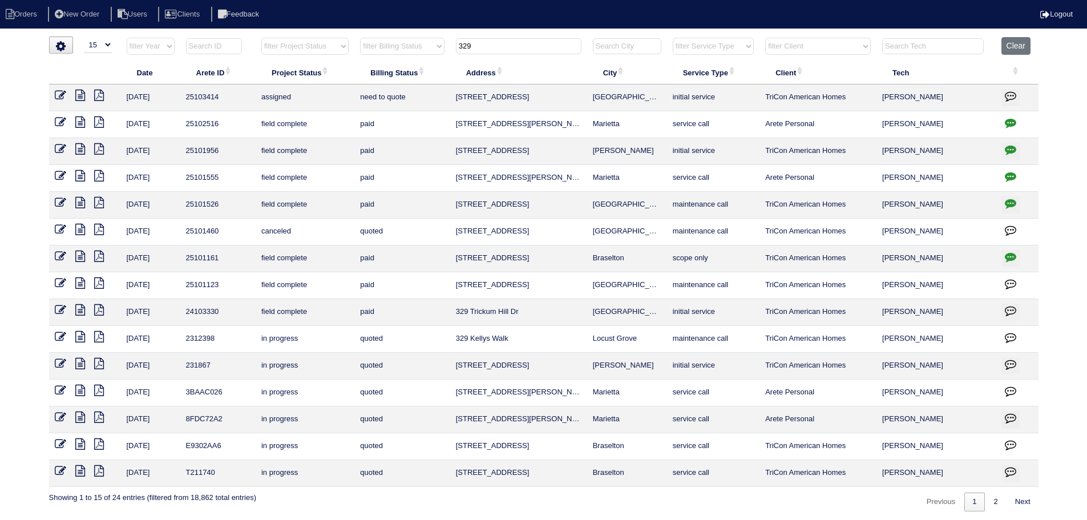
drag, startPoint x: 494, startPoint y: 40, endPoint x: 417, endPoint y: 44, distance: 77.2
click at [417, 44] on tr "filter Year -- Any Year -- 2025 2024 2023 2022 2021 2020 2019 filter Project St…" at bounding box center [544, 48] width 990 height 23
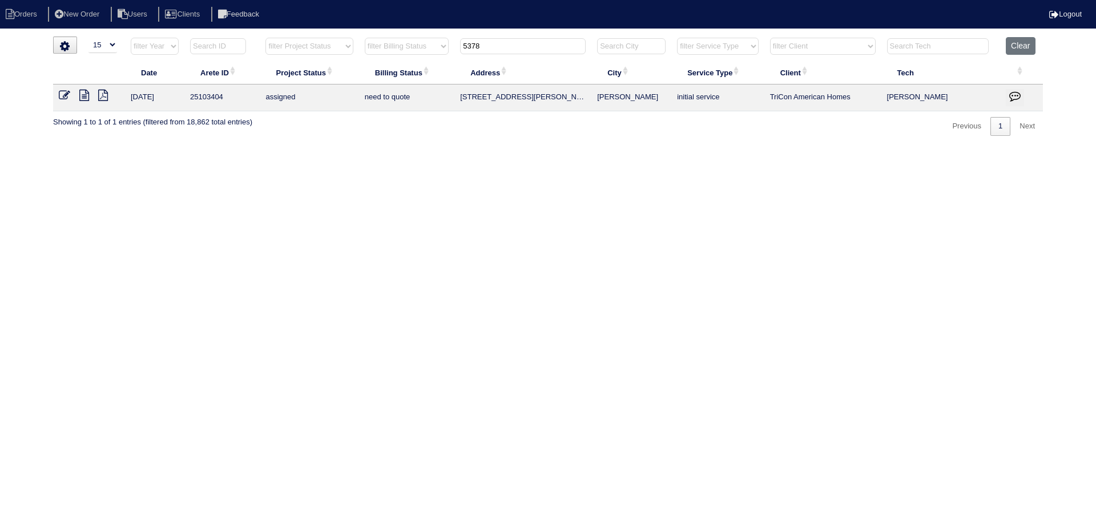
drag, startPoint x: 492, startPoint y: 46, endPoint x: 447, endPoint y: 46, distance: 44.5
click at [447, 46] on tr "filter Year -- Any Year -- 2025 2024 2023 2022 2021 2020 2019 filter Project St…" at bounding box center [548, 48] width 990 height 23
type input "3379"
click at [62, 93] on icon at bounding box center [64, 95] width 11 height 11
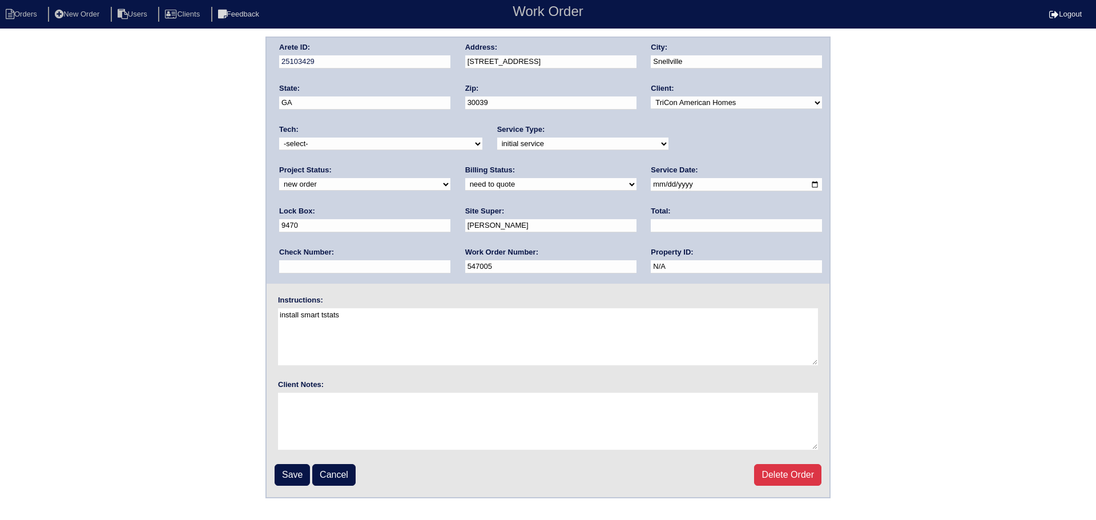
click at [336, 145] on select "-select- [EMAIL_ADDRESS][DOMAIN_NAME] [EMAIL_ADDRESS][DOMAIN_NAME] [EMAIL_ADDRE…" at bounding box center [380, 144] width 203 height 13
select select "27"
click at [279, 138] on select "-select- aretesmg+backup-tech@gmail.com benjohnholt88@gmail.com callisonhvac@ya…" at bounding box center [380, 144] width 203 height 13
drag, startPoint x: 700, startPoint y: 141, endPoint x: 700, endPoint y: 150, distance: 9.1
click at [450, 178] on select "new order assigned in progress field complete need to schedule admin review arc…" at bounding box center [364, 184] width 171 height 13
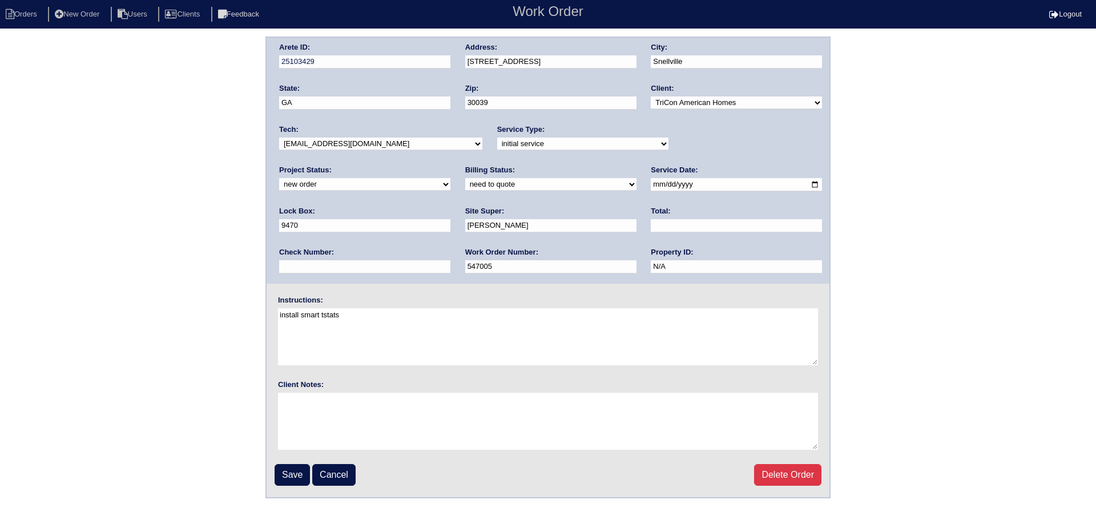
select select "assigned"
click at [450, 178] on select "new order assigned in progress field complete need to schedule admin review arc…" at bounding box center [364, 184] width 171 height 13
click at [651, 188] on input "[DATE]" at bounding box center [736, 184] width 171 height 13
type input "[DATE]"
click at [289, 482] on input "Save" at bounding box center [292, 475] width 35 height 22
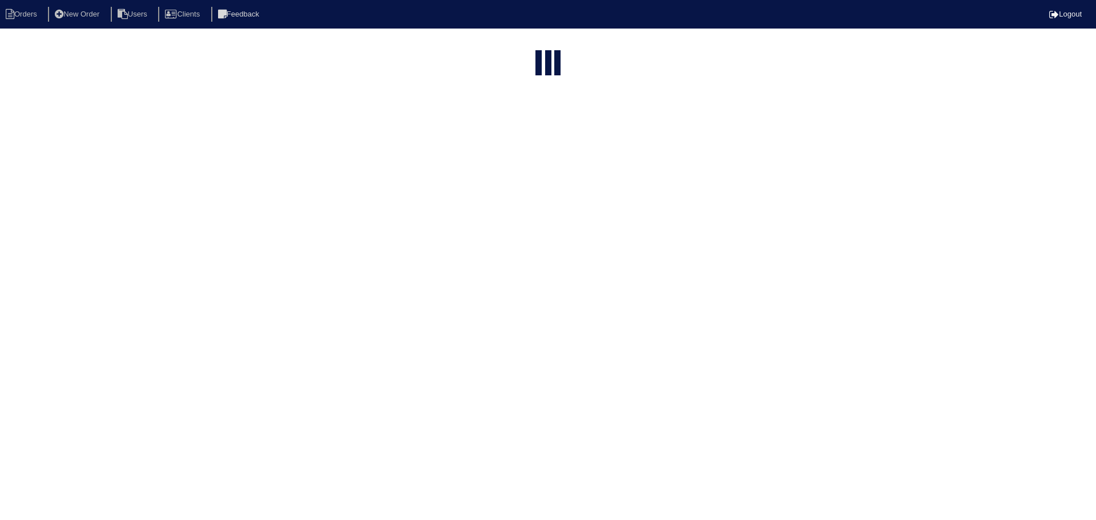
select select "15"
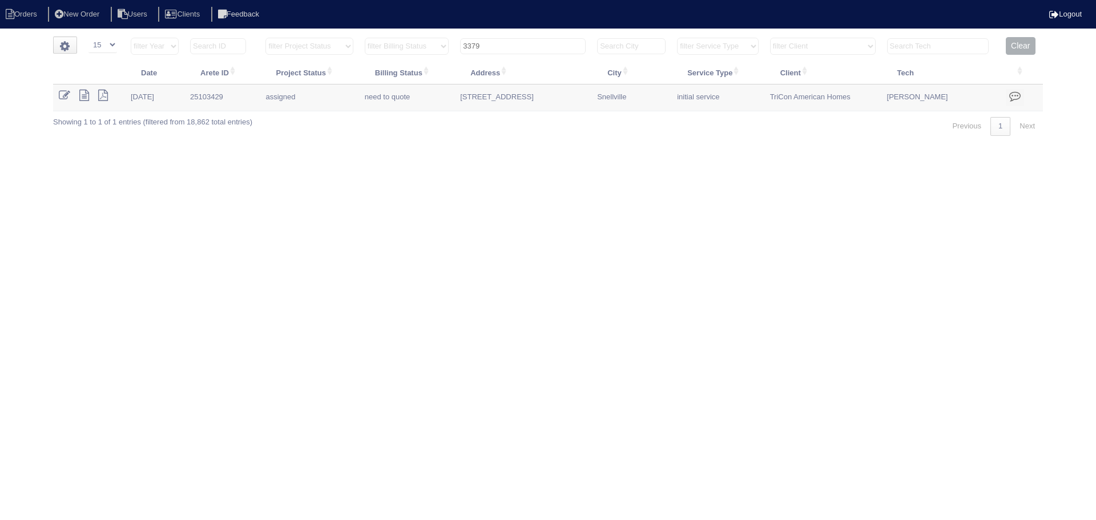
click at [528, 50] on input "3379" at bounding box center [523, 46] width 126 height 16
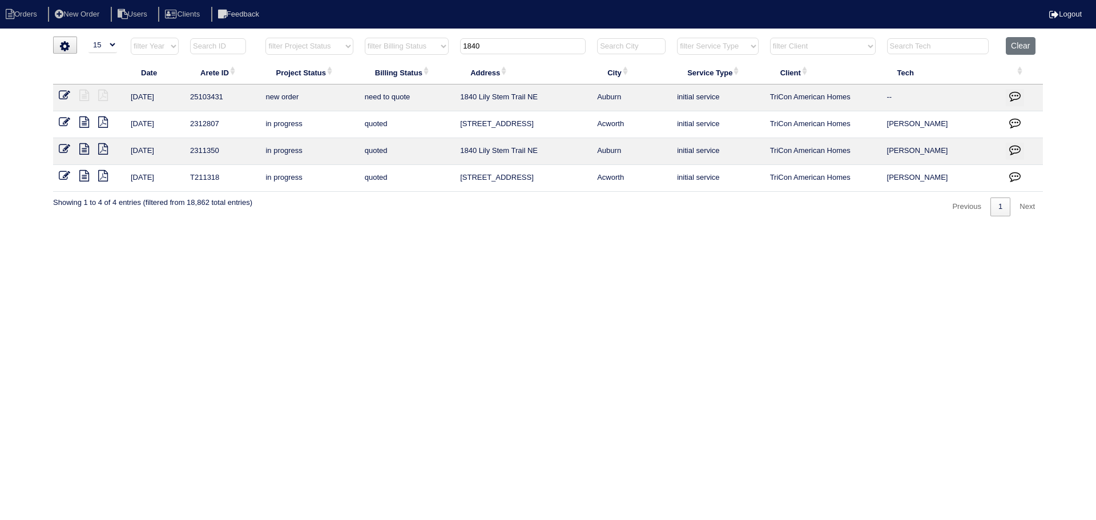
type input "1840"
drag, startPoint x: 61, startPoint y: 96, endPoint x: 83, endPoint y: 98, distance: 21.8
click at [61, 96] on icon at bounding box center [64, 95] width 11 height 11
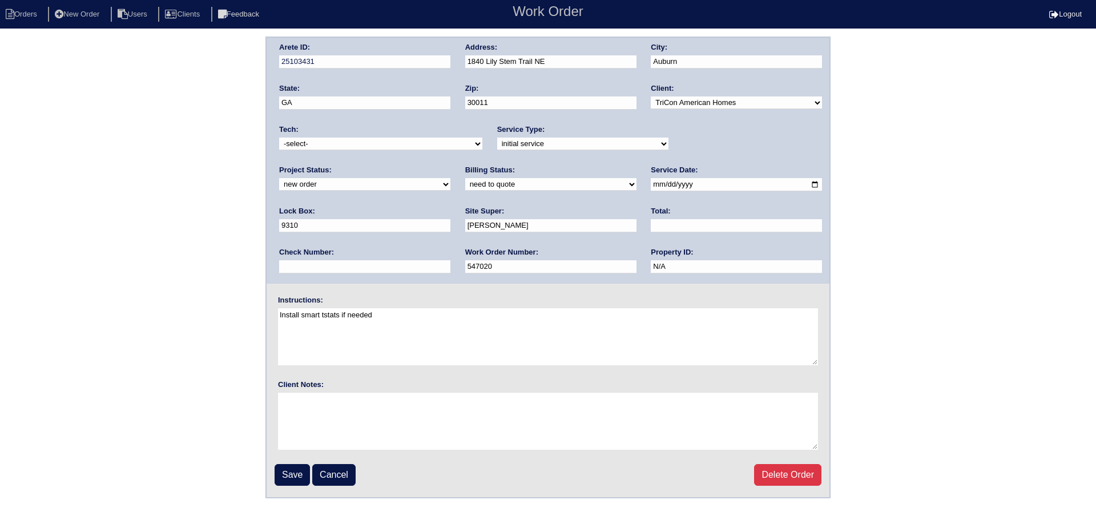
click at [450, 178] on select "new order assigned in progress field complete need to schedule admin review arc…" at bounding box center [364, 184] width 171 height 13
select select "assigned"
click at [450, 178] on select "new order assigned in progress field complete need to schedule admin review arc…" at bounding box center [364, 184] width 171 height 13
click at [651, 183] on input "[DATE]" at bounding box center [736, 184] width 171 height 13
click at [651, 185] on input "[DATE]" at bounding box center [736, 184] width 171 height 13
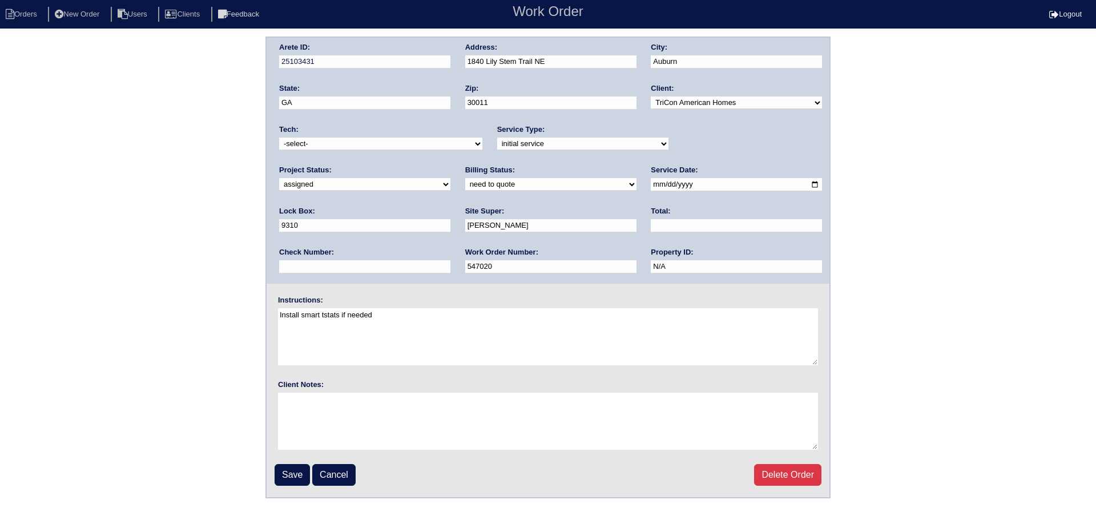
type input "[DATE]"
click at [368, 142] on select "-select- aretesmg+backup-tech@gmail.com benjohnholt88@gmail.com callisonhvac@ya…" at bounding box center [380, 144] width 203 height 13
select select "27"
click at [279, 138] on select "-select- aretesmg+backup-tech@gmail.com benjohnholt88@gmail.com callisonhvac@ya…" at bounding box center [380, 144] width 203 height 13
click at [295, 471] on input "Save" at bounding box center [292, 475] width 35 height 22
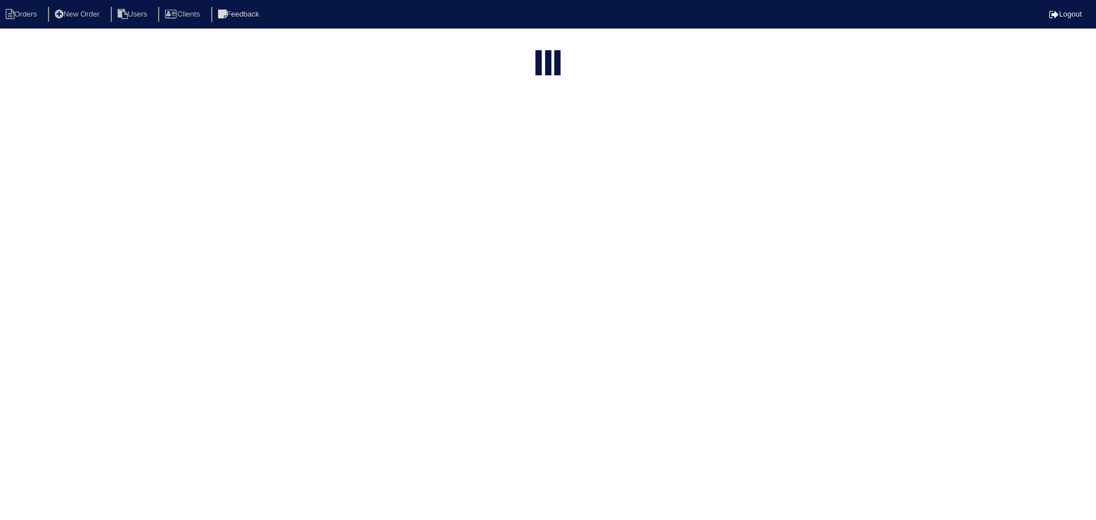
select select "15"
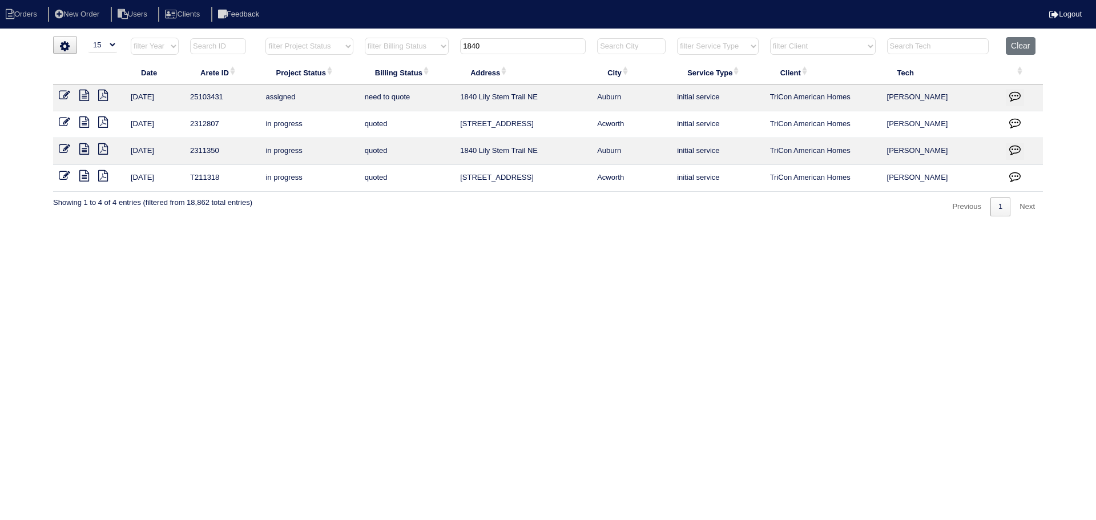
click at [509, 47] on input "1840" at bounding box center [523, 46] width 126 height 16
type input "2444"
click at [67, 98] on icon at bounding box center [64, 95] width 11 height 11
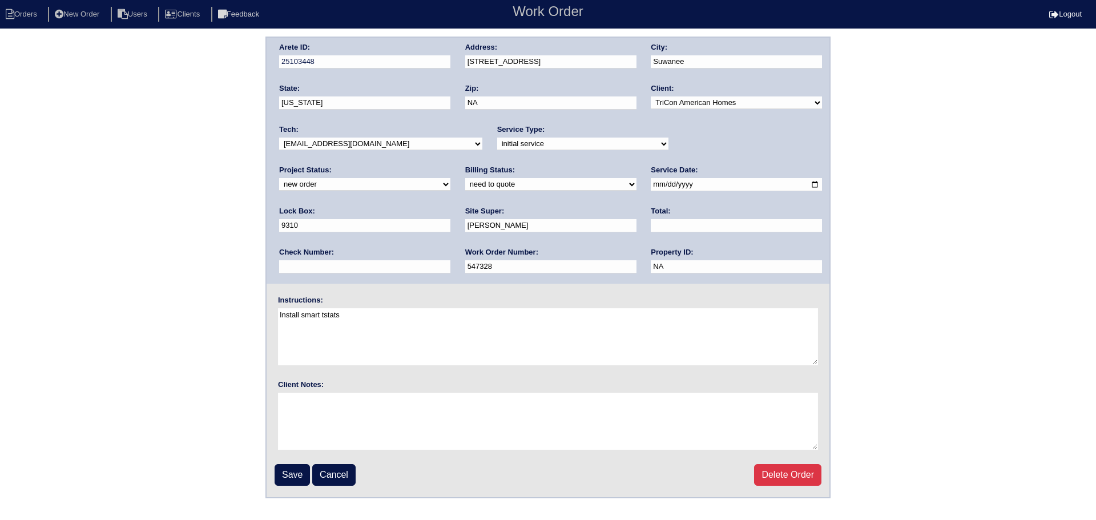
click at [401, 152] on div "Tech: -select- aretesmg+backup-tech@gmail.com benjohnholt88@gmail.com callisonh…" at bounding box center [380, 139] width 203 height 31
click at [401, 151] on div "Tech: -select- aretesmg+backup-tech@gmail.com benjohnholt88@gmail.com callisonh…" at bounding box center [380, 139] width 203 height 31
click at [382, 161] on div "Arete ID: 25103448 Address: 2444 Hammock Court City: Suwanee State: Georgia Zip…" at bounding box center [548, 161] width 563 height 246
click at [373, 150] on select "-select- aretesmg+backup-tech@gmail.com benjohnholt88@gmail.com callisonhvac@ya…" at bounding box center [380, 144] width 203 height 13
select select "27"
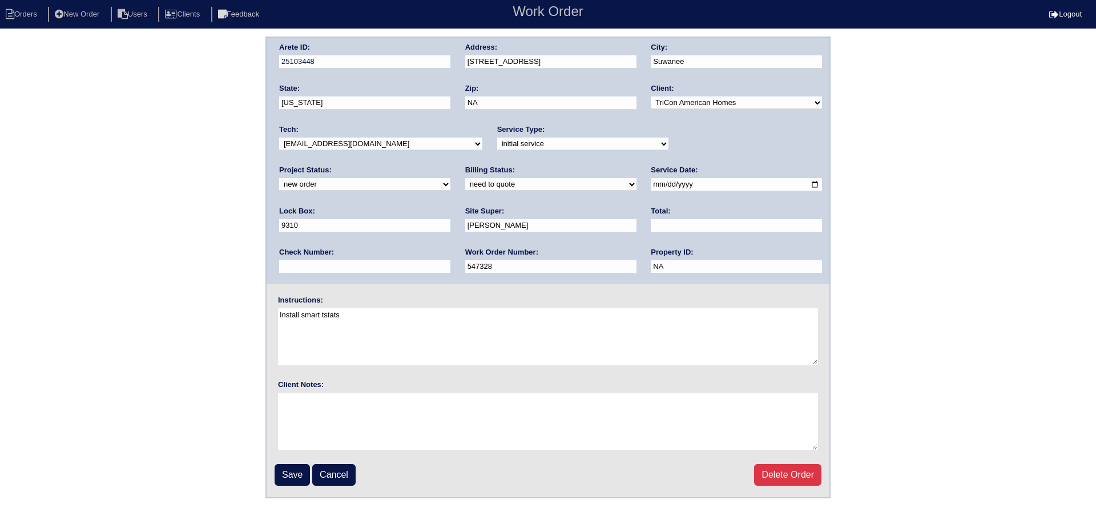
click at [279, 138] on select "-select- aretesmg+backup-tech@gmail.com benjohnholt88@gmail.com callisonhvac@ya…" at bounding box center [380, 144] width 203 height 13
click at [450, 178] on select "new order assigned in progress field complete need to schedule admin review arc…" at bounding box center [364, 184] width 171 height 13
select select "assigned"
click at [450, 178] on select "new order assigned in progress field complete need to schedule admin review arc…" at bounding box center [364, 184] width 171 height 13
click at [651, 185] on input "2025-09-16" at bounding box center [736, 184] width 171 height 13
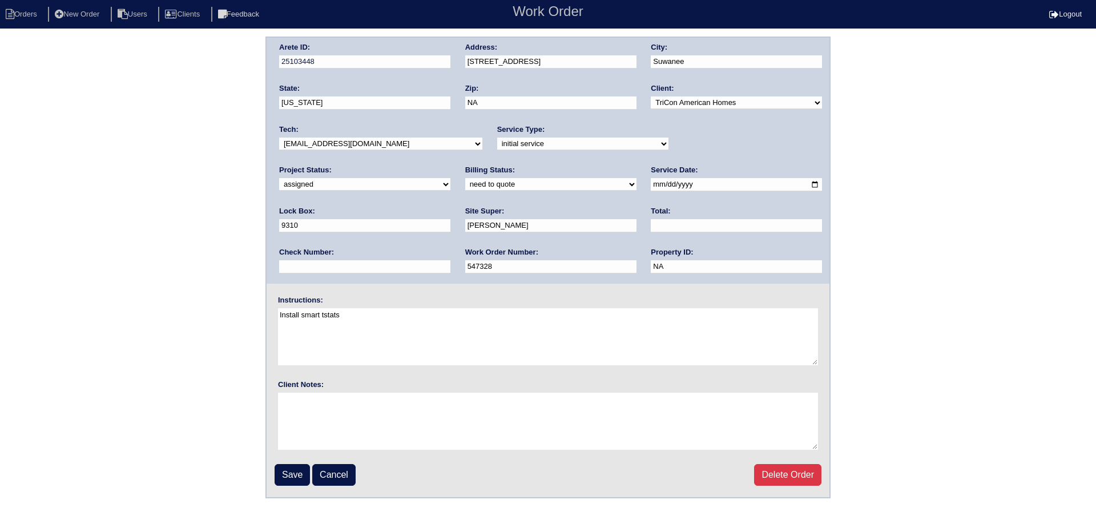
type input "[DATE]"
click at [304, 465] on input "Save" at bounding box center [292, 475] width 35 height 22
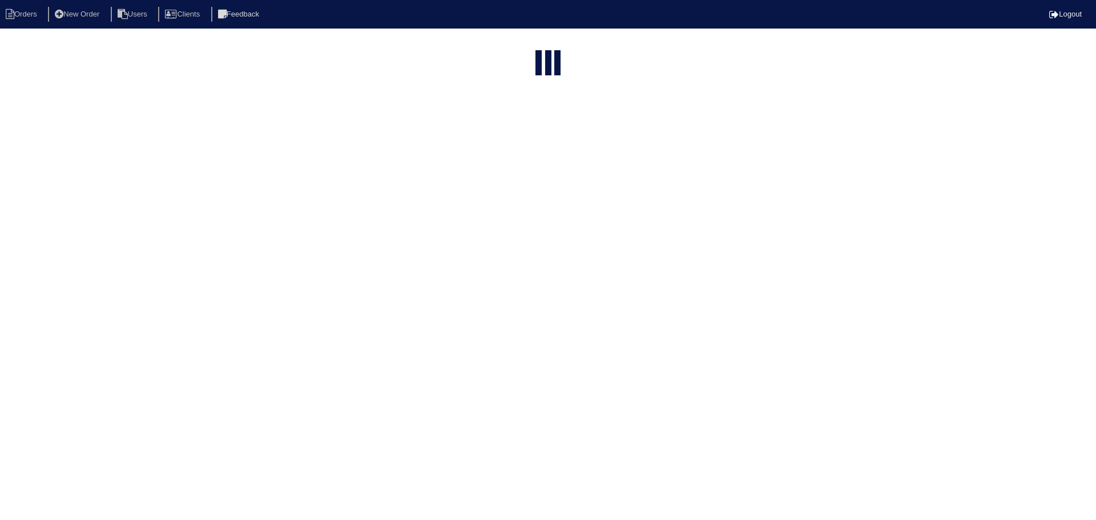
select select "15"
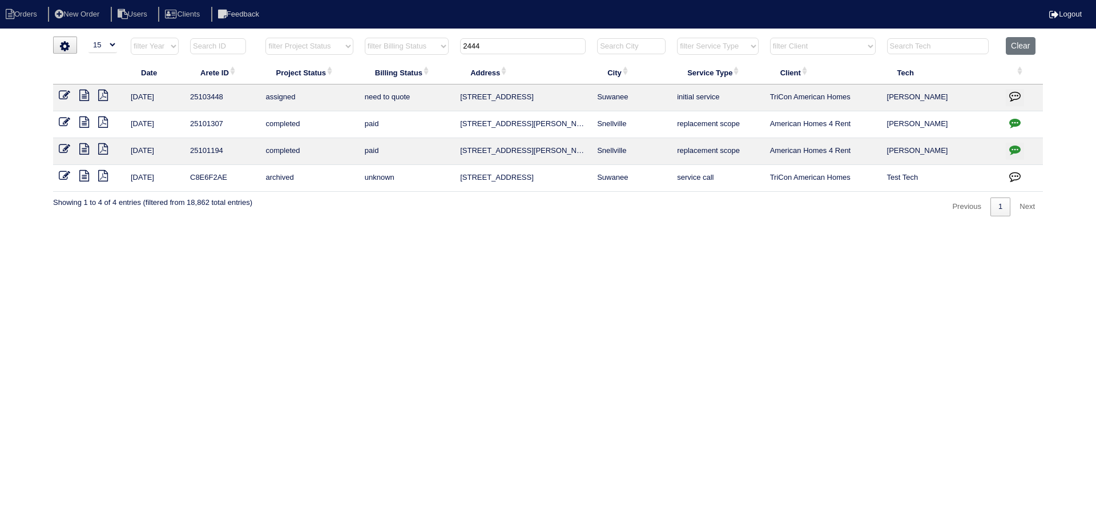
drag, startPoint x: 463, startPoint y: 49, endPoint x: 438, endPoint y: 50, distance: 25.2
click at [438, 50] on tr "filter Year -- Any Year -- 2025 2024 2023 2022 2021 2020 2019 filter Project St…" at bounding box center [548, 48] width 990 height 23
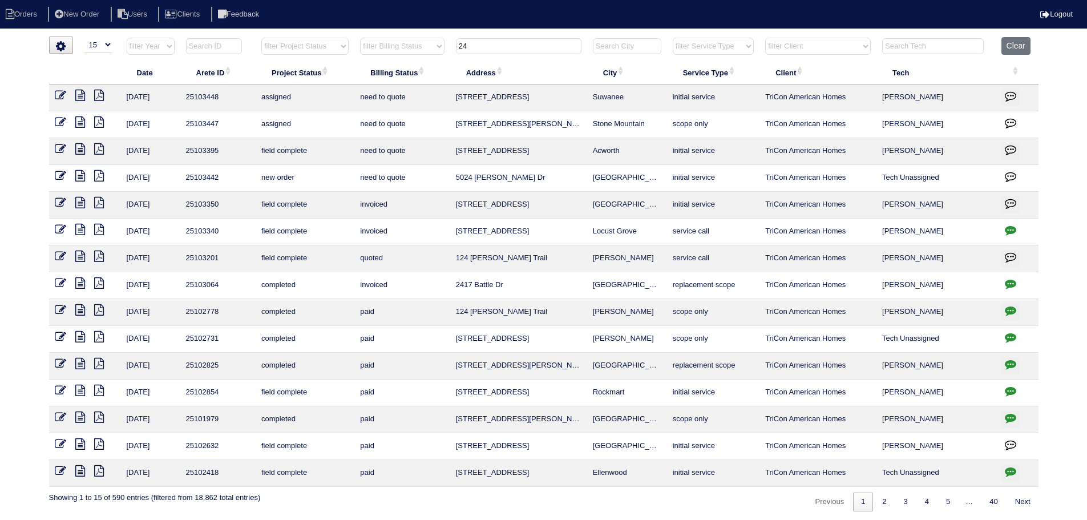
type input "2"
type input "4"
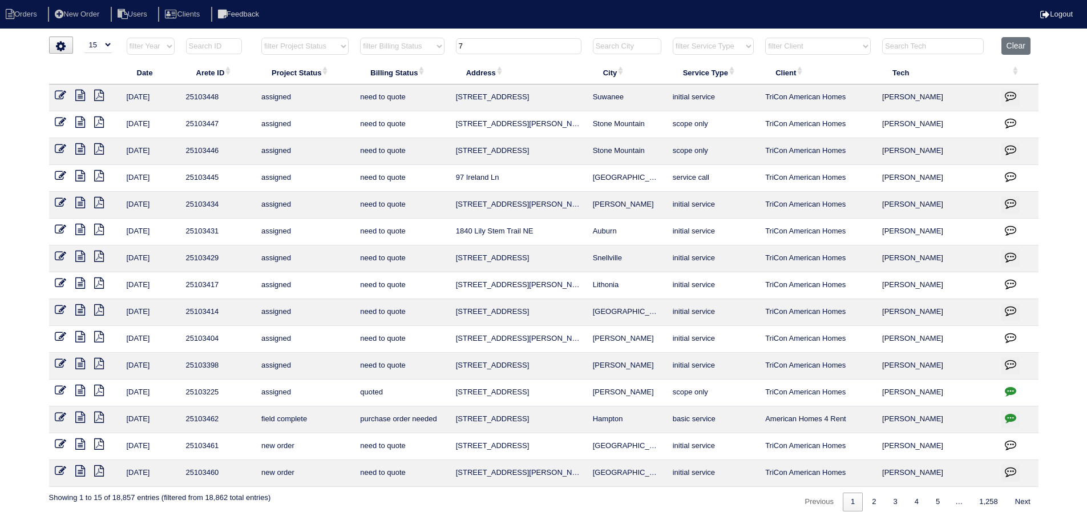
type input "7"
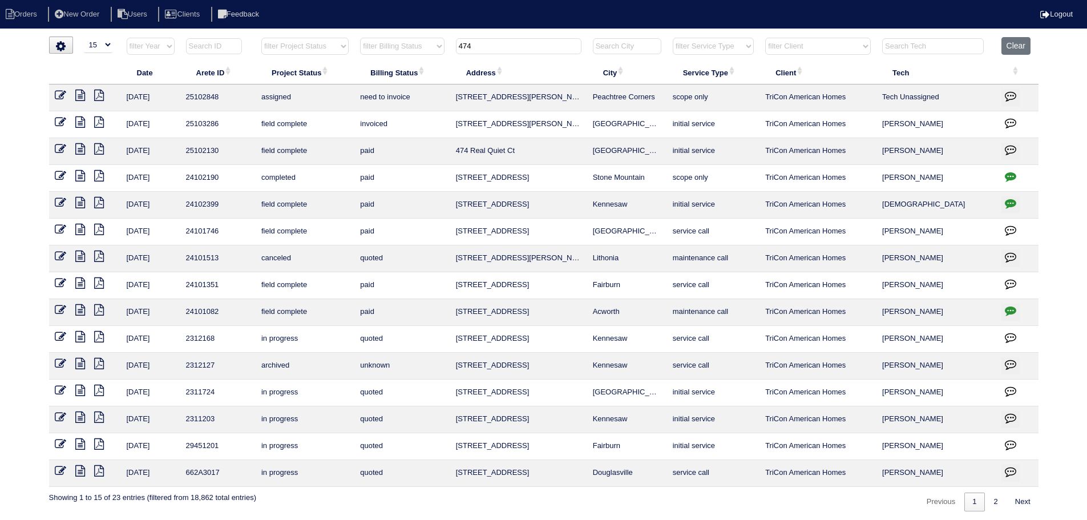
type input "474"
click at [58, 95] on icon at bounding box center [60, 95] width 11 height 11
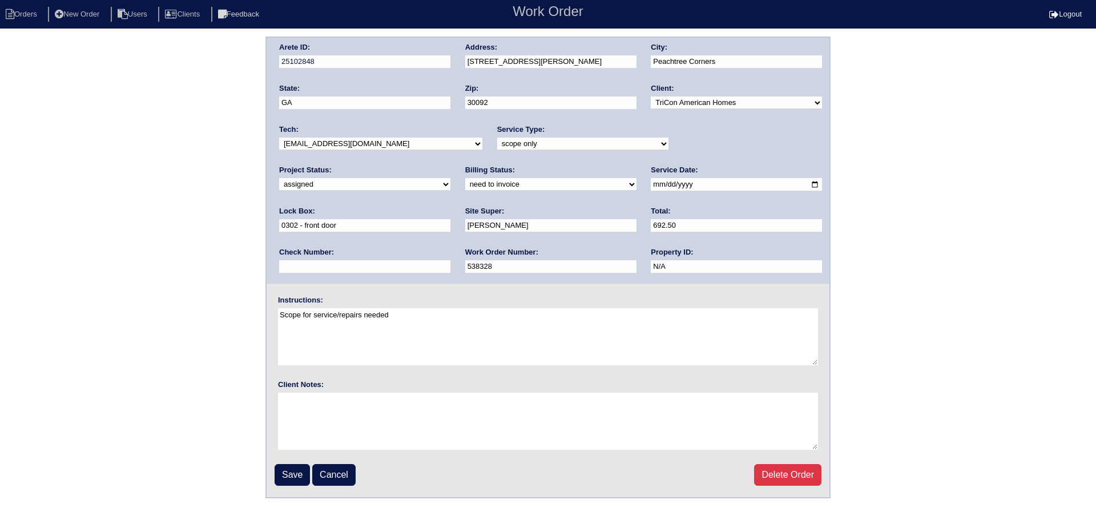
click at [393, 148] on select "-select- aretesmg+backup-tech@gmail.com benjohnholt88@gmail.com callisonhvac@ya…" at bounding box center [380, 144] width 203 height 13
select select "27"
click at [279, 138] on select "-select- aretesmg+backup-tech@gmail.com benjohnholt88@gmail.com callisonhvac@ya…" at bounding box center [380, 144] width 203 height 13
click at [450, 165] on div "Project Status: new order assigned in progress field complete need to schedule …" at bounding box center [364, 180] width 171 height 31
click at [651, 184] on input "2025-09-17" at bounding box center [736, 184] width 171 height 13
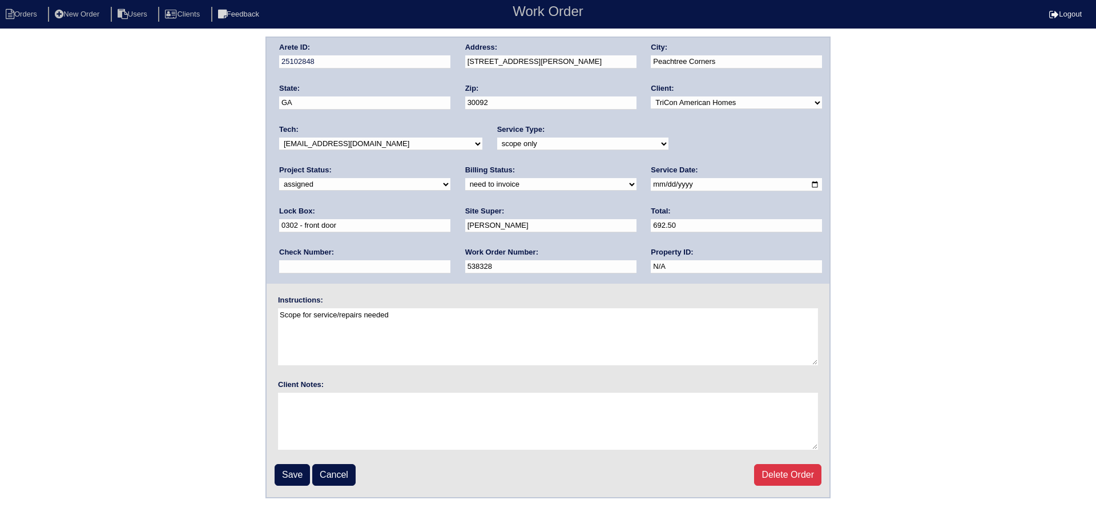
type input "2025-09-18"
click at [285, 476] on input "Save" at bounding box center [292, 475] width 35 height 22
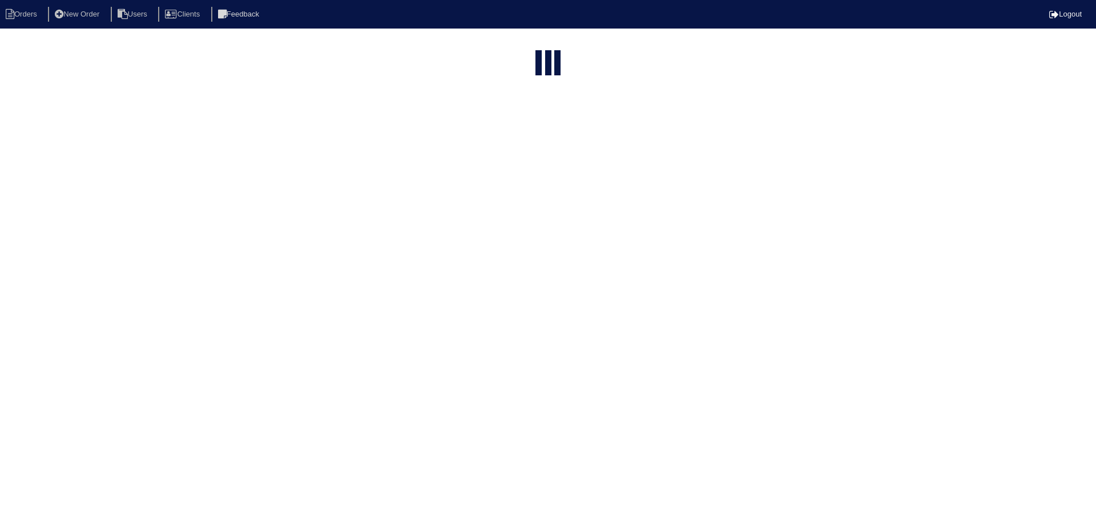
select select "15"
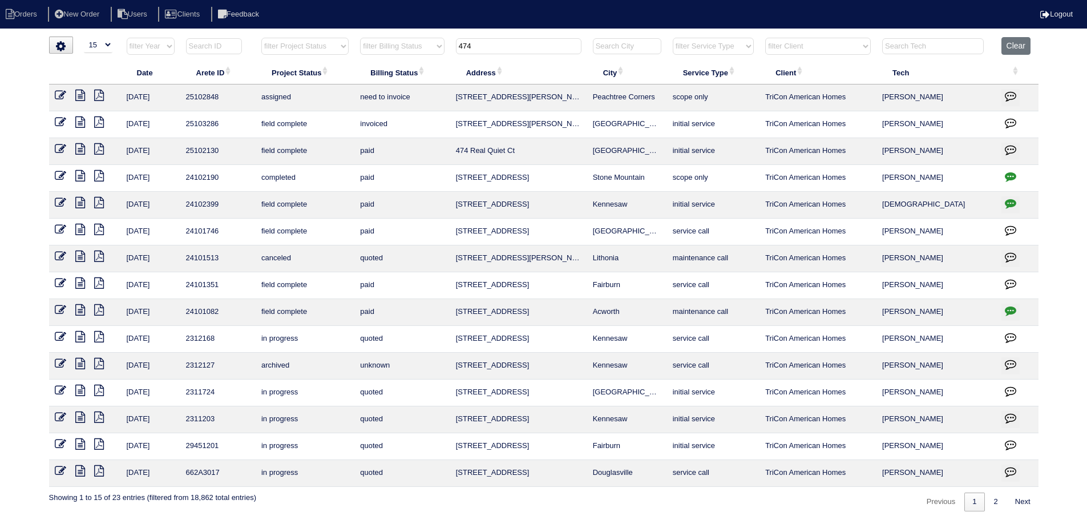
drag, startPoint x: 453, startPoint y: 48, endPoint x: 414, endPoint y: 53, distance: 39.1
click at [414, 53] on tr "filter Year -- Any Year -- 2025 2024 2023 2022 2021 2020 2019 filter Project St…" at bounding box center [544, 48] width 990 height 23
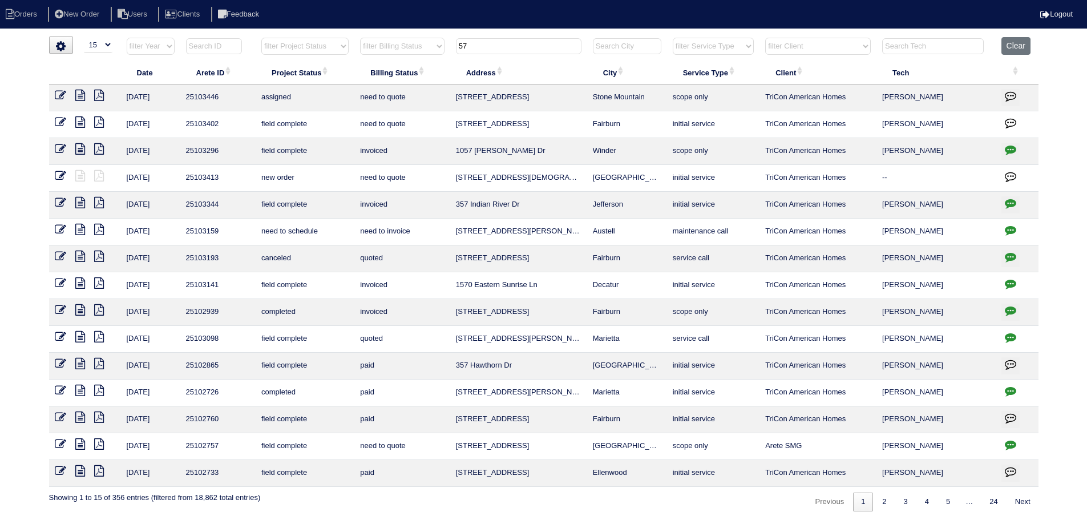
type input "57"
click at [67, 170] on td at bounding box center [85, 178] width 72 height 27
click at [63, 173] on icon at bounding box center [60, 175] width 11 height 11
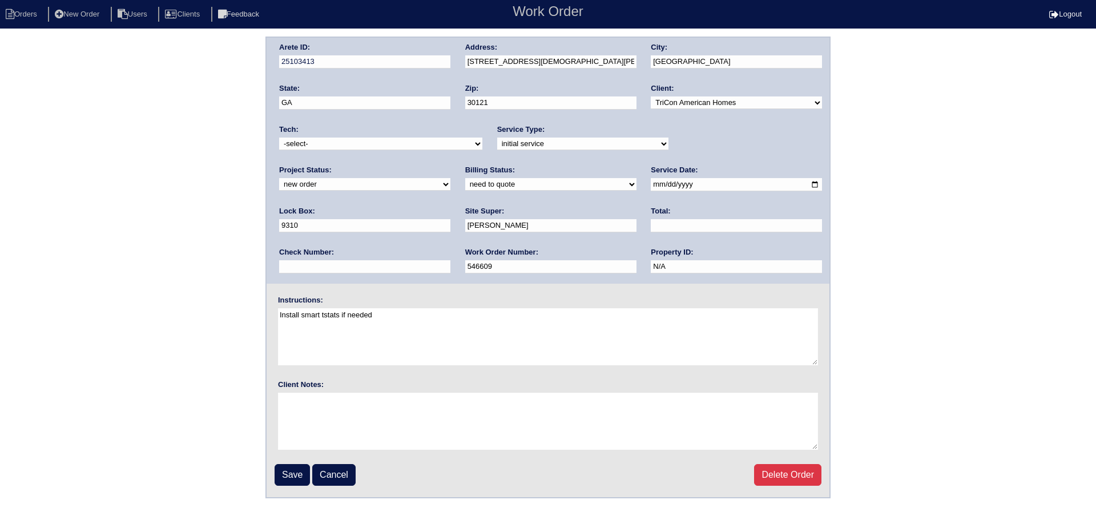
click at [368, 146] on select "-select- [EMAIL_ADDRESS][DOMAIN_NAME] [EMAIL_ADDRESS][DOMAIN_NAME] [EMAIL_ADDRE…" at bounding box center [380, 144] width 203 height 13
select select "36"
click at [279, 138] on select "-select- [EMAIL_ADDRESS][DOMAIN_NAME] [EMAIL_ADDRESS][DOMAIN_NAME] [EMAIL_ADDRE…" at bounding box center [380, 144] width 203 height 13
drag, startPoint x: 700, startPoint y: 144, endPoint x: 701, endPoint y: 150, distance: 5.8
click at [450, 178] on select "new order assigned in progress field complete need to schedule admin review arc…" at bounding box center [364, 184] width 171 height 13
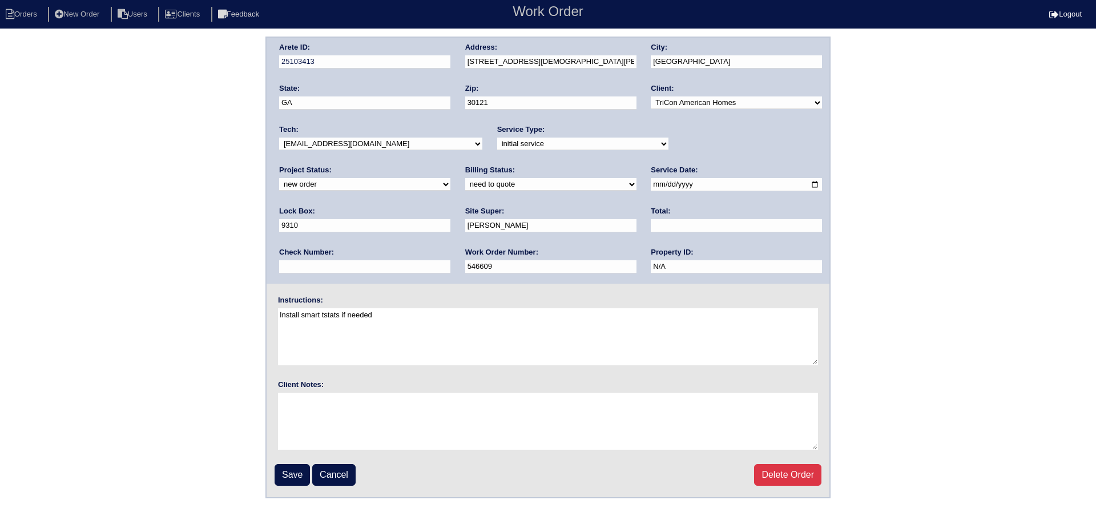
select select "assigned"
click at [450, 178] on select "new order assigned in progress field complete need to schedule admin review arc…" at bounding box center [364, 184] width 171 height 13
click at [651, 186] on input "[DATE]" at bounding box center [736, 184] width 171 height 13
type input "[DATE]"
click at [288, 471] on input "Save" at bounding box center [292, 475] width 35 height 22
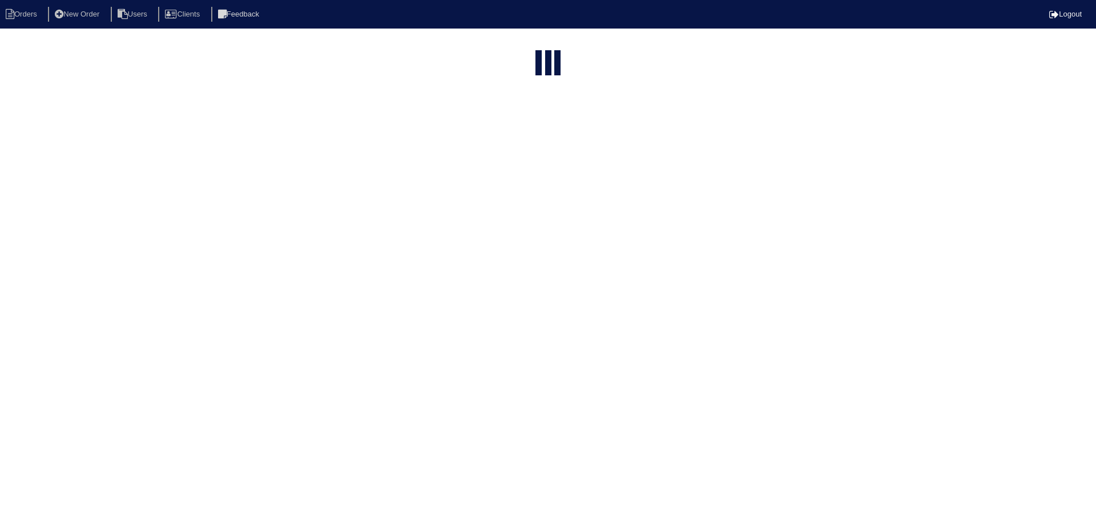
select select "15"
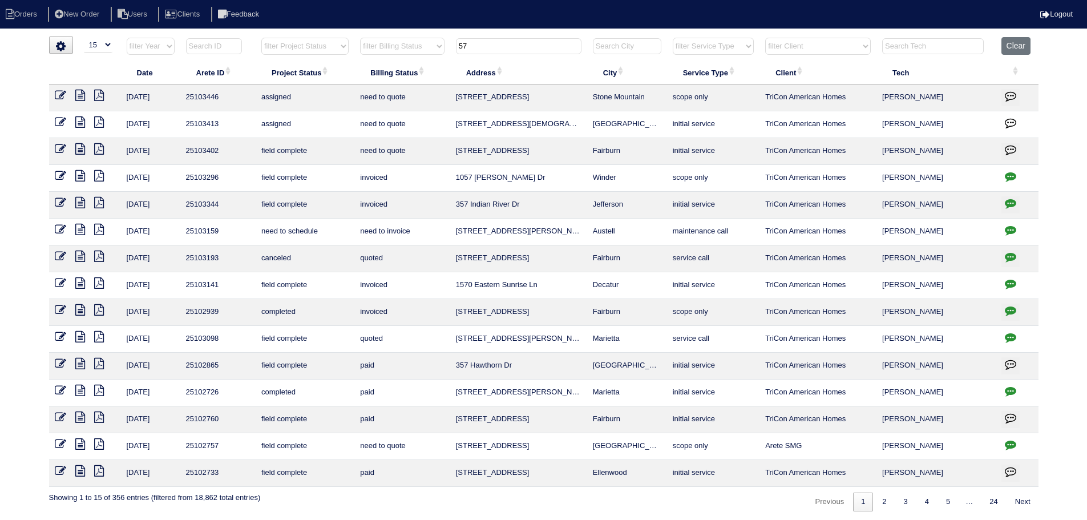
drag, startPoint x: 527, startPoint y: 49, endPoint x: 435, endPoint y: 56, distance: 92.1
click at [419, 50] on tr "filter Year -- Any Year -- 2025 2024 2023 2022 2021 2020 2019 filter Project St…" at bounding box center [544, 48] width 990 height 23
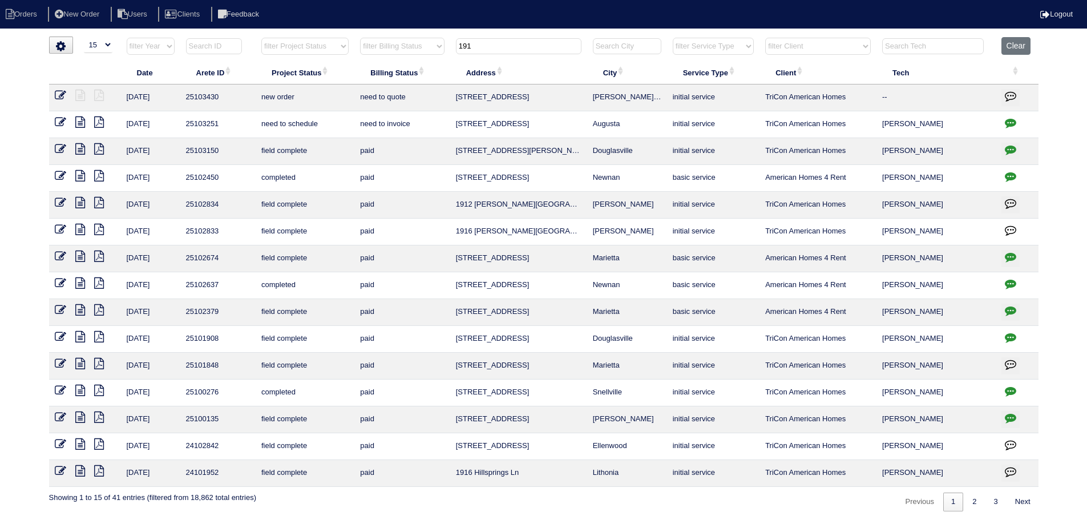
type input "191"
click at [57, 94] on icon at bounding box center [60, 95] width 11 height 11
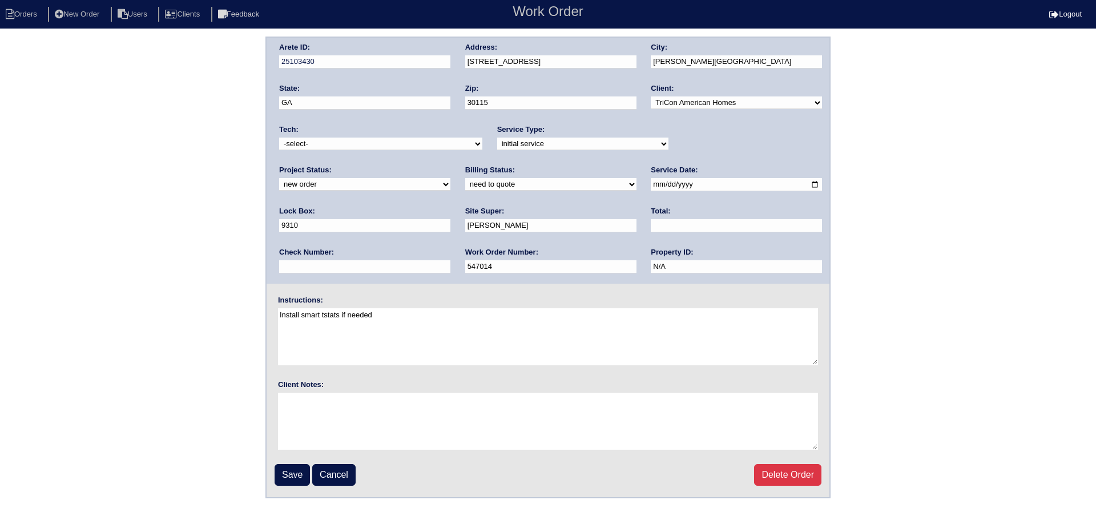
drag, startPoint x: 718, startPoint y: 141, endPoint x: 711, endPoint y: 150, distance: 11.8
click at [450, 178] on select "new order assigned in progress field complete need to schedule admin review arc…" at bounding box center [364, 184] width 171 height 13
select select "assigned"
click at [450, 178] on select "new order assigned in progress field complete need to schedule admin review arc…" at bounding box center [364, 184] width 171 height 13
drag, startPoint x: 631, startPoint y: 184, endPoint x: 626, endPoint y: 195, distance: 11.8
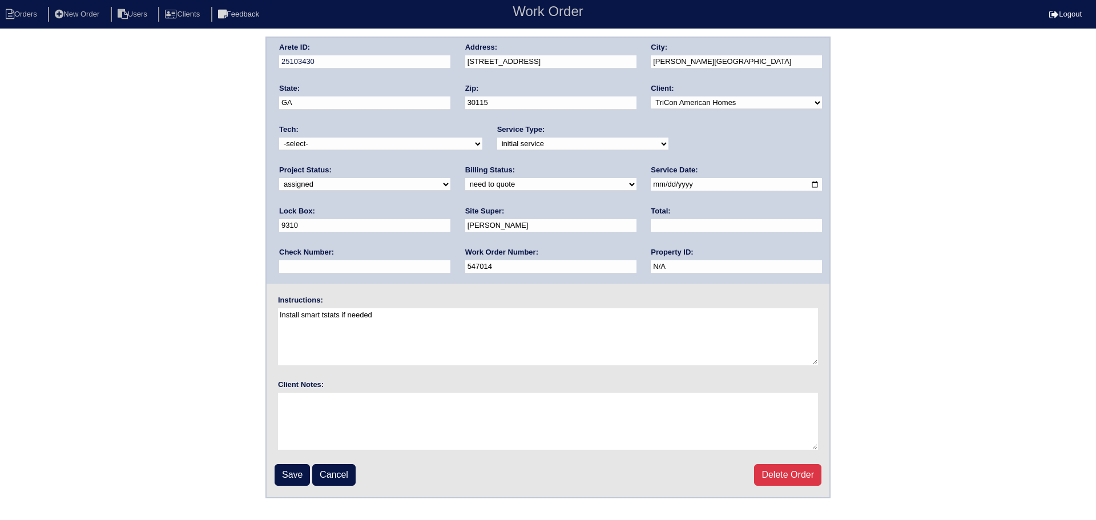
click at [651, 184] on input "[DATE]" at bounding box center [736, 184] width 171 height 13
type input "2025-09-18"
click at [385, 150] on select "-select- aretesmg+backup-tech@gmail.com benjohnholt88@gmail.com callisonhvac@ya…" at bounding box center [380, 144] width 203 height 13
select select "36"
click at [279, 138] on select "-select- aretesmg+backup-tech@gmail.com benjohnholt88@gmail.com callisonhvac@ya…" at bounding box center [380, 144] width 203 height 13
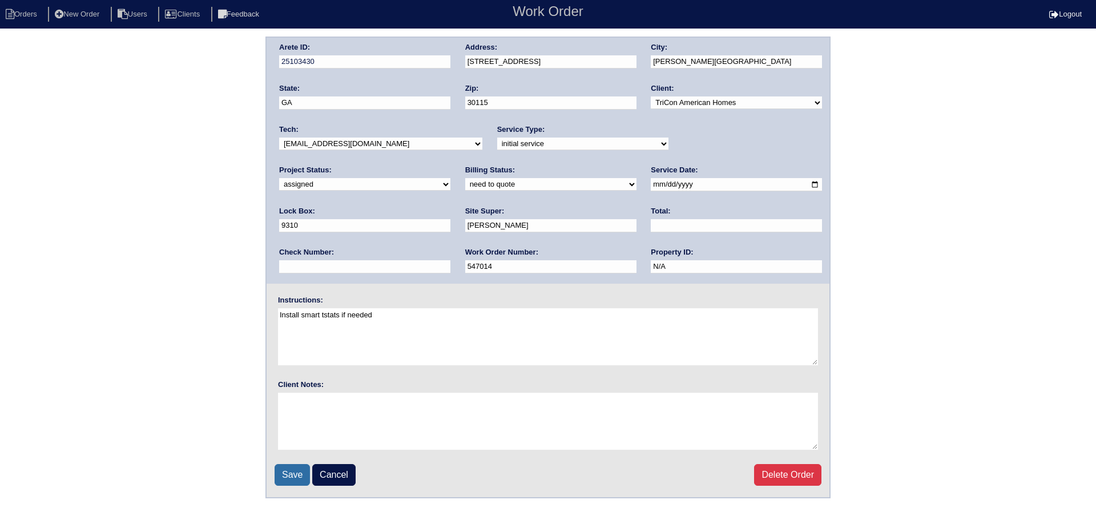
click at [302, 476] on input "Save" at bounding box center [292, 475] width 35 height 22
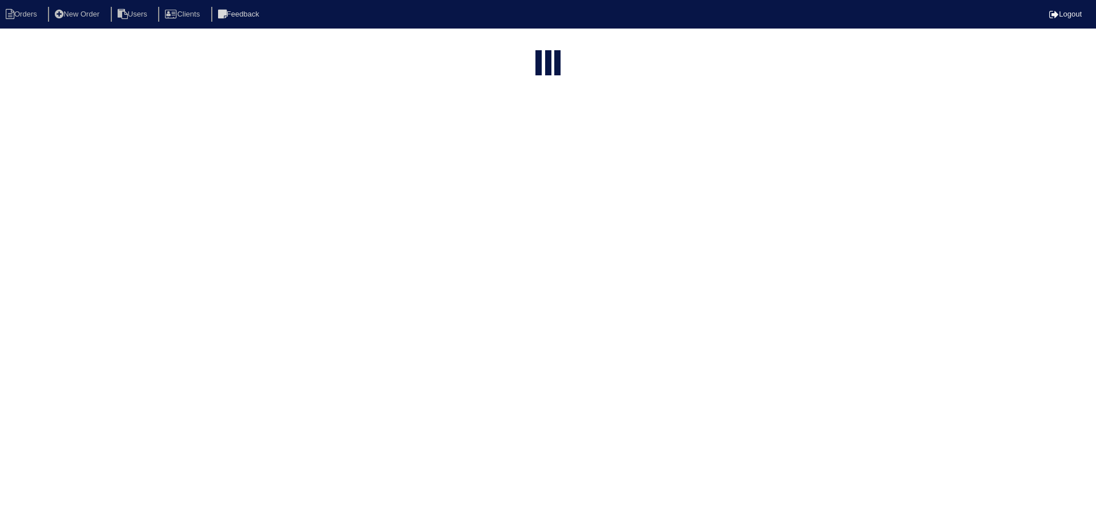
select select "15"
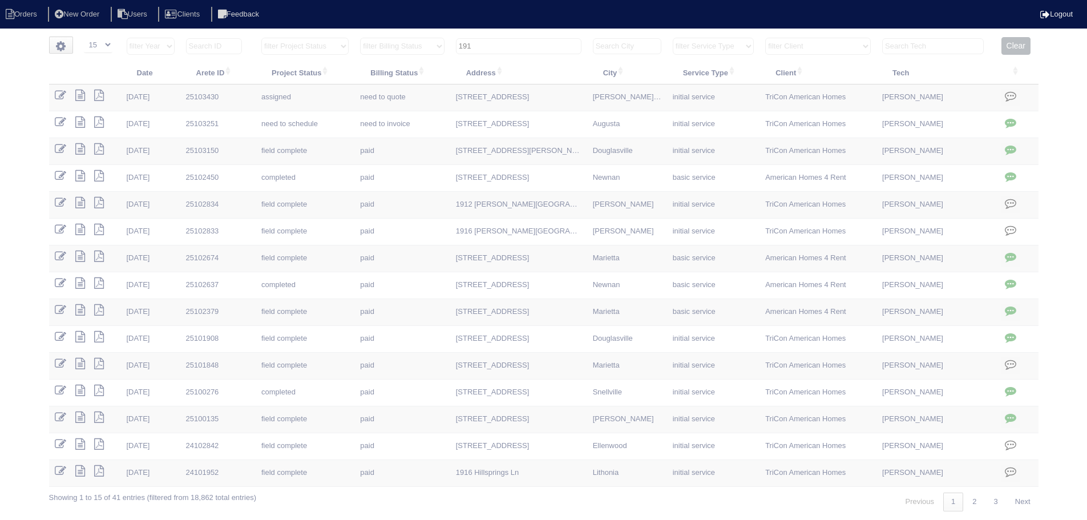
click at [531, 47] on input "191" at bounding box center [519, 46] width 126 height 16
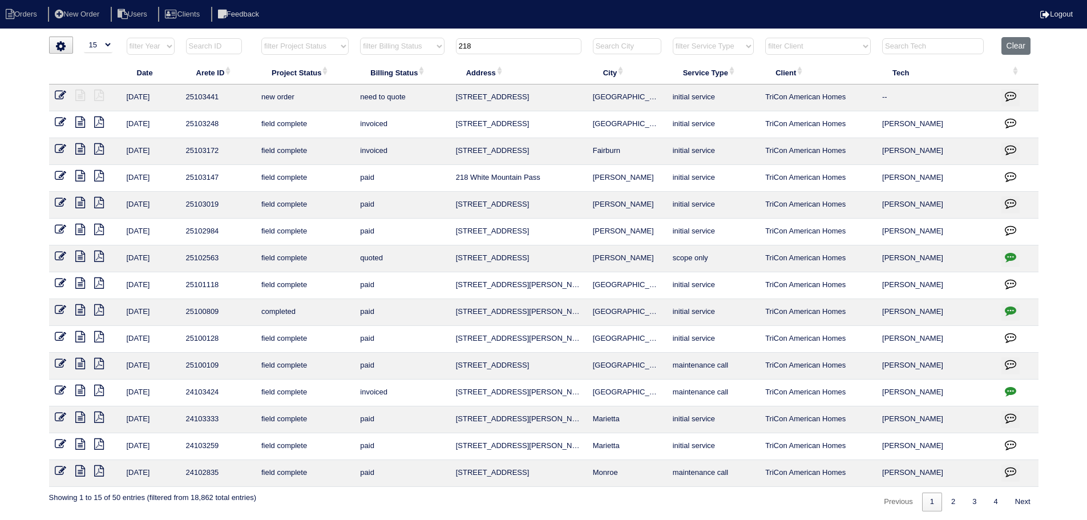
type input "218"
click at [60, 97] on icon at bounding box center [60, 95] width 11 height 11
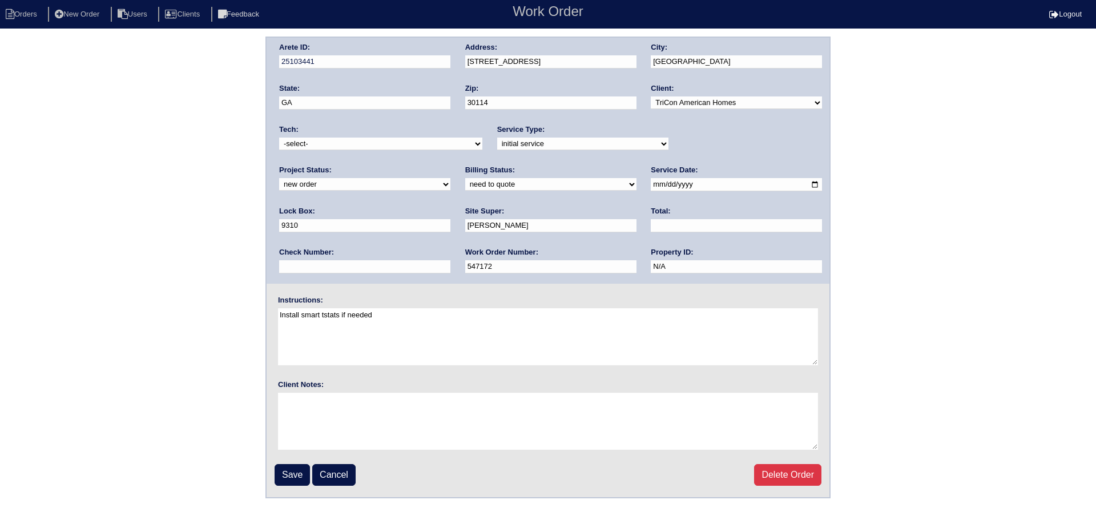
drag, startPoint x: 699, startPoint y: 141, endPoint x: 697, endPoint y: 150, distance: 9.3
click at [450, 178] on select "new order assigned in progress field complete need to schedule admin review arc…" at bounding box center [364, 184] width 171 height 13
select select "assigned"
click at [450, 178] on select "new order assigned in progress field complete need to schedule admin review arc…" at bounding box center [364, 184] width 171 height 13
click at [651, 185] on input "2025-09-16" at bounding box center [736, 184] width 171 height 13
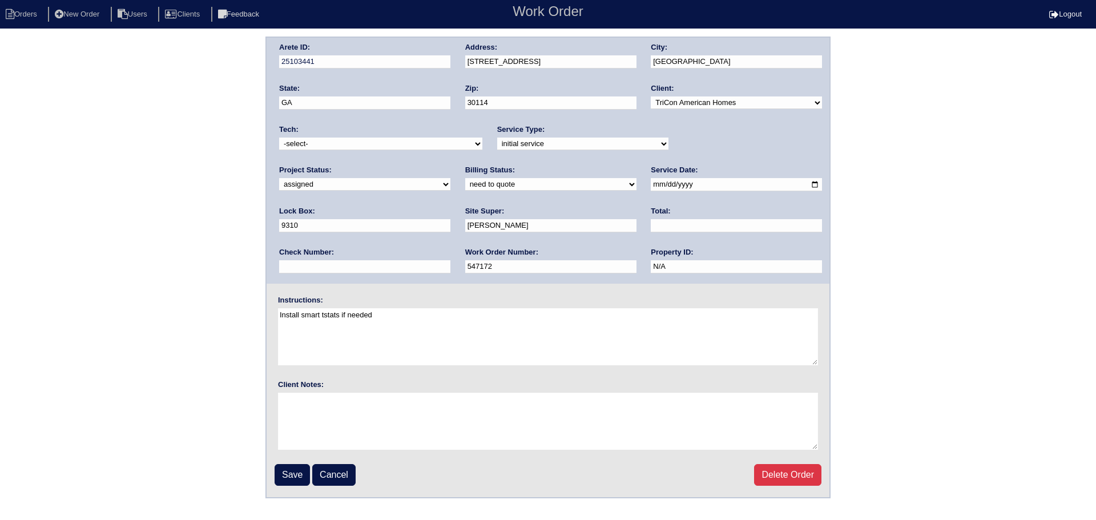
type input "[DATE]"
click at [418, 152] on div "Tech: -select- aretesmg+backup-tech@gmail.com benjohnholt88@gmail.com callisonh…" at bounding box center [380, 139] width 203 height 31
click at [415, 148] on select "-select- [EMAIL_ADDRESS][DOMAIN_NAME] [EMAIL_ADDRESS][DOMAIN_NAME] [EMAIL_ADDRE…" at bounding box center [380, 144] width 203 height 13
select select "36"
click at [279, 138] on select "-select- [EMAIL_ADDRESS][DOMAIN_NAME] [EMAIL_ADDRESS][DOMAIN_NAME] [EMAIL_ADDRE…" at bounding box center [380, 144] width 203 height 13
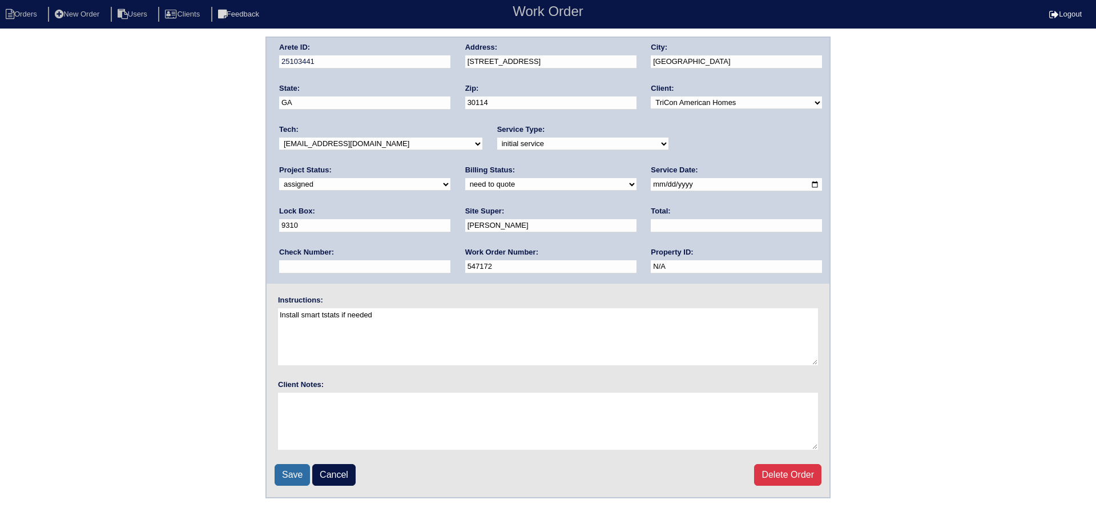
click at [303, 481] on input "Save" at bounding box center [292, 475] width 35 height 22
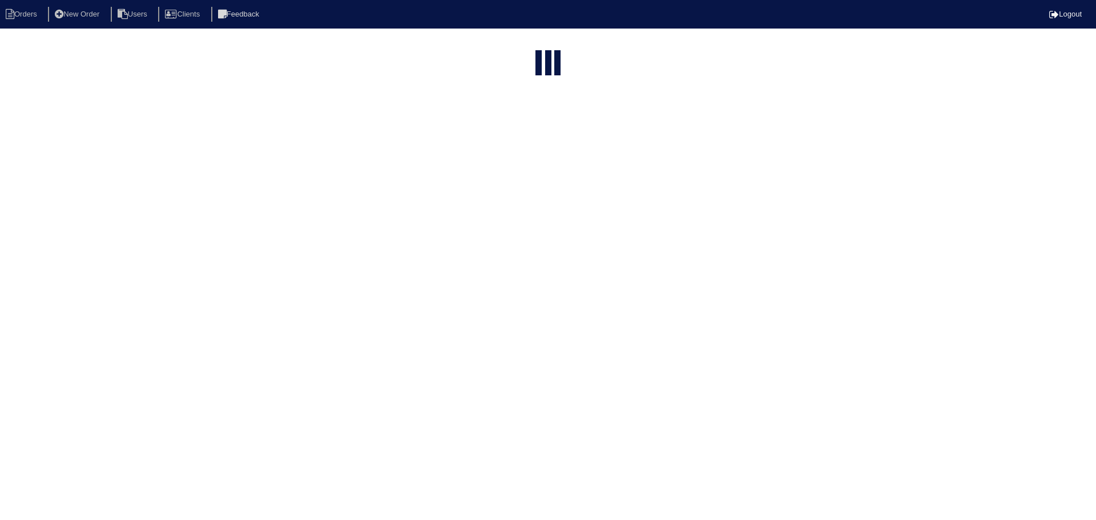
select select "15"
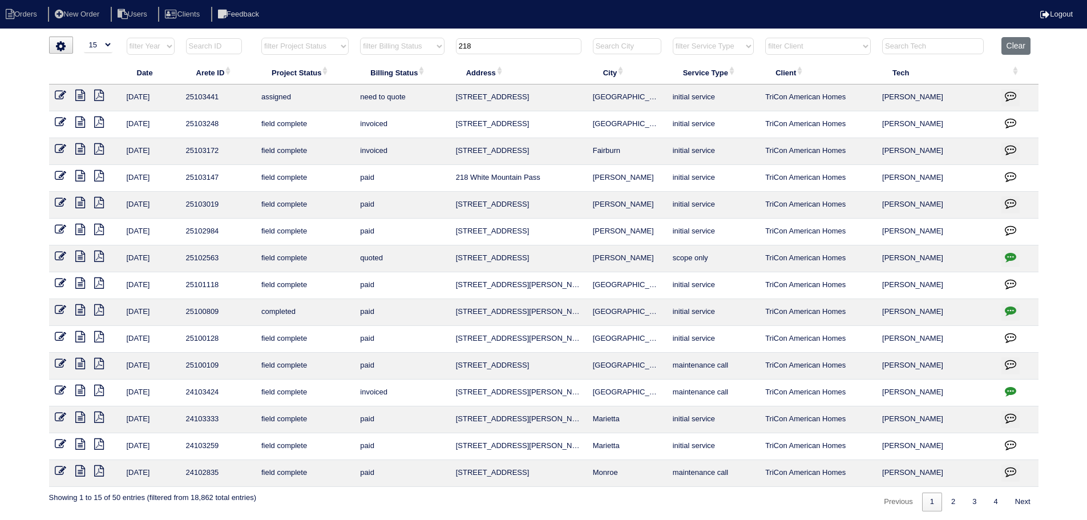
click at [500, 54] on th "218" at bounding box center [518, 48] width 137 height 23
click at [497, 45] on input "218" at bounding box center [519, 46] width 126 height 16
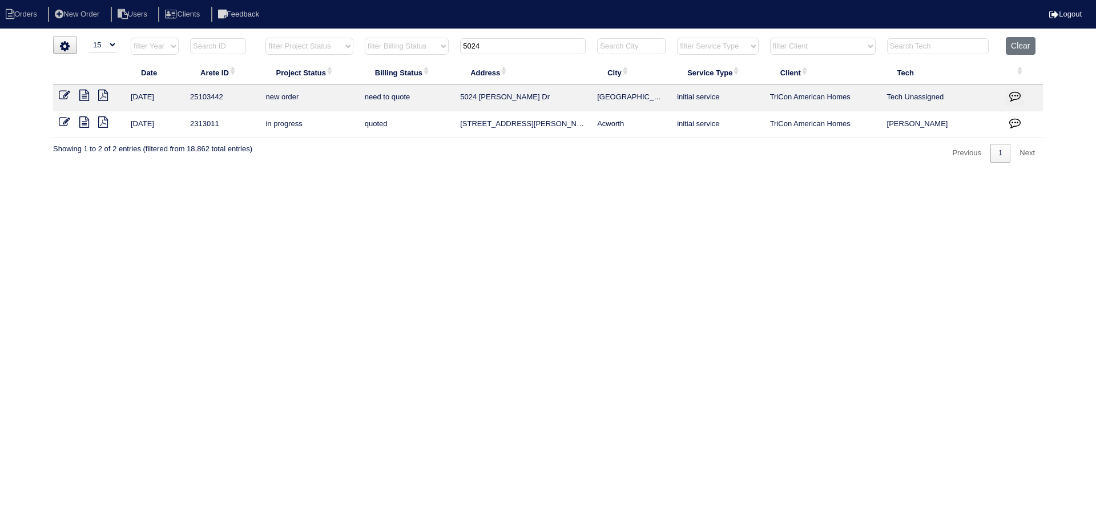
type input "5024"
click at [64, 92] on icon at bounding box center [64, 95] width 11 height 11
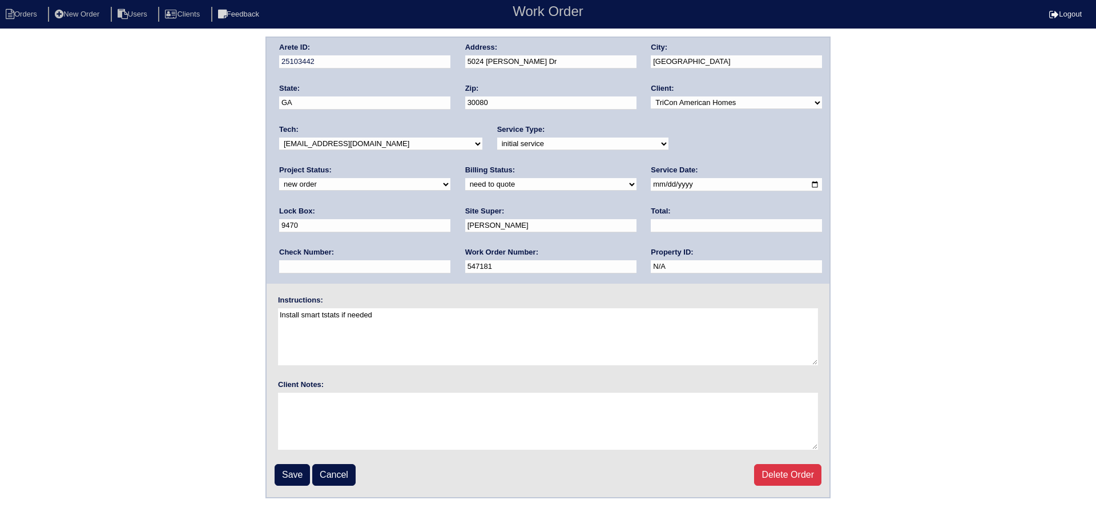
click at [357, 149] on select "-select- aretesmg+backup-tech@gmail.com benjohnholt88@gmail.com callisonhvac@ya…" at bounding box center [380, 144] width 203 height 13
select select "36"
click at [279, 138] on select "-select- aretesmg+backup-tech@gmail.com benjohnholt88@gmail.com callisonhvac@ya…" at bounding box center [380, 144] width 203 height 13
click at [450, 178] on select "new order assigned in progress field complete need to schedule admin review arc…" at bounding box center [364, 184] width 171 height 13
select select "assigned"
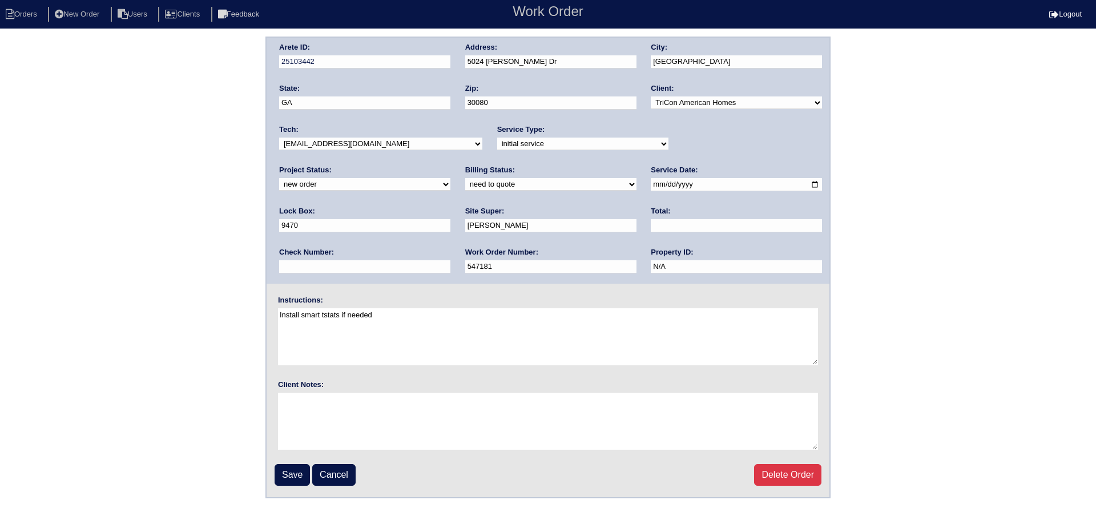
click at [450, 178] on select "new order assigned in progress field complete need to schedule admin review arc…" at bounding box center [364, 184] width 171 height 13
drag, startPoint x: 632, startPoint y: 181, endPoint x: 613, endPoint y: 200, distance: 26.6
click at [651, 182] on input "2025-09-16" at bounding box center [736, 184] width 171 height 13
type input "[DATE]"
click at [301, 478] on input "Save" at bounding box center [292, 475] width 35 height 22
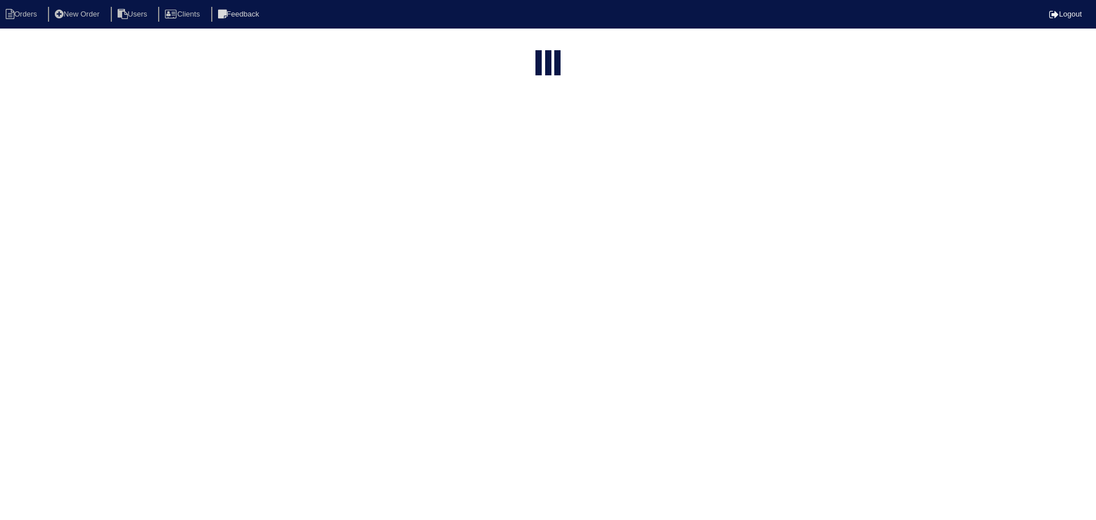
select select "15"
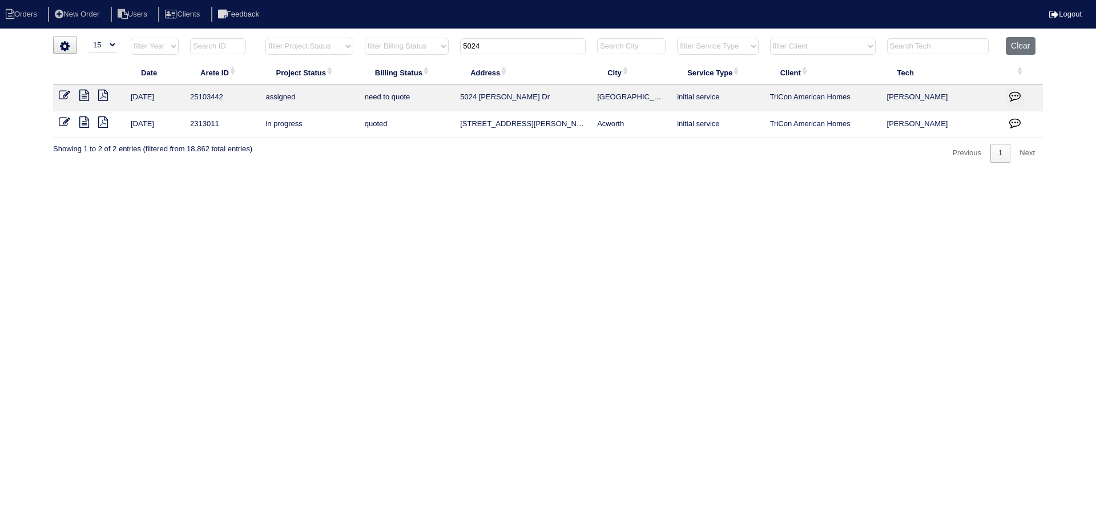
drag, startPoint x: 494, startPoint y: 51, endPoint x: 435, endPoint y: 56, distance: 59.5
click at [435, 56] on tr "filter Year -- Any Year -- 2025 2024 2023 2022 2021 2020 2019 filter Project St…" at bounding box center [548, 48] width 990 height 23
type input "1067"
click at [67, 94] on icon at bounding box center [64, 95] width 11 height 11
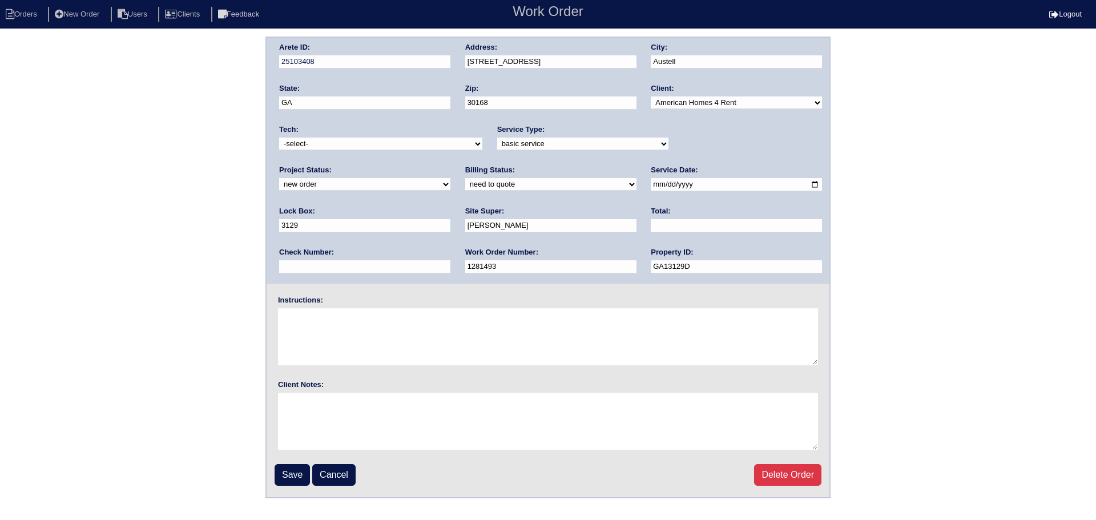
click at [450, 165] on div "Project Status: new order assigned in progress field complete need to schedule …" at bounding box center [364, 180] width 171 height 31
click at [693, 159] on div "Arete ID: 25103408 Address: [STREET_ADDRESS] City: [GEOGRAPHIC_DATA] State: [GE…" at bounding box center [548, 161] width 563 height 246
drag, startPoint x: 693, startPoint y: 151, endPoint x: 676, endPoint y: 175, distance: 29.5
click at [681, 171] on div "Arete ID: 25103408 Address: [STREET_ADDRESS] City: [GEOGRAPHIC_DATA] State: [GE…" at bounding box center [548, 161] width 563 height 246
click at [450, 165] on div "Project Status: new order assigned in progress field complete need to schedule …" at bounding box center [364, 180] width 171 height 31
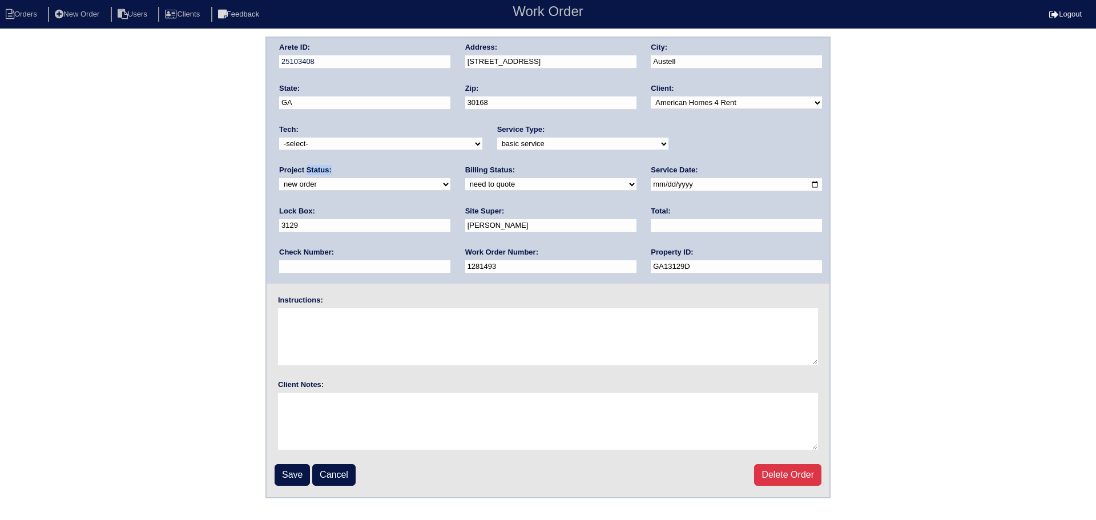
click at [450, 178] on select "new order assigned in progress field complete need to schedule admin review arc…" at bounding box center [364, 184] width 171 height 13
select select "assigned"
click at [450, 178] on select "new order assigned in progress field complete need to schedule admin review arc…" at bounding box center [364, 184] width 171 height 13
click at [377, 141] on select "-select- [EMAIL_ADDRESS][DOMAIN_NAME] [EMAIL_ADDRESS][DOMAIN_NAME] [EMAIL_ADDRE…" at bounding box center [380, 144] width 203 height 13
select select "36"
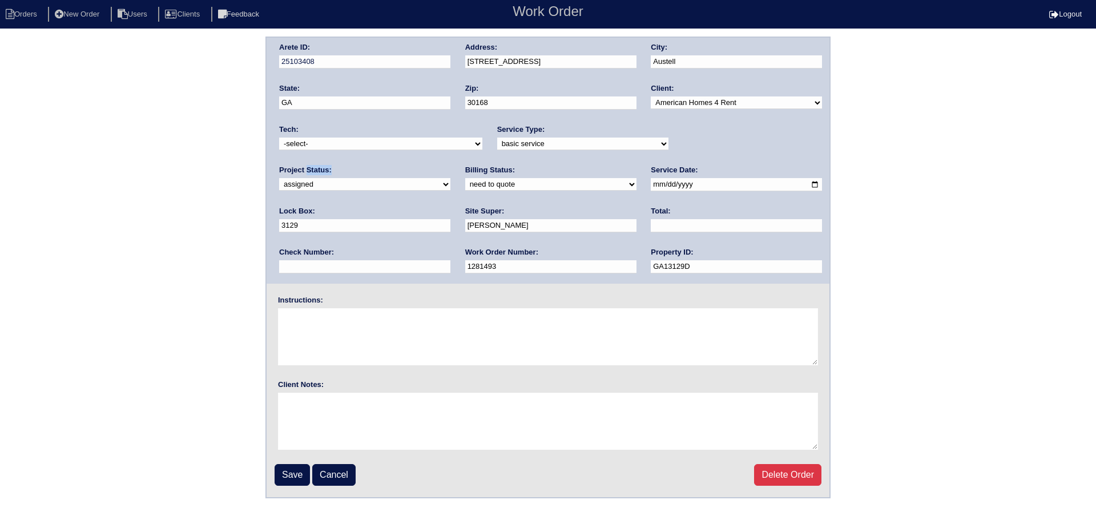
click at [279, 138] on select "-select- [EMAIL_ADDRESS][DOMAIN_NAME] [EMAIL_ADDRESS][DOMAIN_NAME] [EMAIL_ADDRE…" at bounding box center [380, 144] width 203 height 13
click at [651, 191] on input "2025-09-15" at bounding box center [736, 184] width 171 height 13
click at [651, 184] on input "2025-09-15" at bounding box center [736, 184] width 171 height 13
type input "[DATE]"
click at [280, 491] on fieldset "Arete ID: 25103408 Address: 1067 Winterbrook Way City: Austell State: GA Zip: 3…" at bounding box center [548, 267] width 563 height 459
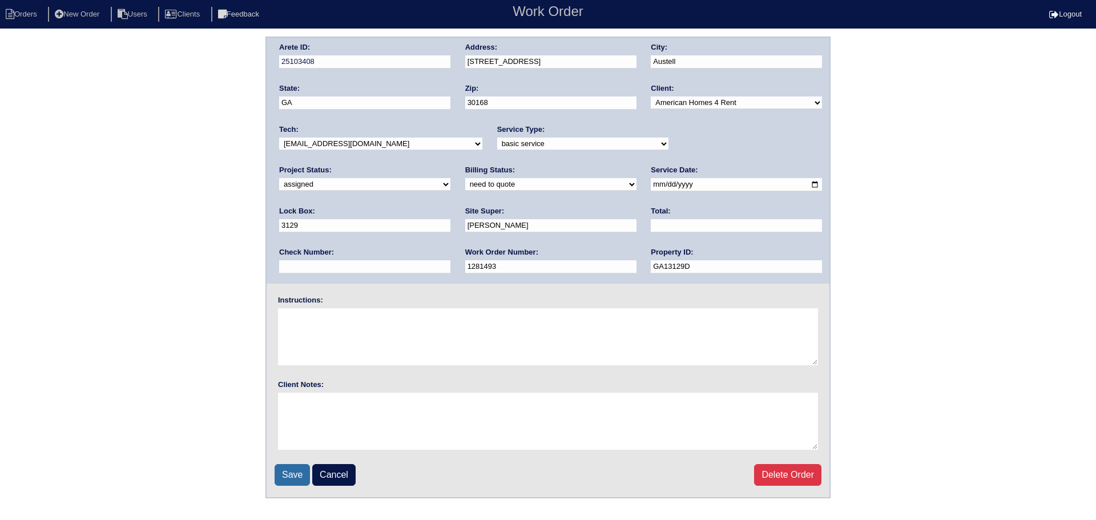
click at [288, 481] on input "Save" at bounding box center [292, 475] width 35 height 22
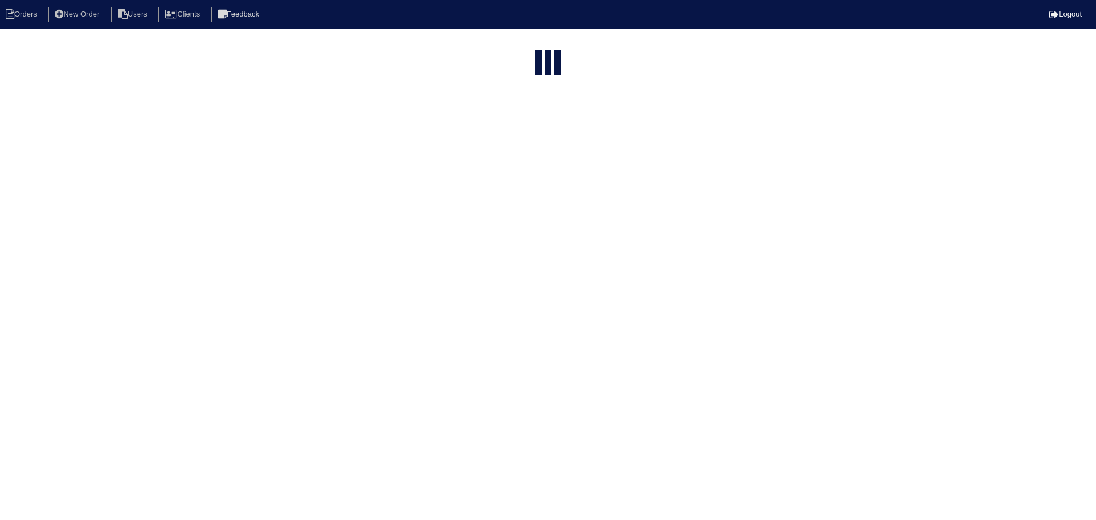
select select "15"
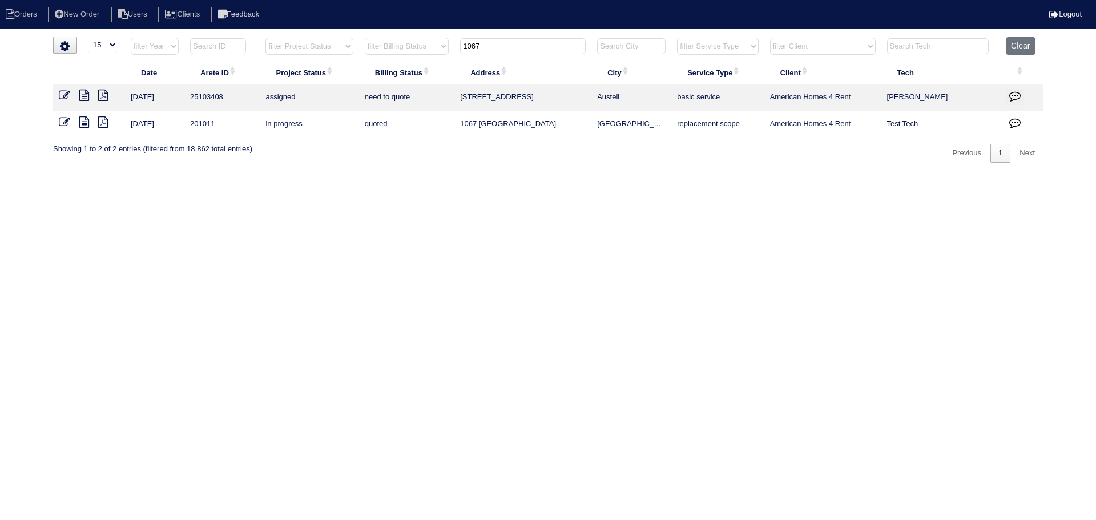
click at [544, 51] on input "1067" at bounding box center [523, 46] width 126 height 16
click at [543, 51] on input "1067" at bounding box center [523, 46] width 126 height 16
click at [543, 50] on input "1067" at bounding box center [523, 46] width 126 height 16
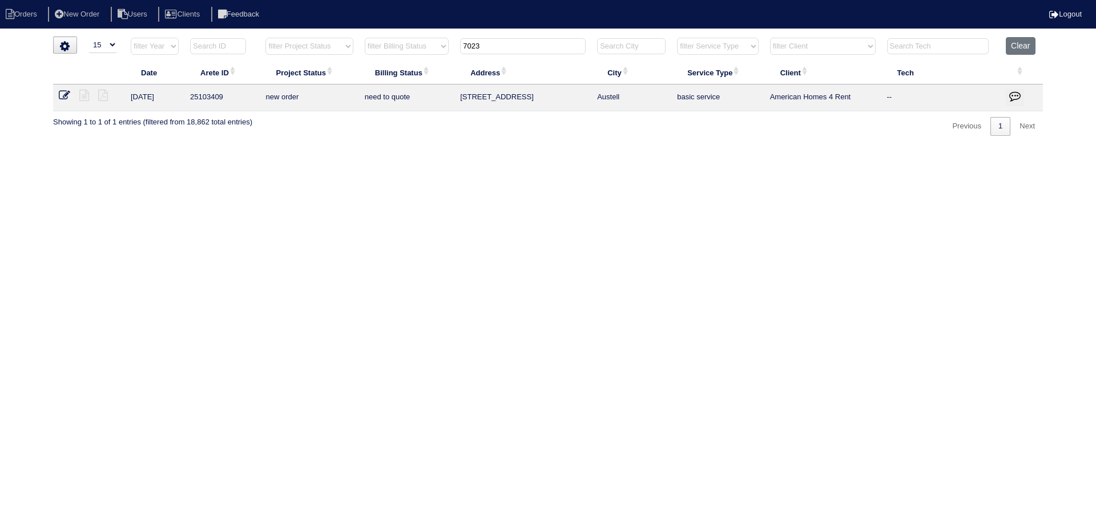
type input "7023"
click at [70, 98] on icon at bounding box center [64, 95] width 11 height 11
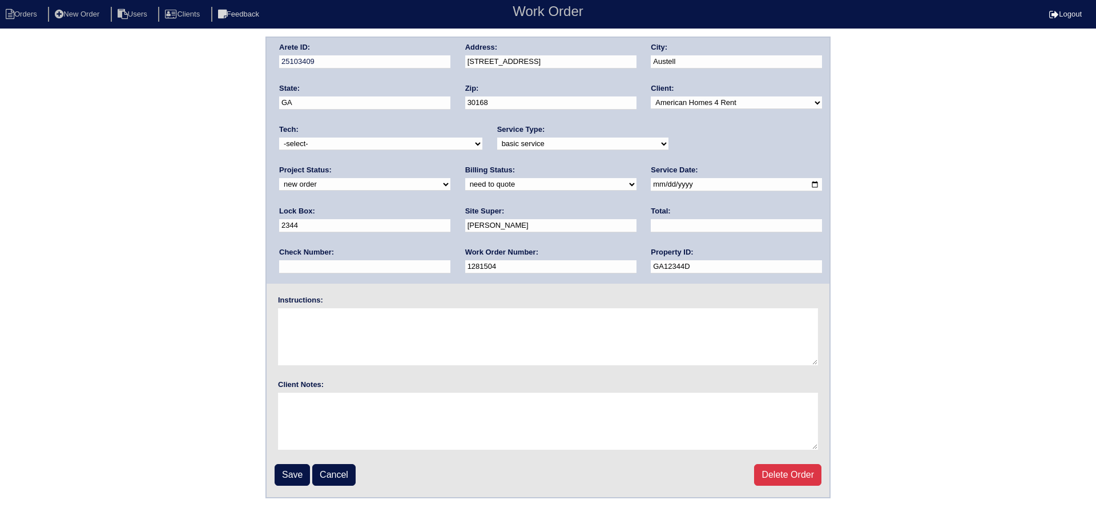
click at [450, 165] on div "Project Status: new order assigned in progress field complete need to schedule …" at bounding box center [364, 180] width 171 height 31
select select "assigned"
click at [450, 178] on select "new order assigned in progress field complete need to schedule admin review arc…" at bounding box center [364, 184] width 171 height 13
click at [651, 191] on input "2025-09-15" at bounding box center [736, 184] width 171 height 13
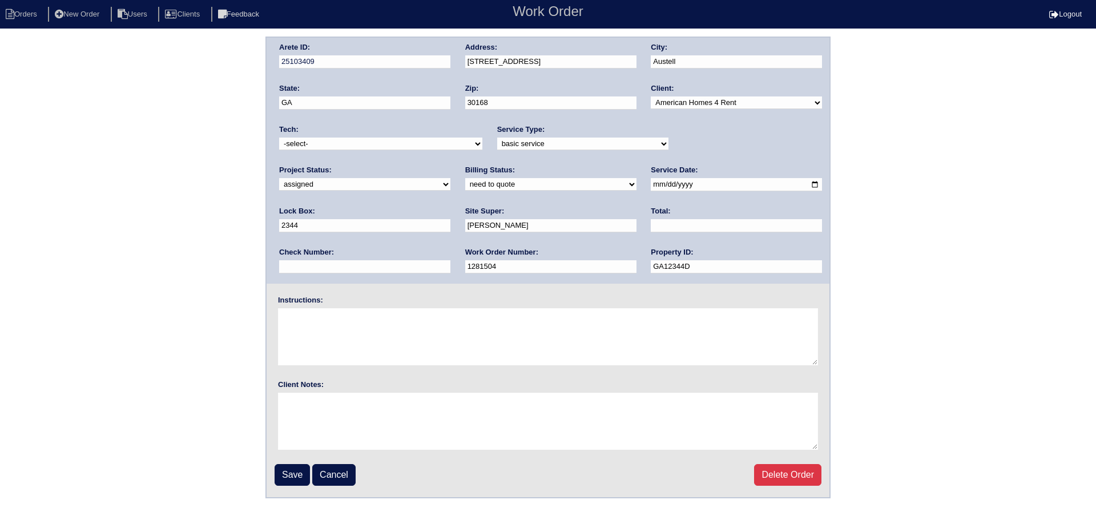
click at [651, 188] on input "2025-09-15" at bounding box center [736, 184] width 171 height 13
click at [651, 184] on input "2025-09-19" at bounding box center [736, 184] width 171 height 13
click at [651, 183] on input "2025-09-19" at bounding box center [736, 184] width 171 height 13
click at [651, 181] on input "2025-09-19" at bounding box center [736, 184] width 171 height 13
type input "2025-09-18"
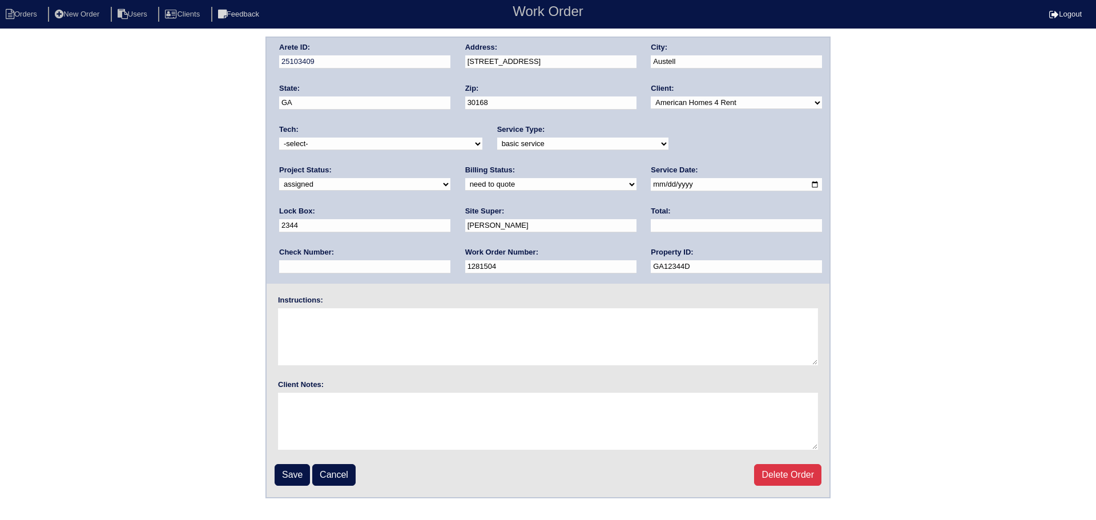
click at [386, 154] on div "Tech: -select- aretesmg+backup-tech@gmail.com benjohnholt88@gmail.com callisonh…" at bounding box center [380, 139] width 203 height 31
click at [388, 144] on select "-select- aretesmg+backup-tech@gmail.com benjohnholt88@gmail.com callisonhvac@ya…" at bounding box center [380, 144] width 203 height 13
select select "36"
click at [279, 138] on select "-select- aretesmg+backup-tech@gmail.com benjohnholt88@gmail.com callisonhvac@ya…" at bounding box center [380, 144] width 203 height 13
click at [279, 479] on input "Save" at bounding box center [292, 475] width 35 height 22
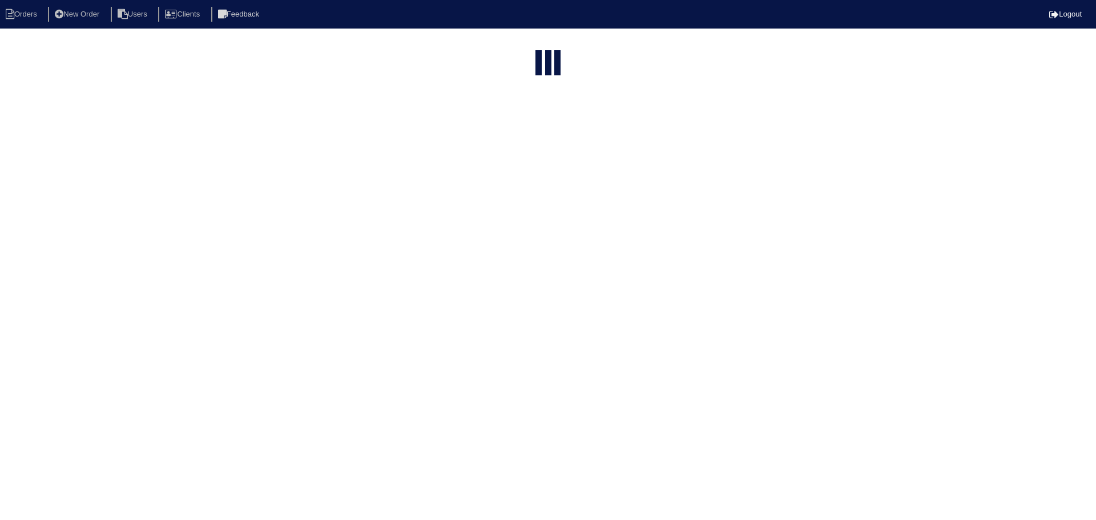
select select "15"
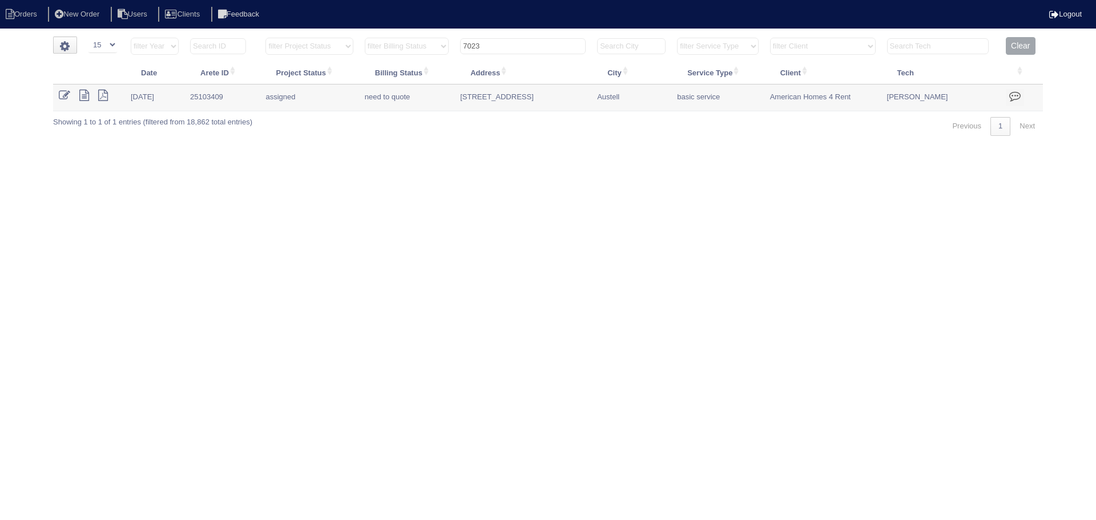
click at [534, 42] on input "7023" at bounding box center [523, 46] width 126 height 16
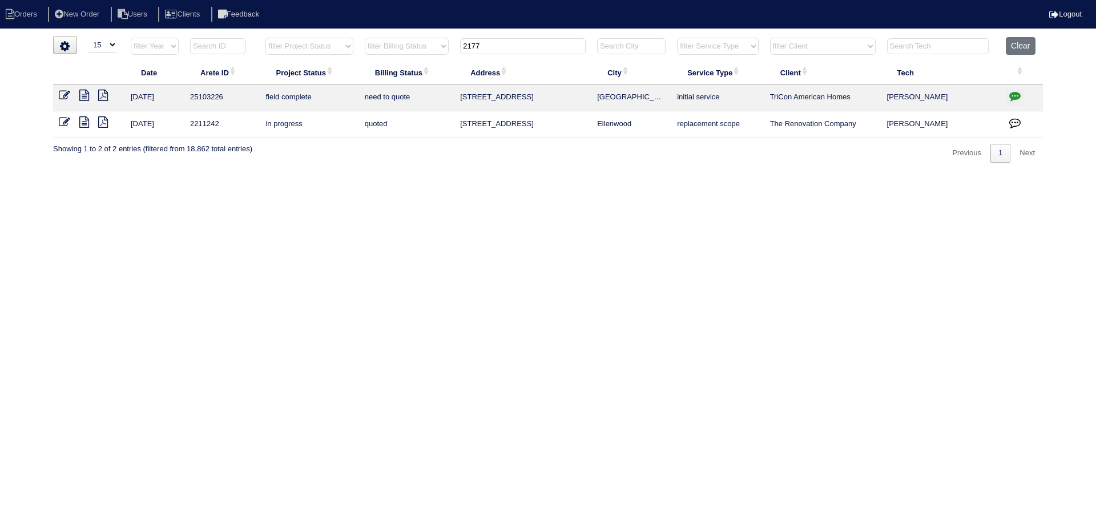
type input "2177"
click at [1019, 100] on icon "button" at bounding box center [1014, 95] width 11 height 11
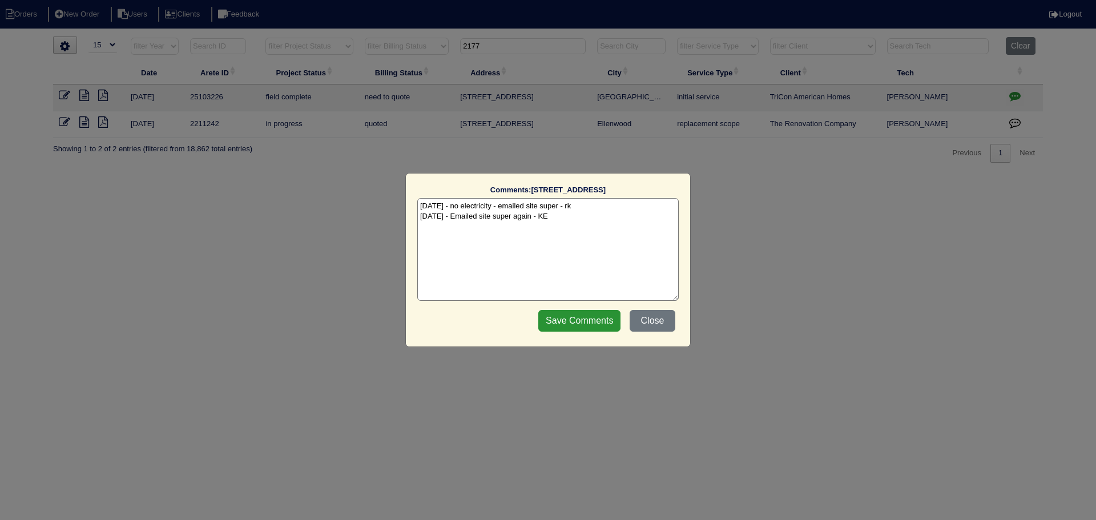
click at [1016, 100] on div "Comments: 2177 Red Oak Cir The comments on file have changed since you started …" at bounding box center [548, 260] width 1096 height 520
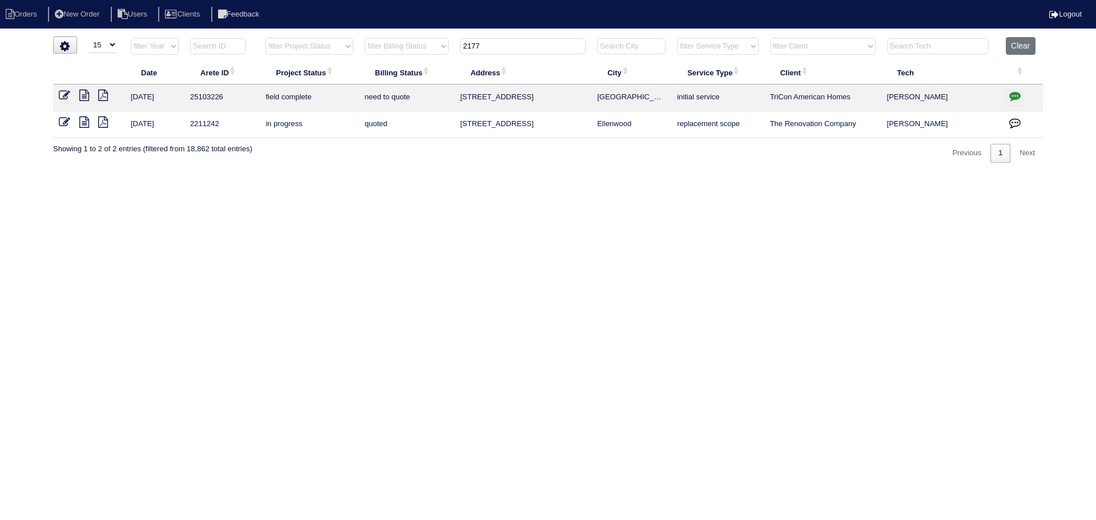
click at [64, 95] on icon at bounding box center [64, 95] width 11 height 11
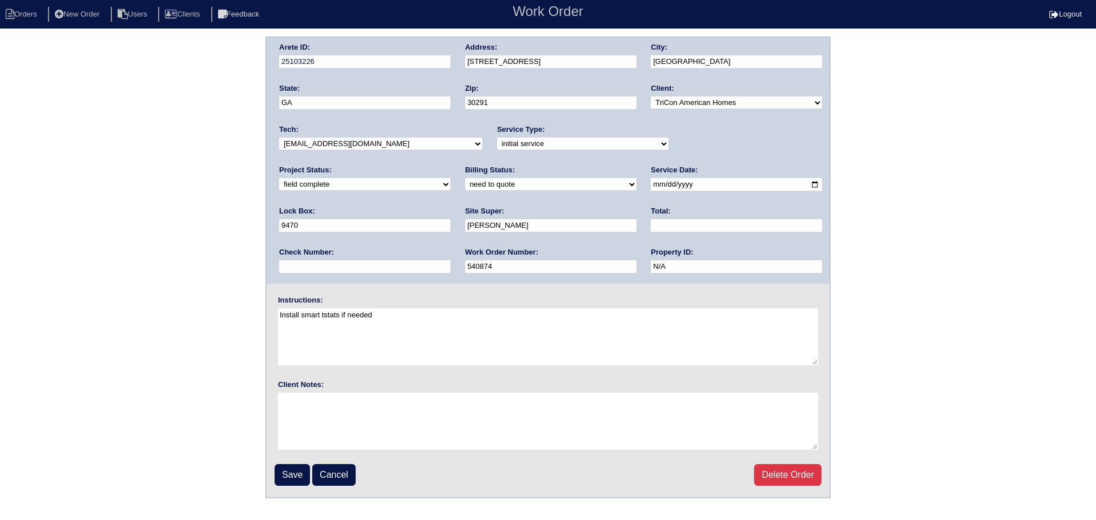
click at [450, 178] on select "new order assigned in progress field complete need to schedule admin review arc…" at bounding box center [364, 184] width 171 height 13
select select "assigned"
click at [450, 178] on select "new order assigned in progress field complete need to schedule admin review arc…" at bounding box center [364, 184] width 171 height 13
click at [651, 185] on input "[DATE]" at bounding box center [736, 184] width 171 height 13
type input "[DATE]"
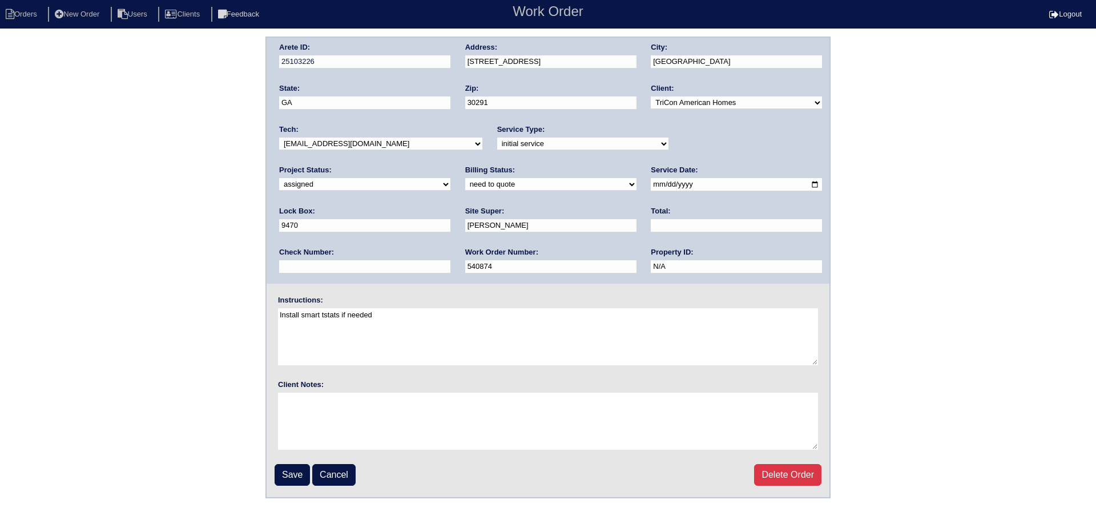
click at [377, 142] on select "-select- [EMAIL_ADDRESS][DOMAIN_NAME] [EMAIL_ADDRESS][DOMAIN_NAME] [EMAIL_ADDRE…" at bounding box center [380, 144] width 203 height 13
click at [279, 138] on select "-select- [EMAIL_ADDRESS][DOMAIN_NAME] [EMAIL_ADDRESS][DOMAIN_NAME] [EMAIL_ADDRE…" at bounding box center [380, 144] width 203 height 13
click at [288, 470] on input "Save" at bounding box center [292, 475] width 35 height 22
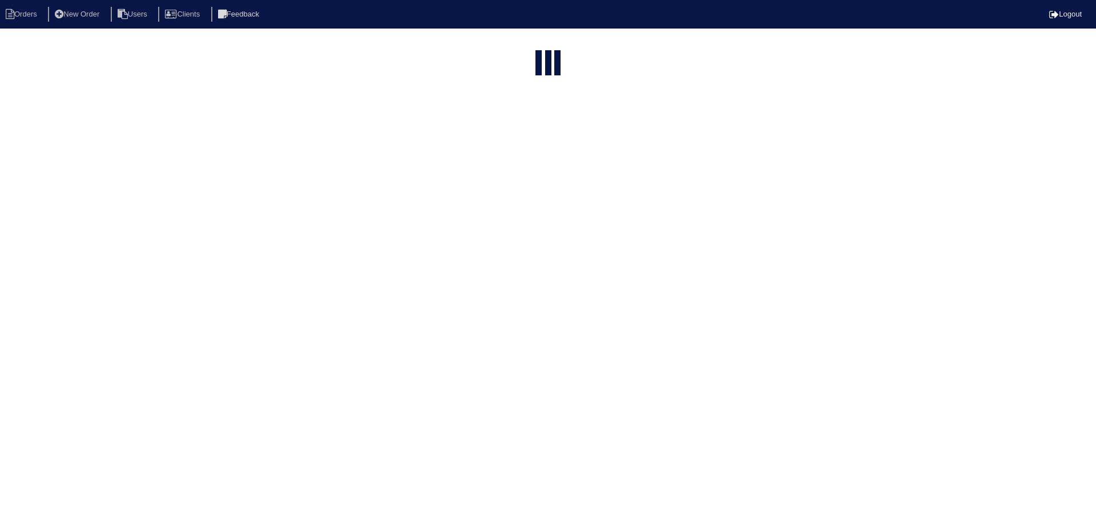
select select "15"
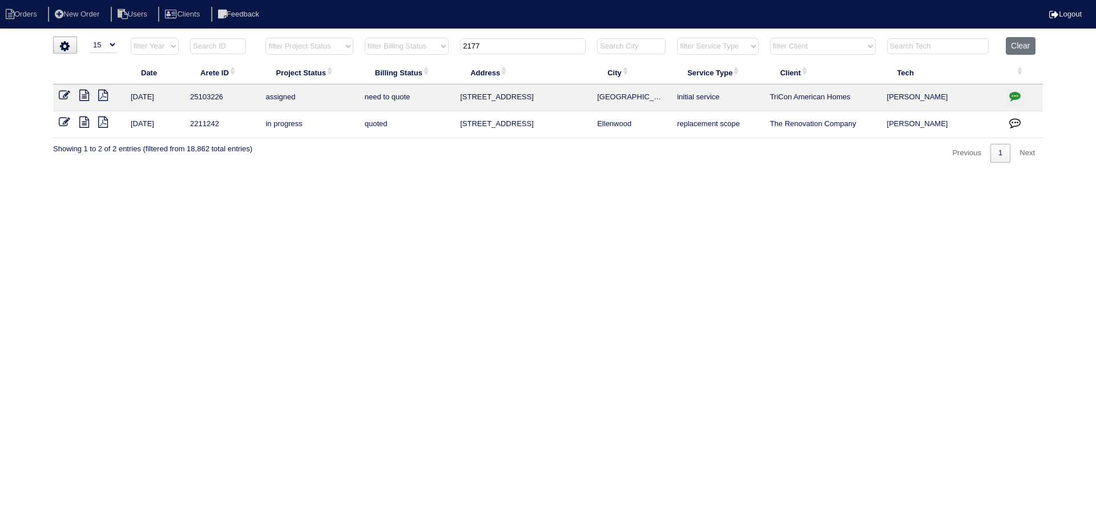
drag, startPoint x: 479, startPoint y: 45, endPoint x: 405, endPoint y: 46, distance: 73.6
click at [405, 45] on tr "filter Year -- Any Year -- 2025 2024 2023 2022 2021 2020 2019 filter Project St…" at bounding box center [548, 48] width 990 height 23
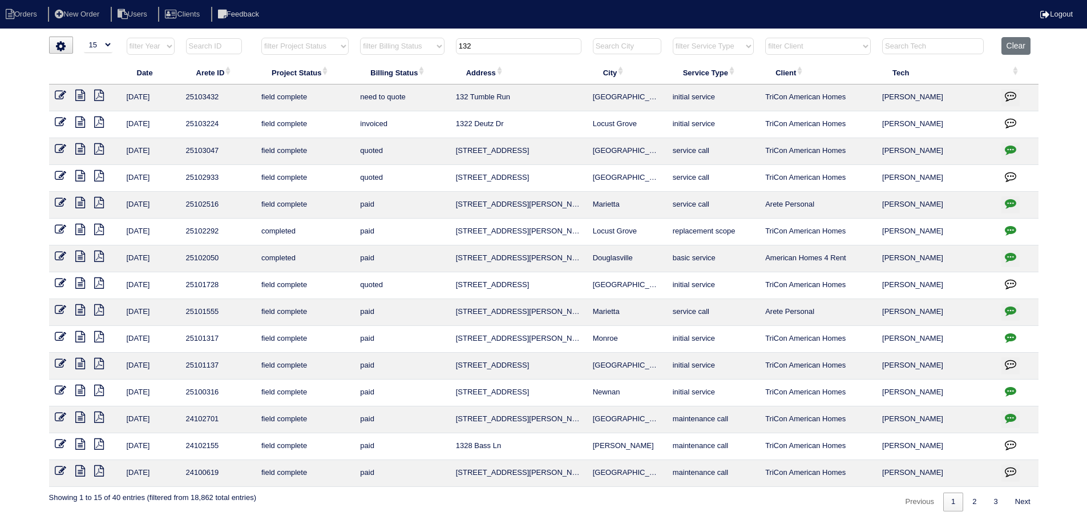
drag, startPoint x: 490, startPoint y: 43, endPoint x: 440, endPoint y: 44, distance: 49.7
click at [440, 44] on tr "filter Year -- Any Year -- 2025 2024 2023 2022 2021 2020 2019 filter Project St…" at bounding box center [544, 48] width 990 height 23
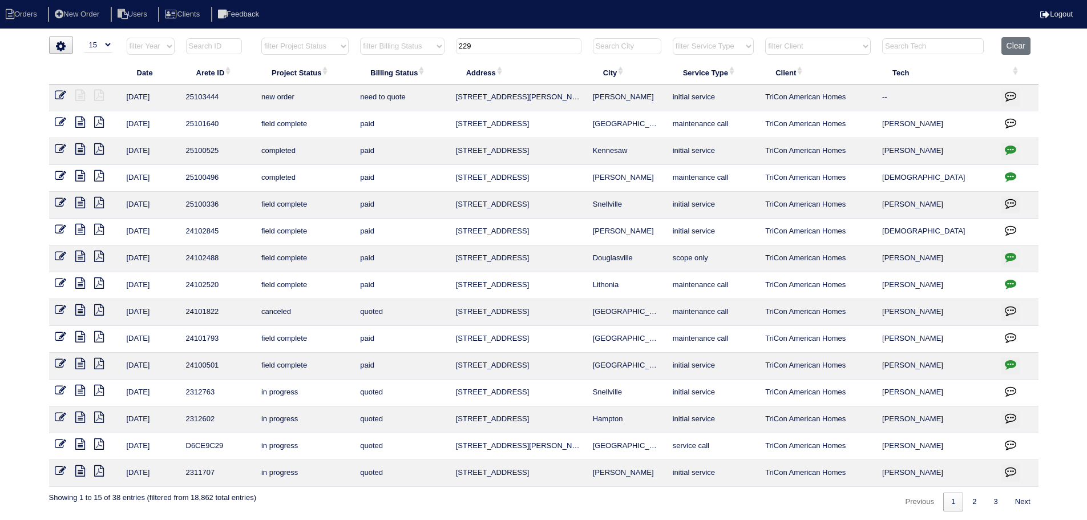
type input "229"
click at [62, 92] on icon at bounding box center [60, 95] width 11 height 11
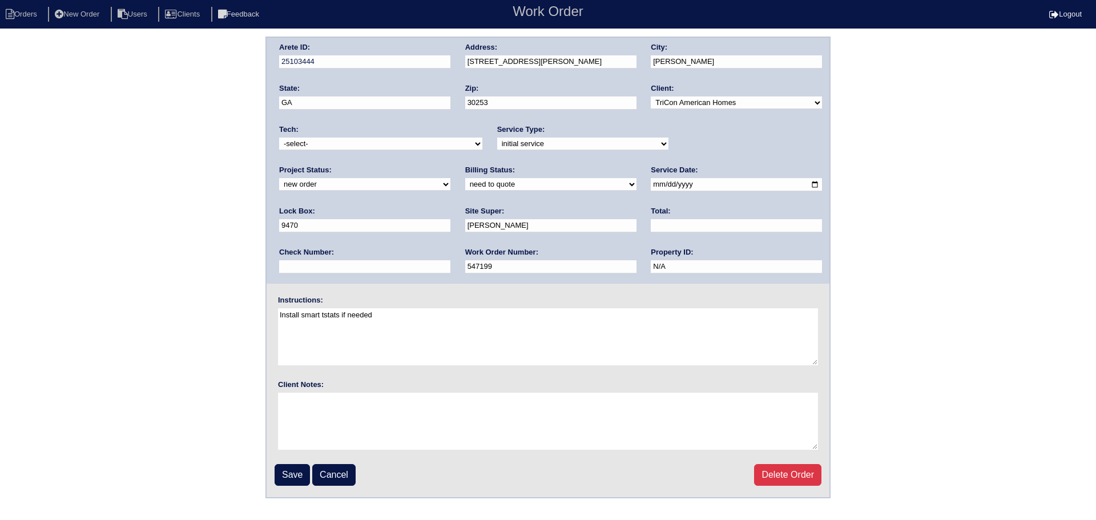
click at [450, 165] on div "Project Status: new order assigned in progress field complete need to schedule …" at bounding box center [364, 180] width 171 height 31
select select "assigned"
click at [450, 178] on select "new order assigned in progress field complete need to schedule admin review arc…" at bounding box center [364, 184] width 171 height 13
click at [651, 179] on input "[DATE]" at bounding box center [736, 184] width 171 height 13
click at [651, 185] on input "[DATE]" at bounding box center [736, 184] width 171 height 13
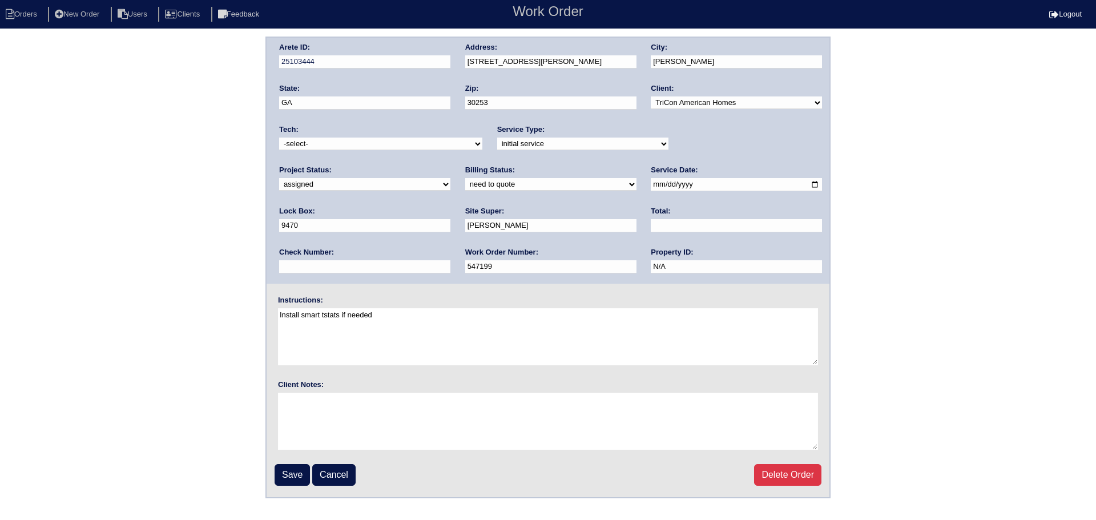
type input "[DATE]"
click at [394, 138] on select "-select- [EMAIL_ADDRESS][DOMAIN_NAME] [EMAIL_ADDRESS][DOMAIN_NAME] [EMAIL_ADDRE…" at bounding box center [380, 144] width 203 height 13
select select "75"
click at [279, 138] on select "-select- [EMAIL_ADDRESS][DOMAIN_NAME] [EMAIL_ADDRESS][DOMAIN_NAME] [EMAIL_ADDRE…" at bounding box center [380, 144] width 203 height 13
click at [300, 472] on input "Save" at bounding box center [292, 475] width 35 height 22
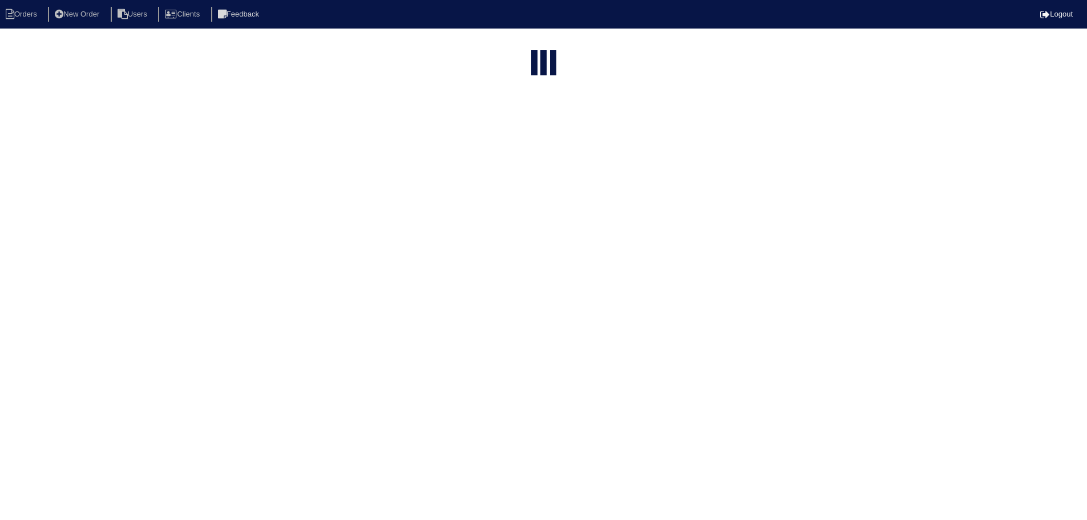
select select "15"
click at [510, 43] on input "229" at bounding box center [519, 46] width 126 height 16
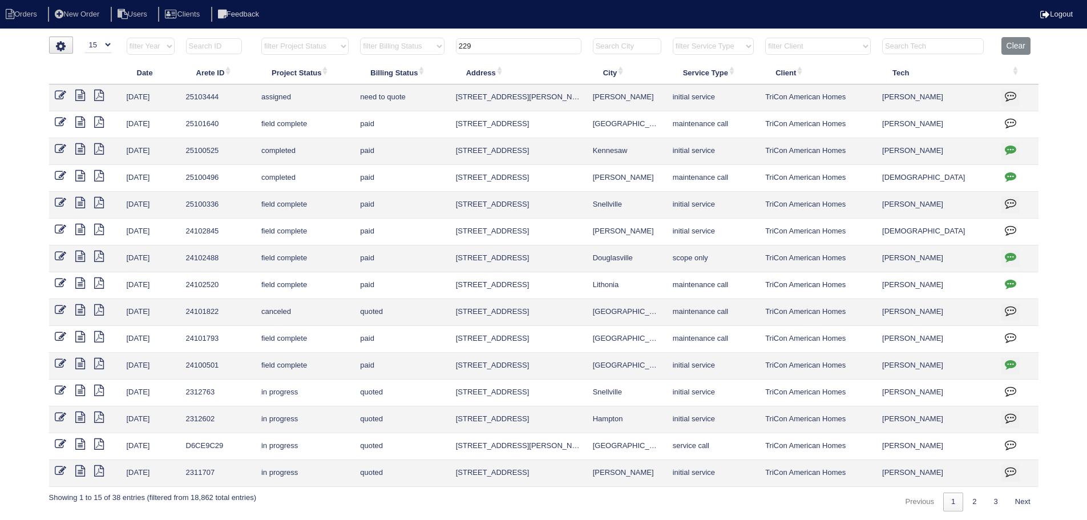
click at [510, 43] on input "229" at bounding box center [519, 46] width 126 height 16
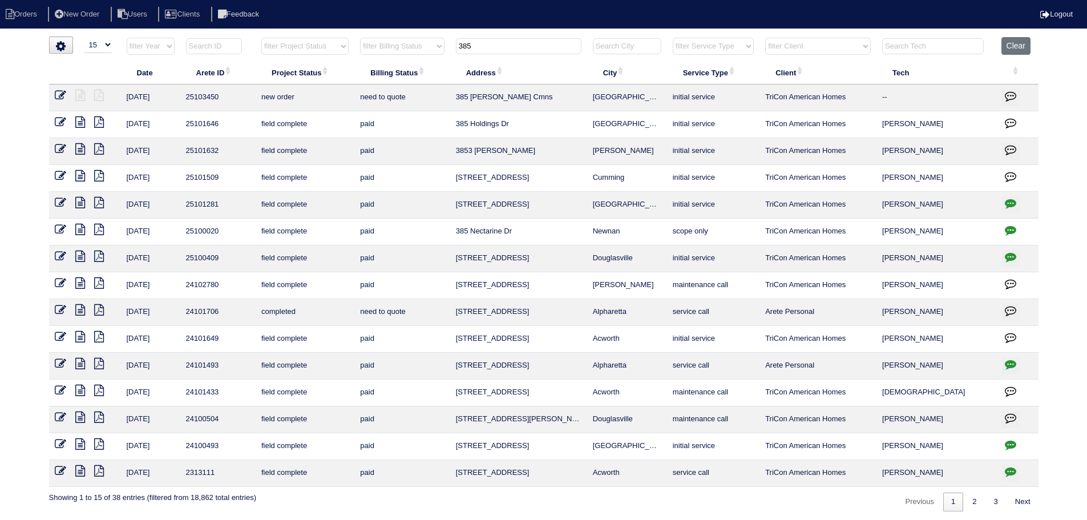
type input "385"
click at [62, 95] on icon at bounding box center [60, 95] width 11 height 11
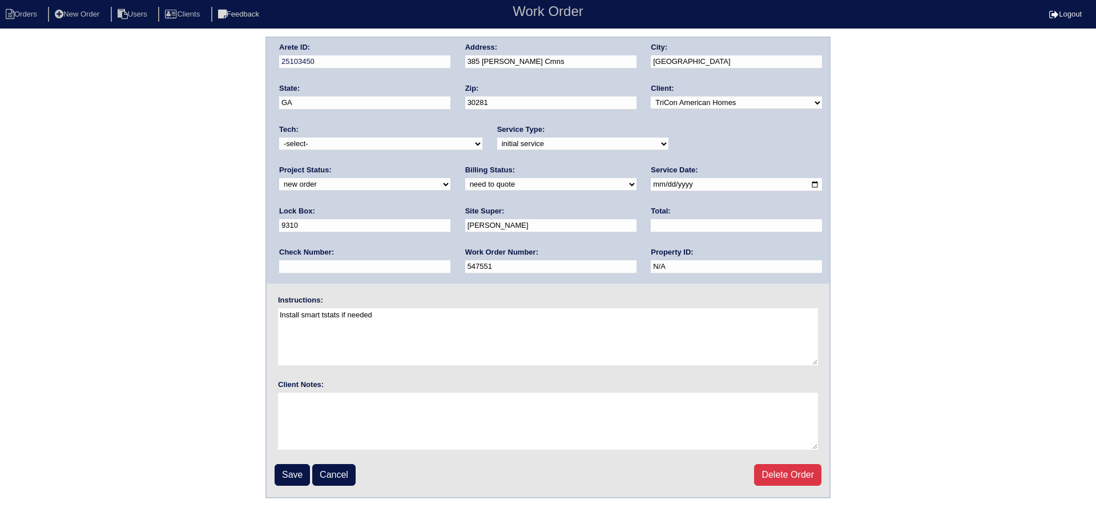
drag, startPoint x: 709, startPoint y: 140, endPoint x: 708, endPoint y: 150, distance: 9.9
click at [450, 178] on select "new order assigned in progress field complete need to schedule admin review arc…" at bounding box center [364, 184] width 171 height 13
select select "assigned"
click at [450, 178] on select "new order assigned in progress field complete need to schedule admin review arc…" at bounding box center [364, 184] width 171 height 13
click at [651, 185] on input "2025-09-16" at bounding box center [736, 184] width 171 height 13
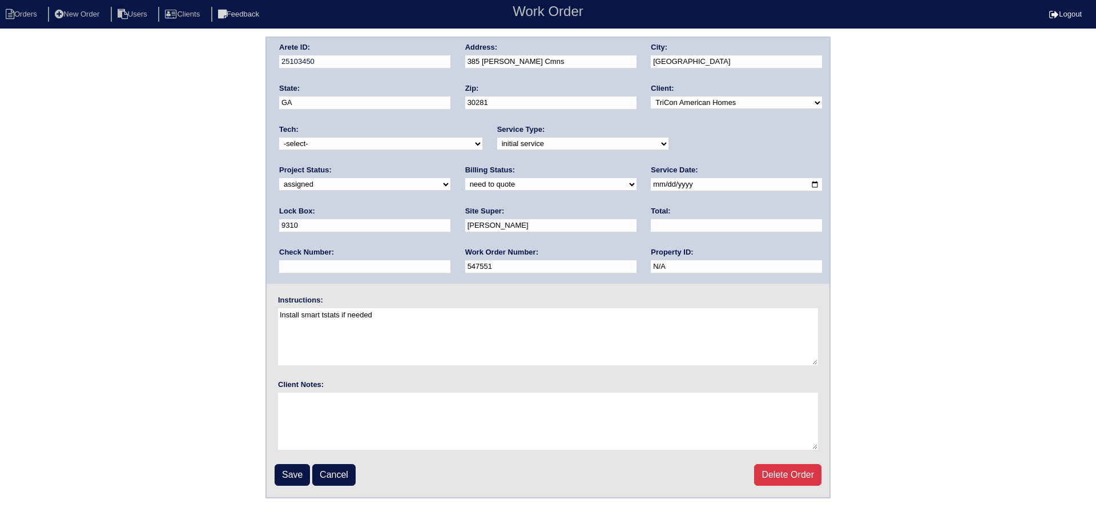
type input "2025-09-18"
click at [391, 143] on select "-select- aretesmg+backup-tech@gmail.com benjohnholt88@gmail.com callisonhvac@ya…" at bounding box center [380, 144] width 203 height 13
click at [279, 138] on select "-select- aretesmg+backup-tech@gmail.com benjohnholt88@gmail.com callisonhvac@ya…" at bounding box center [380, 144] width 203 height 13
click at [383, 147] on select "-select- aretesmg+backup-tech@gmail.com benjohnholt88@gmail.com callisonhvac@ya…" at bounding box center [380, 144] width 203 height 13
select select "75"
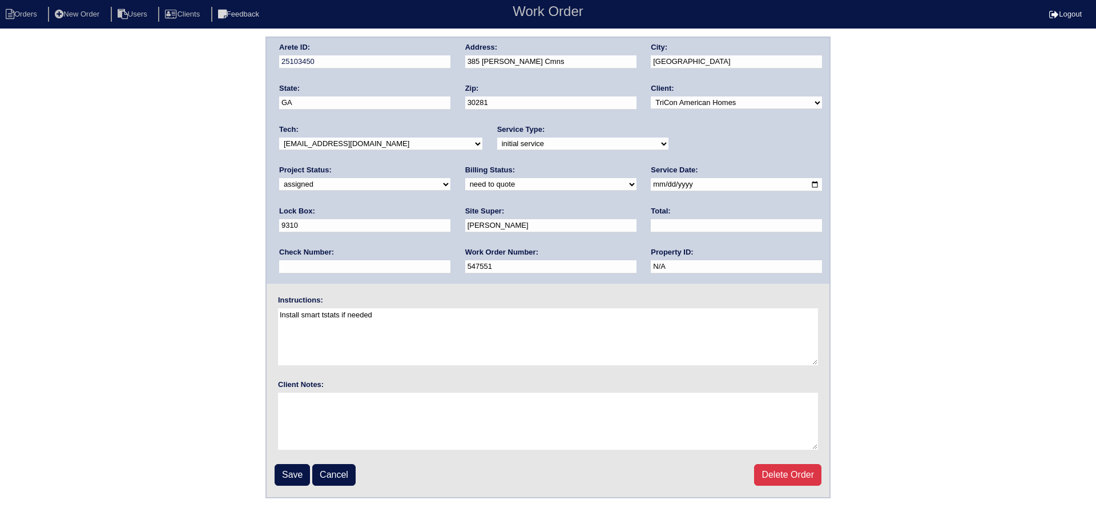
click at [279, 138] on select "-select- aretesmg+backup-tech@gmail.com benjohnholt88@gmail.com callisonhvac@ya…" at bounding box center [380, 144] width 203 height 13
click at [293, 466] on input "Save" at bounding box center [292, 475] width 35 height 22
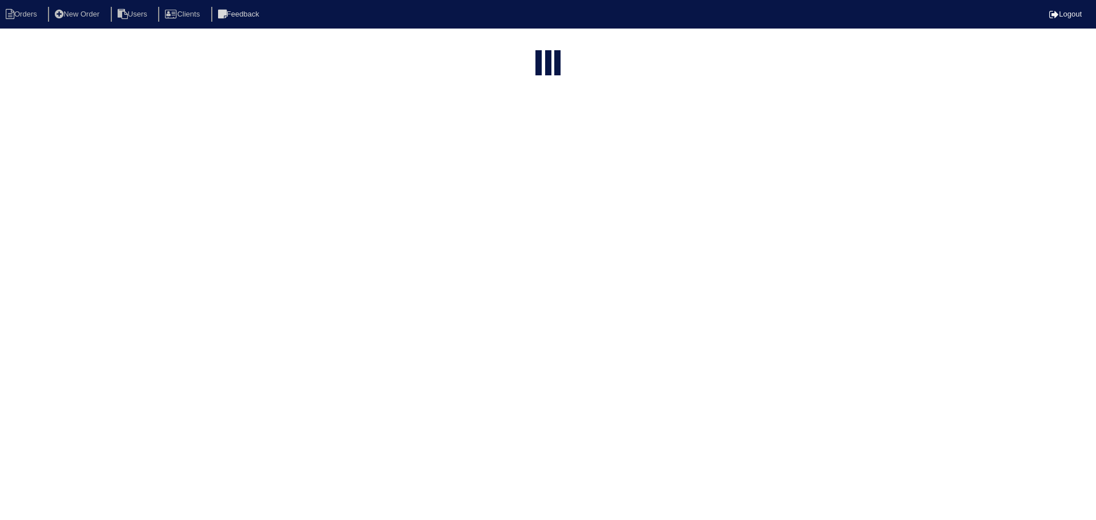
select select "15"
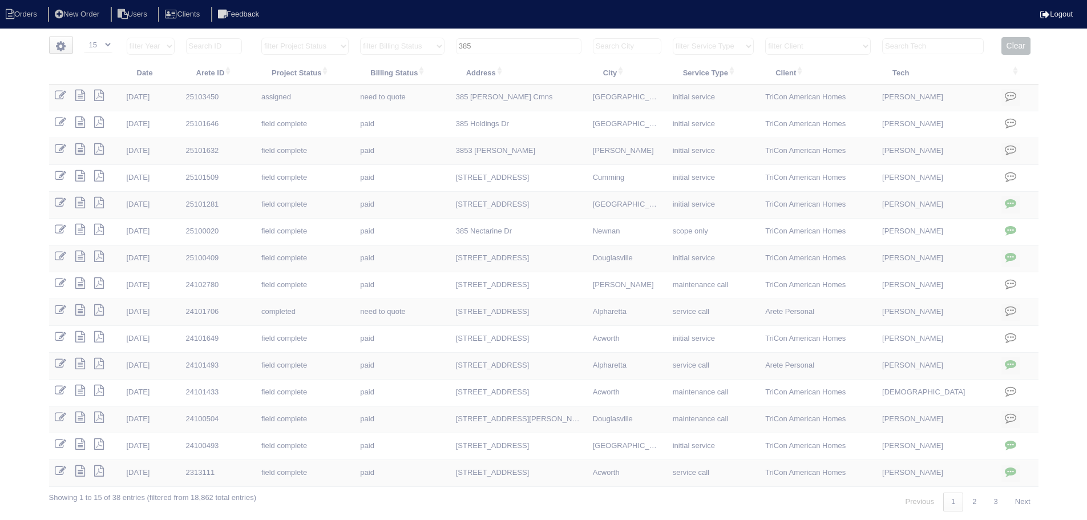
click at [535, 45] on input "385" at bounding box center [519, 46] width 126 height 16
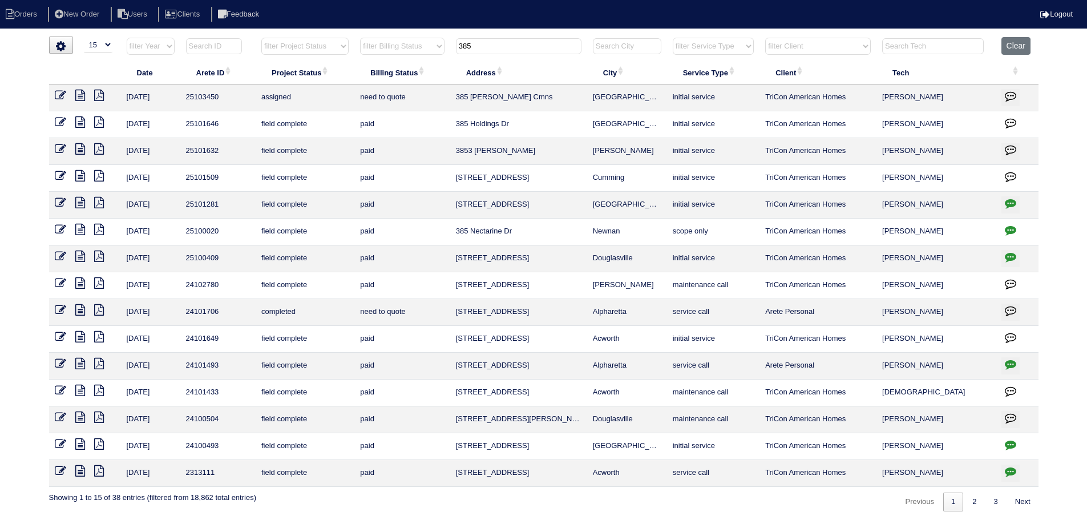
click at [535, 45] on input "385" at bounding box center [519, 46] width 126 height 16
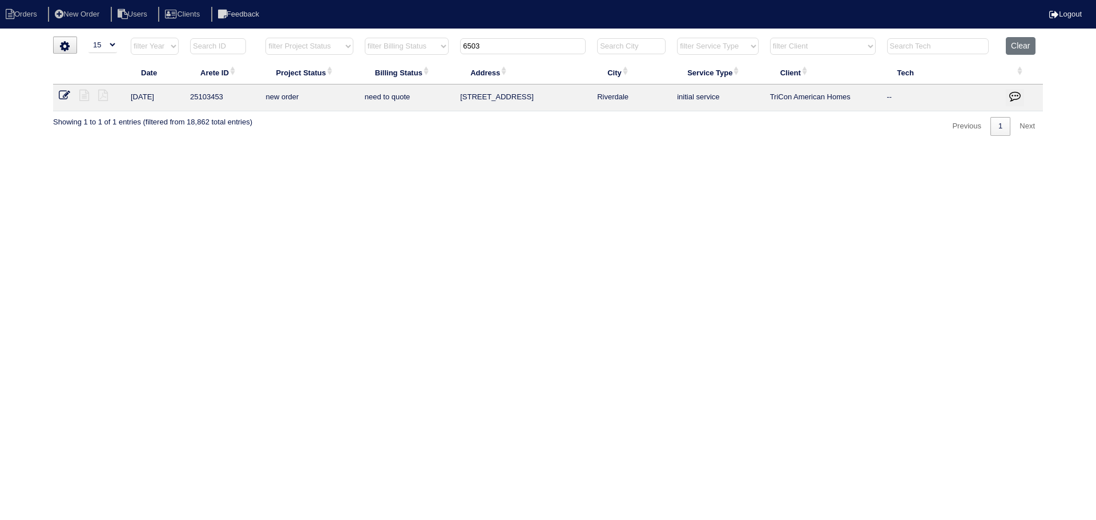
type input "6503"
click at [65, 100] on icon at bounding box center [64, 95] width 11 height 11
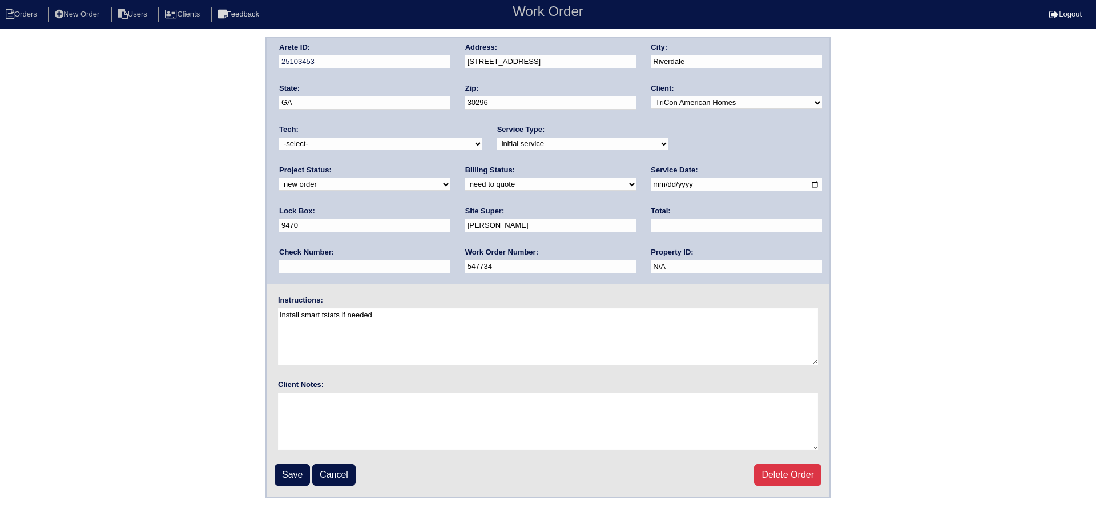
click at [450, 165] on div "Project Status: new order assigned in progress field complete need to schedule …" at bounding box center [364, 180] width 171 height 31
click at [450, 178] on select "new order assigned in progress field complete need to schedule admin review arc…" at bounding box center [364, 184] width 171 height 13
select select "assigned"
click at [450, 178] on select "new order assigned in progress field complete need to schedule admin review arc…" at bounding box center [364, 184] width 171 height 13
click at [651, 183] on input "2025-09-17" at bounding box center [736, 184] width 171 height 13
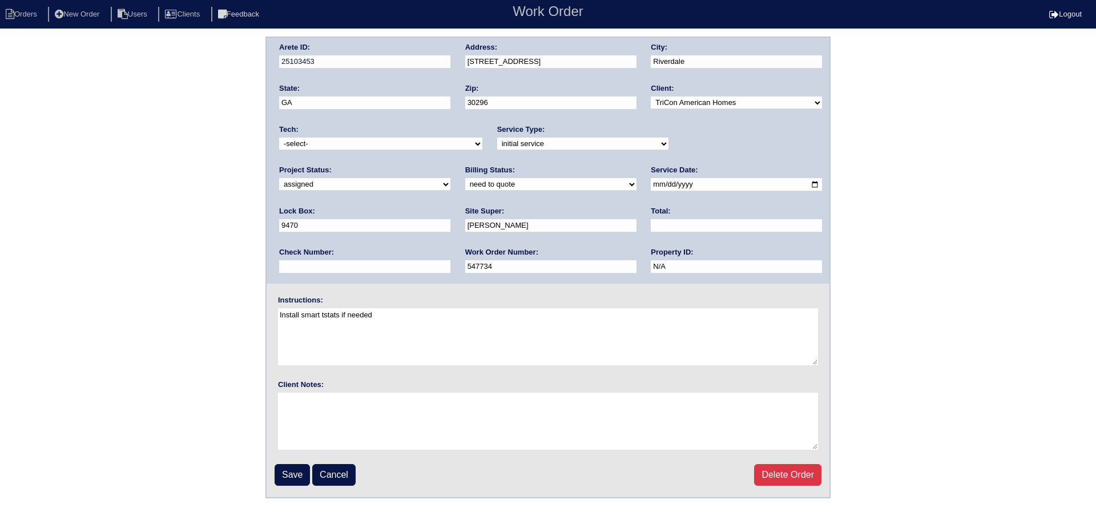
type input "2025-09-18"
click at [381, 145] on select "-select- aretesmg+backup-tech@gmail.com benjohnholt88@gmail.com callisonhvac@ya…" at bounding box center [380, 144] width 203 height 13
select select "75"
click at [279, 138] on select "-select- aretesmg+backup-tech@gmail.com benjohnholt88@gmail.com callisonhvac@ya…" at bounding box center [380, 144] width 203 height 13
click at [284, 473] on input "Save" at bounding box center [292, 475] width 35 height 22
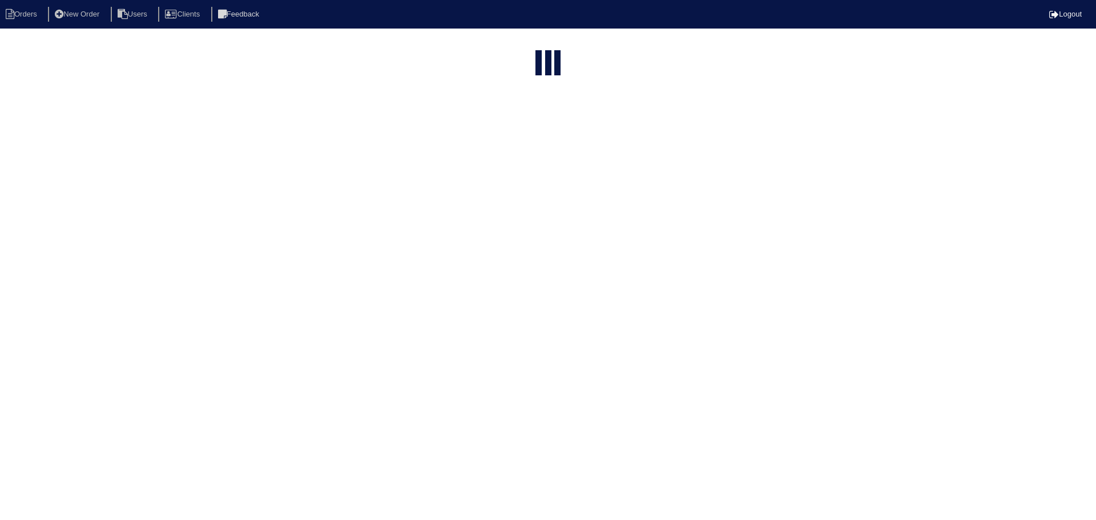
select select "15"
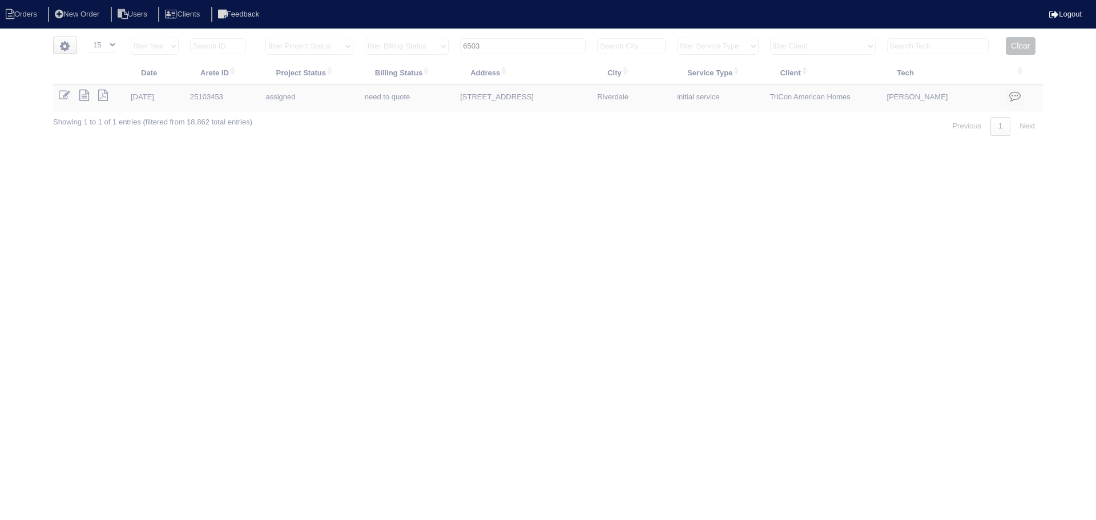
click at [522, 49] on input "6503" at bounding box center [523, 46] width 126 height 16
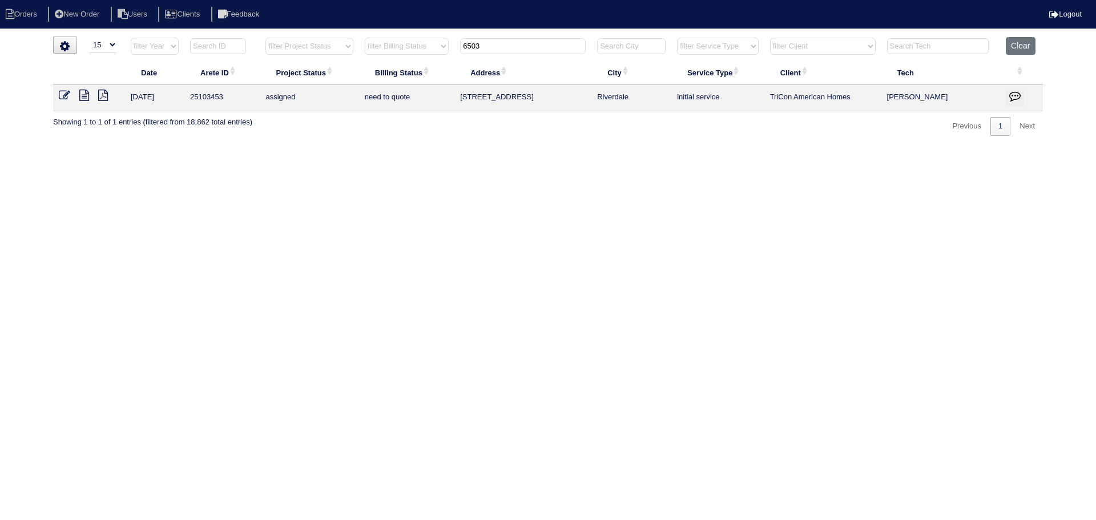
click at [522, 49] on input "6503" at bounding box center [523, 46] width 126 height 16
click at [521, 49] on input "6503" at bounding box center [523, 46] width 126 height 16
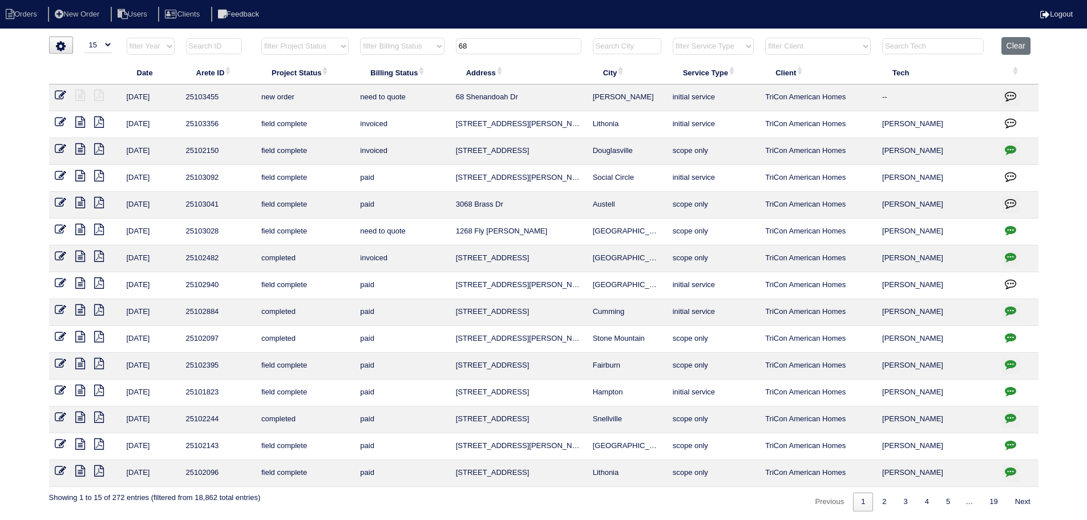
type input "68"
click at [64, 88] on td at bounding box center [85, 97] width 72 height 27
click at [58, 94] on icon at bounding box center [60, 95] width 11 height 11
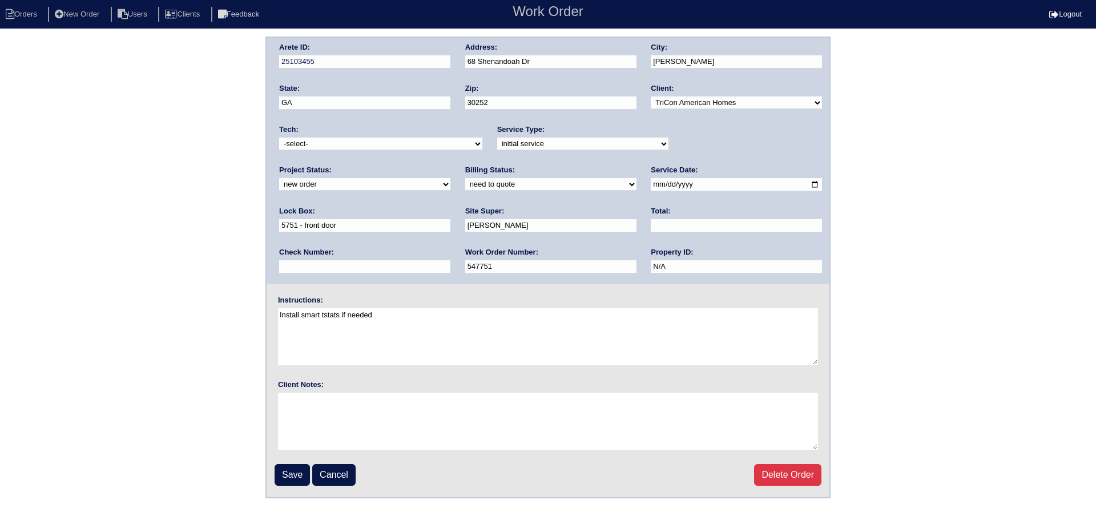
click at [450, 178] on select "new order assigned in progress field complete need to schedule admin review arc…" at bounding box center [364, 184] width 171 height 13
select select "assigned"
click at [450, 178] on select "new order assigned in progress field complete need to schedule admin review arc…" at bounding box center [364, 184] width 171 height 13
drag, startPoint x: 616, startPoint y: 189, endPoint x: 628, endPoint y: 189, distance: 12.0
click at [651, 189] on input "[DATE]" at bounding box center [736, 184] width 171 height 13
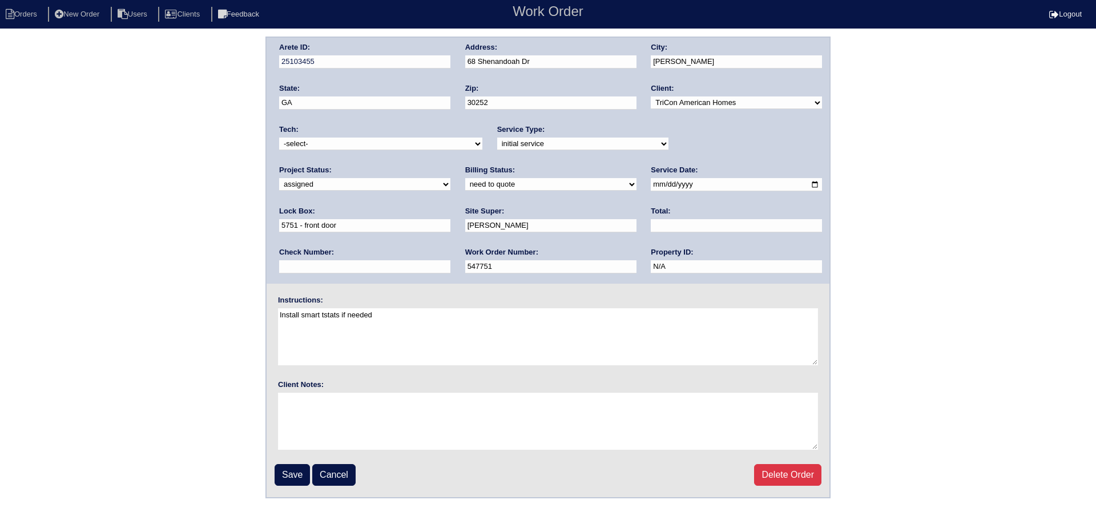
click at [651, 189] on input "[DATE]" at bounding box center [736, 184] width 171 height 13
type input "[DATE]"
click at [373, 139] on select "-select- [EMAIL_ADDRESS][DOMAIN_NAME] [EMAIL_ADDRESS][DOMAIN_NAME] [EMAIL_ADDRE…" at bounding box center [380, 144] width 203 height 13
select select "75"
click at [279, 138] on select "-select- [EMAIL_ADDRESS][DOMAIN_NAME] [EMAIL_ADDRESS][DOMAIN_NAME] [EMAIL_ADDRE…" at bounding box center [380, 144] width 203 height 13
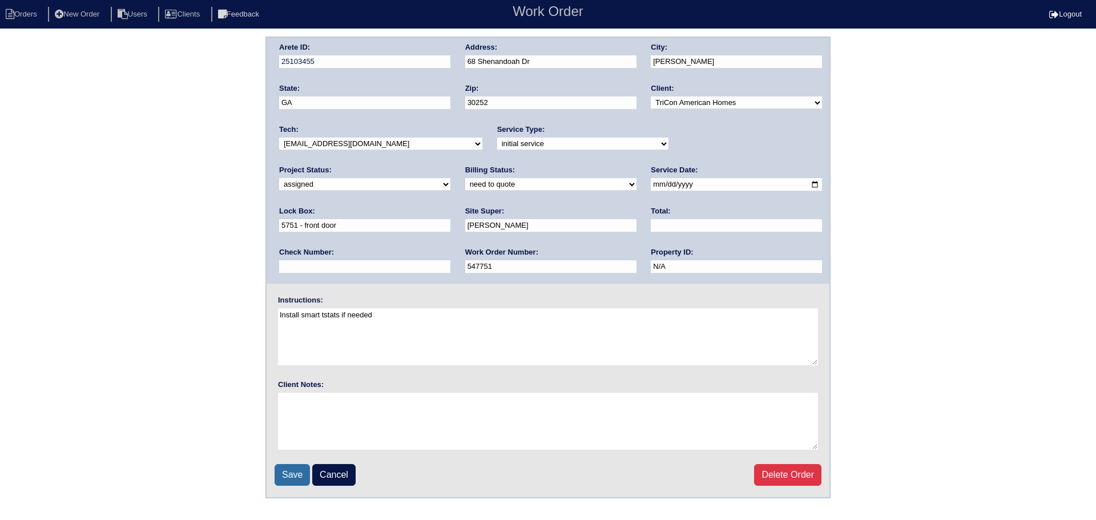
click at [301, 464] on input "Save" at bounding box center [292, 475] width 35 height 22
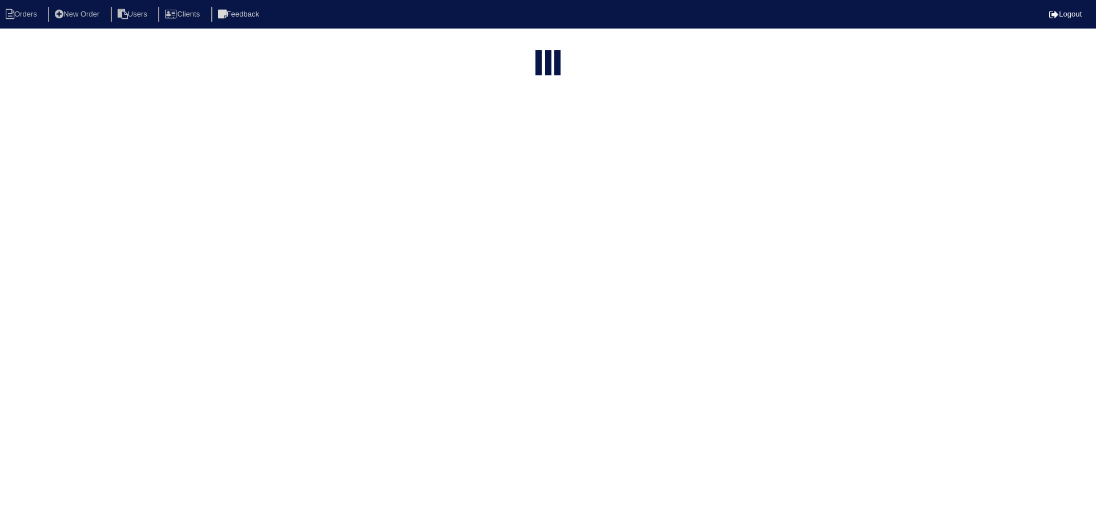
select select "15"
type input "68"
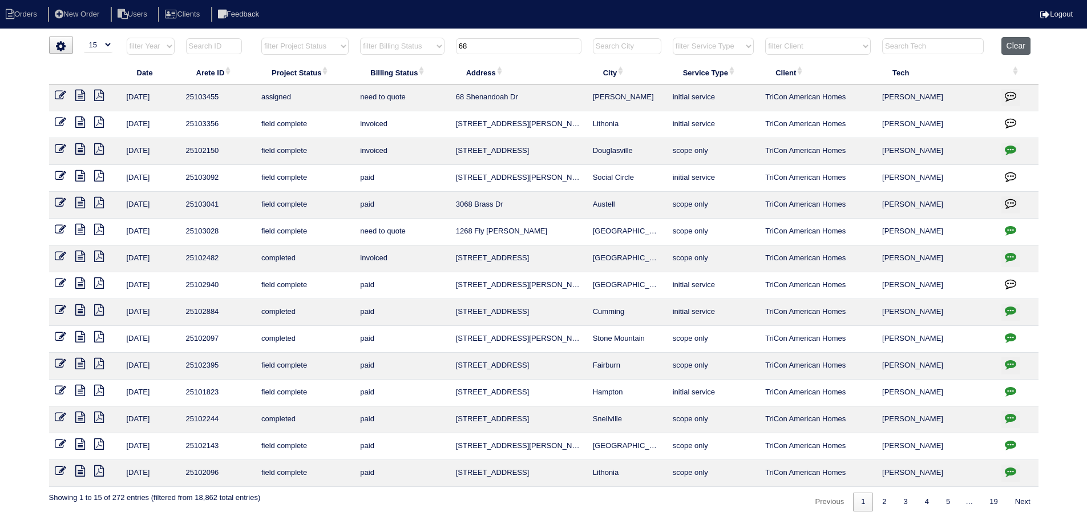
click at [1015, 41] on button "Clear" at bounding box center [1016, 46] width 29 height 18
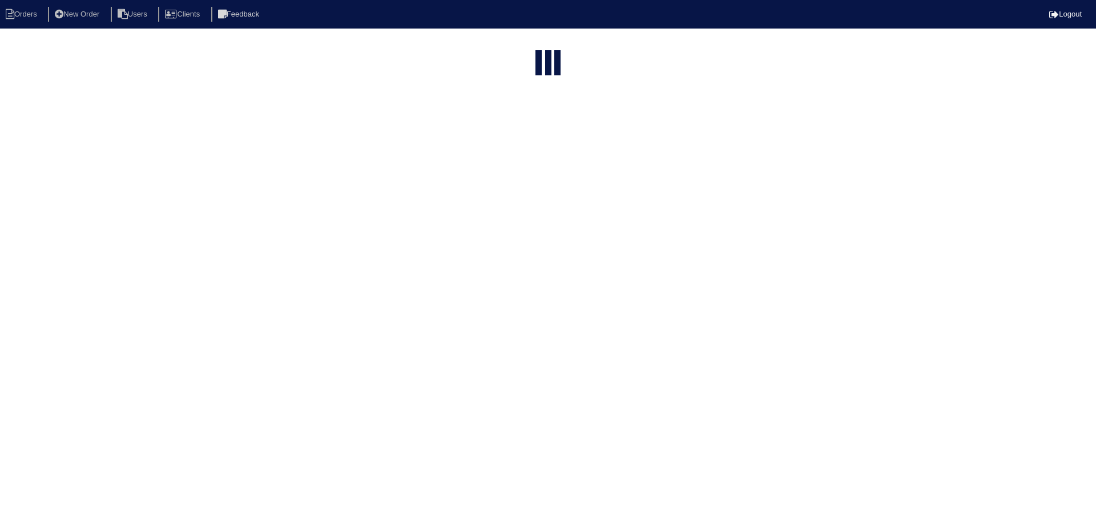
select select "15"
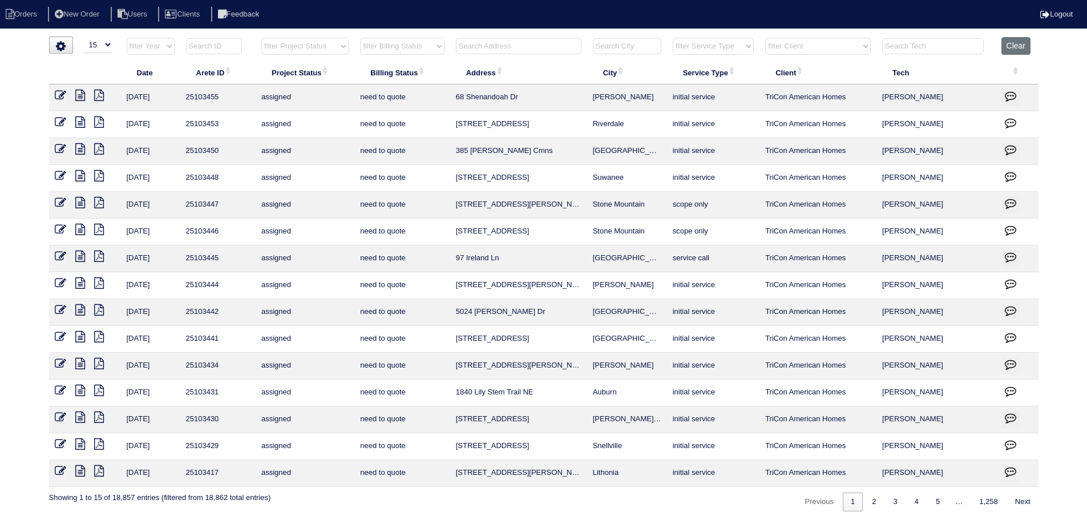
click at [526, 49] on input "text" at bounding box center [519, 46] width 126 height 16
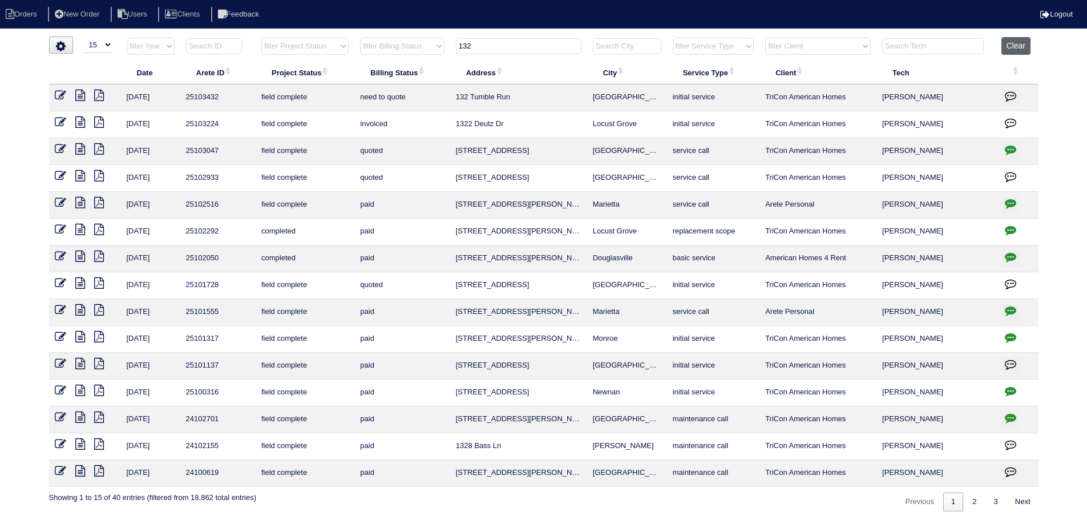
type input "132"
click at [1011, 43] on button "Clear" at bounding box center [1016, 46] width 29 height 18
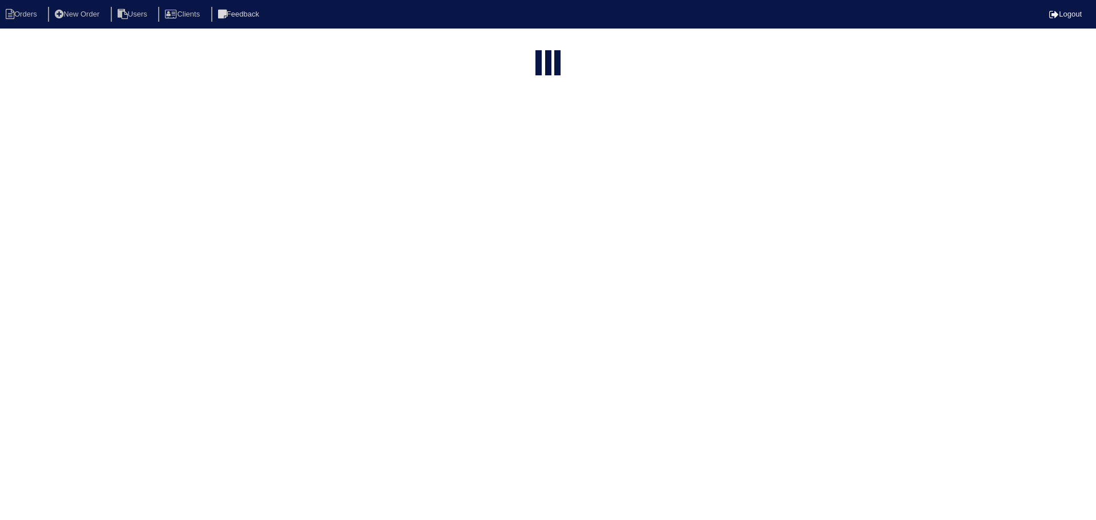
select select "15"
